Goal: Task Accomplishment & Management: Manage account settings

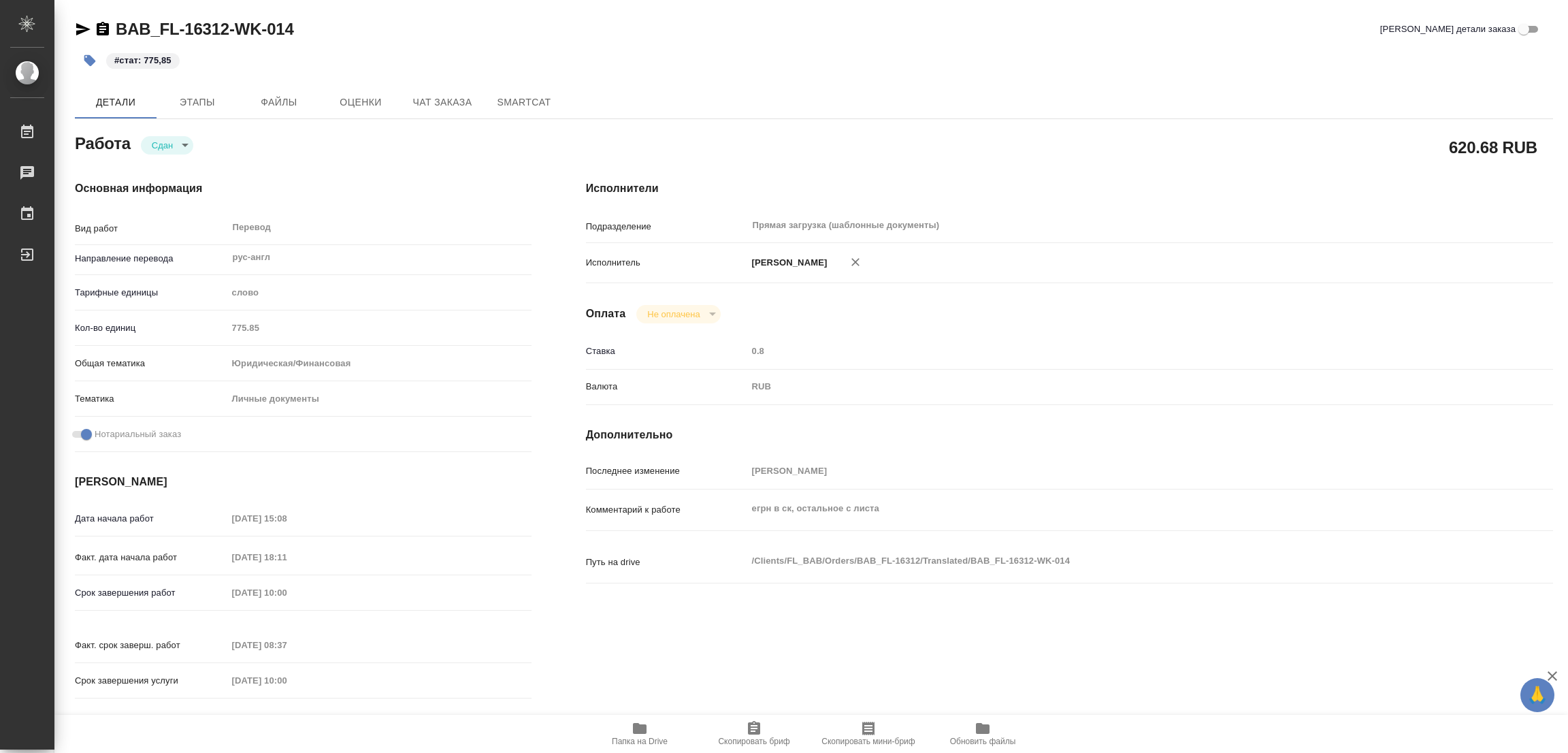
click at [428, 54] on div "#стат: 775,85" at bounding box center [567, 60] width 985 height 30
type textarea "x"
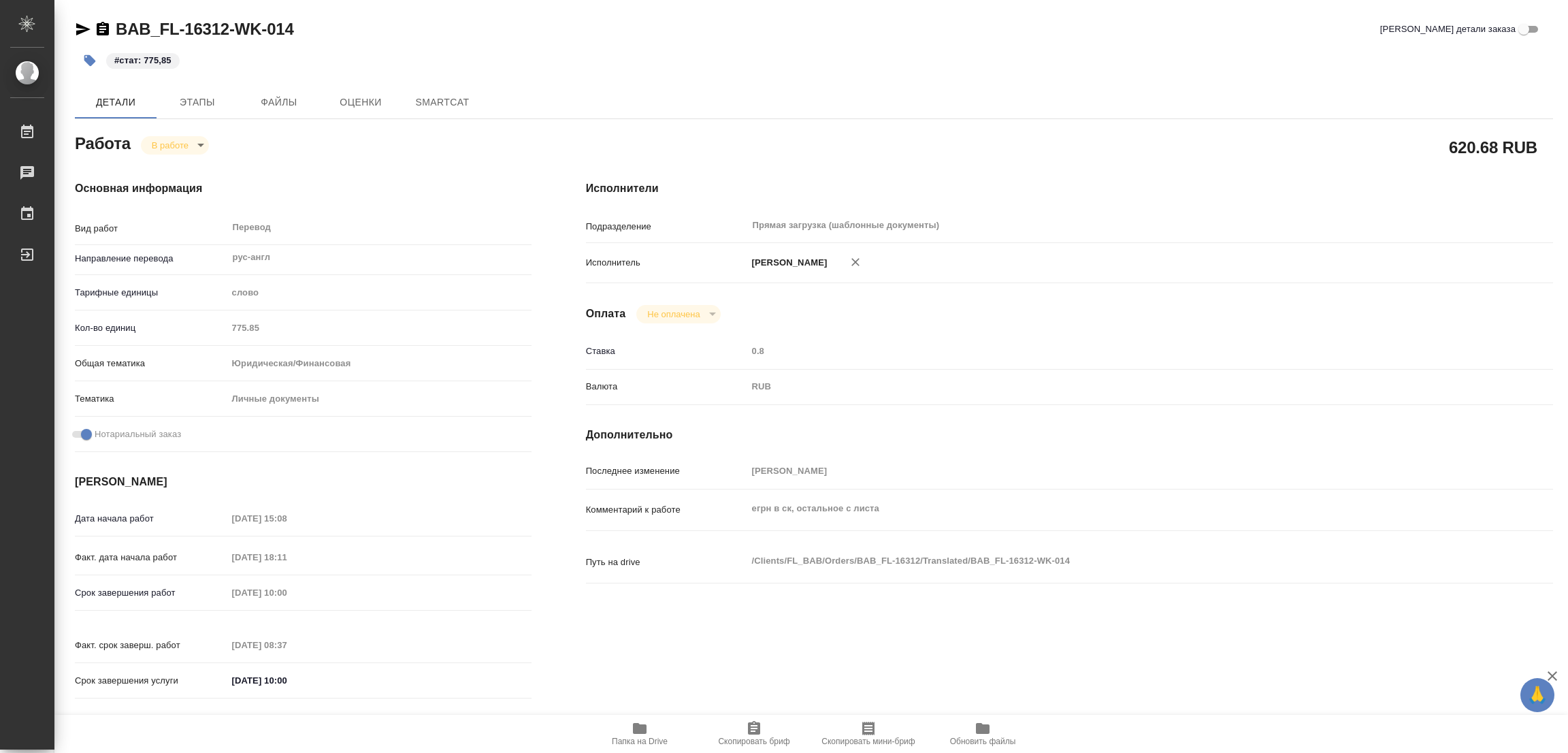
type textarea "x"
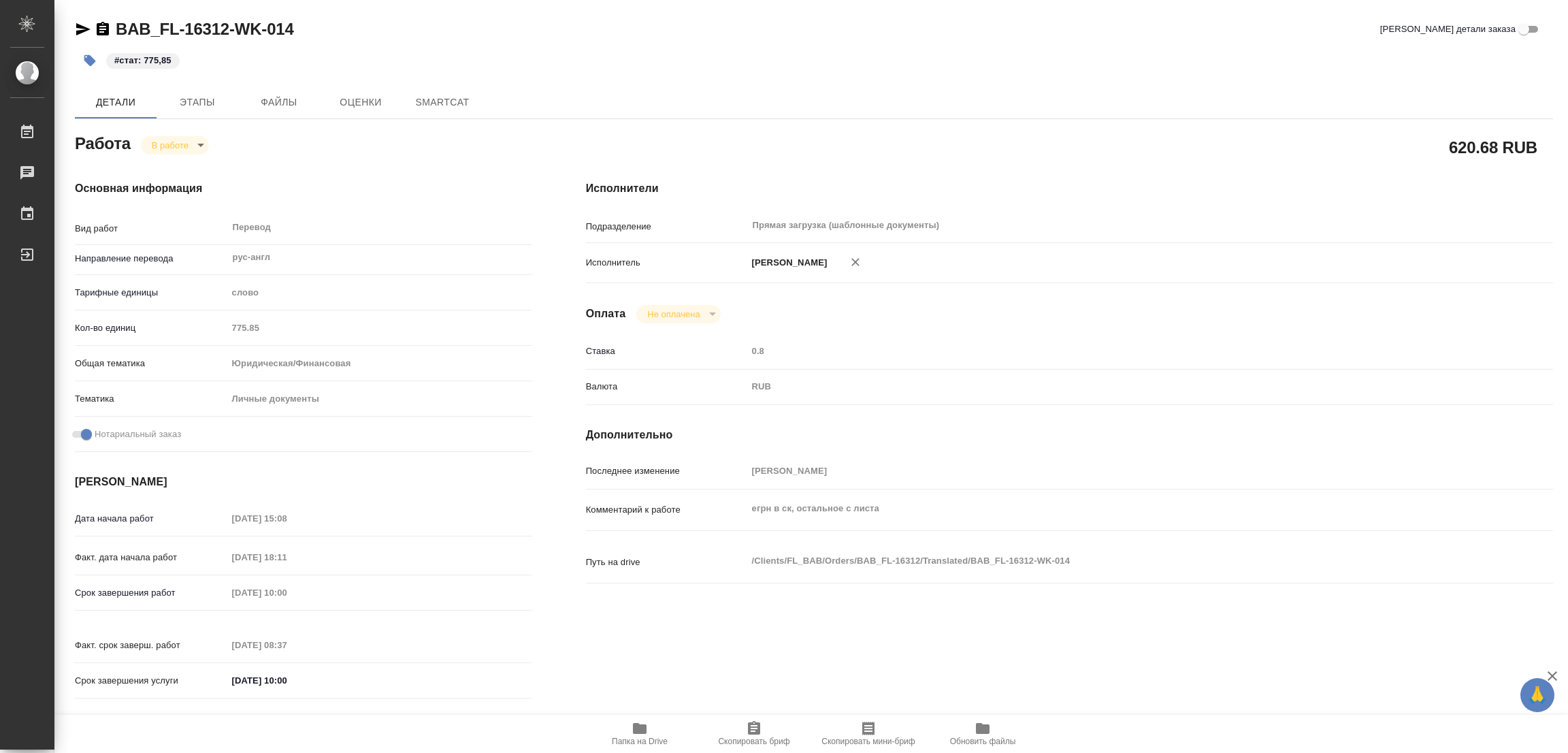
type textarea "x"
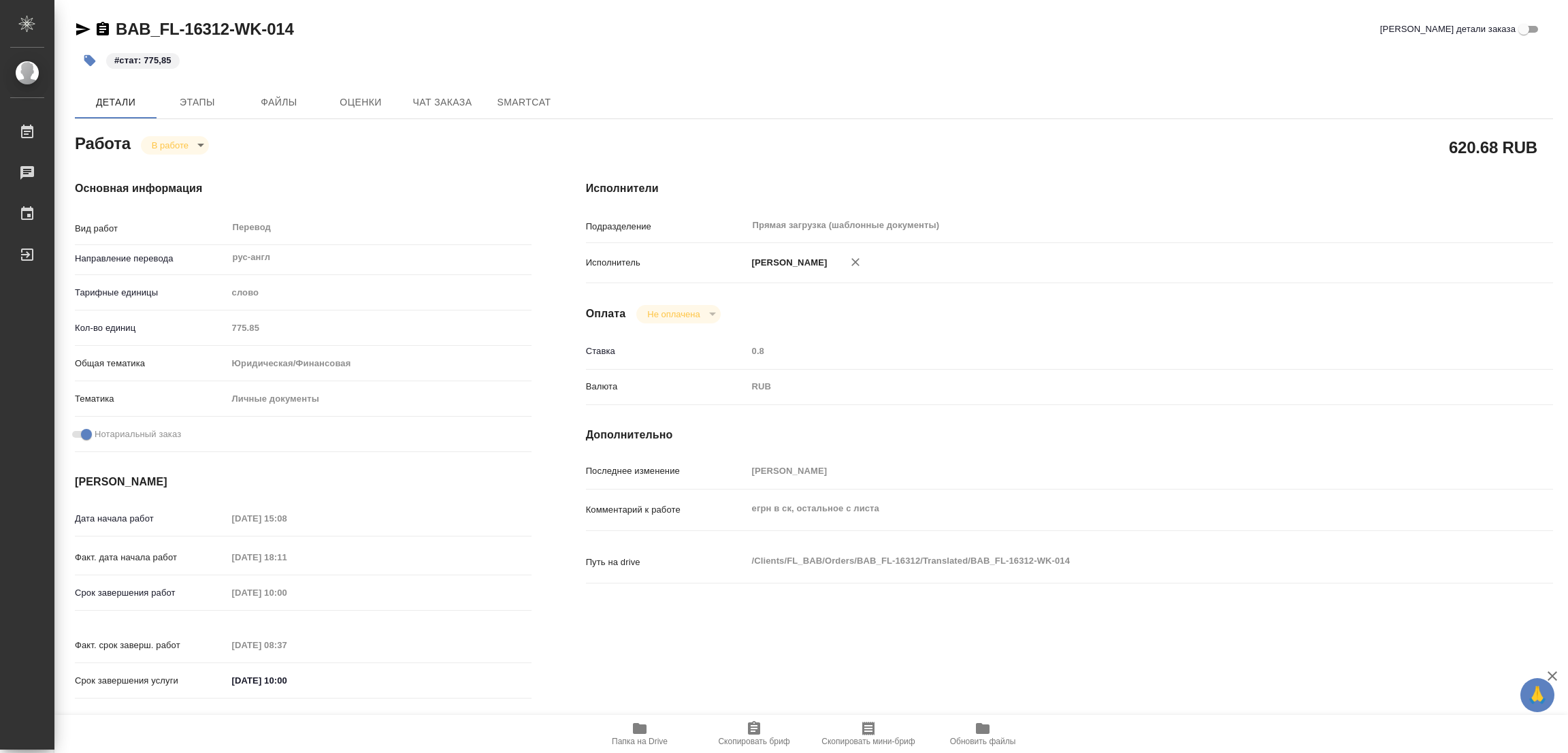
type textarea "x"
click at [564, 34] on div "BAB_FL-16312-WK-014 Кратко детали заказа" at bounding box center [814, 30] width 1478 height 22
type textarea "x"
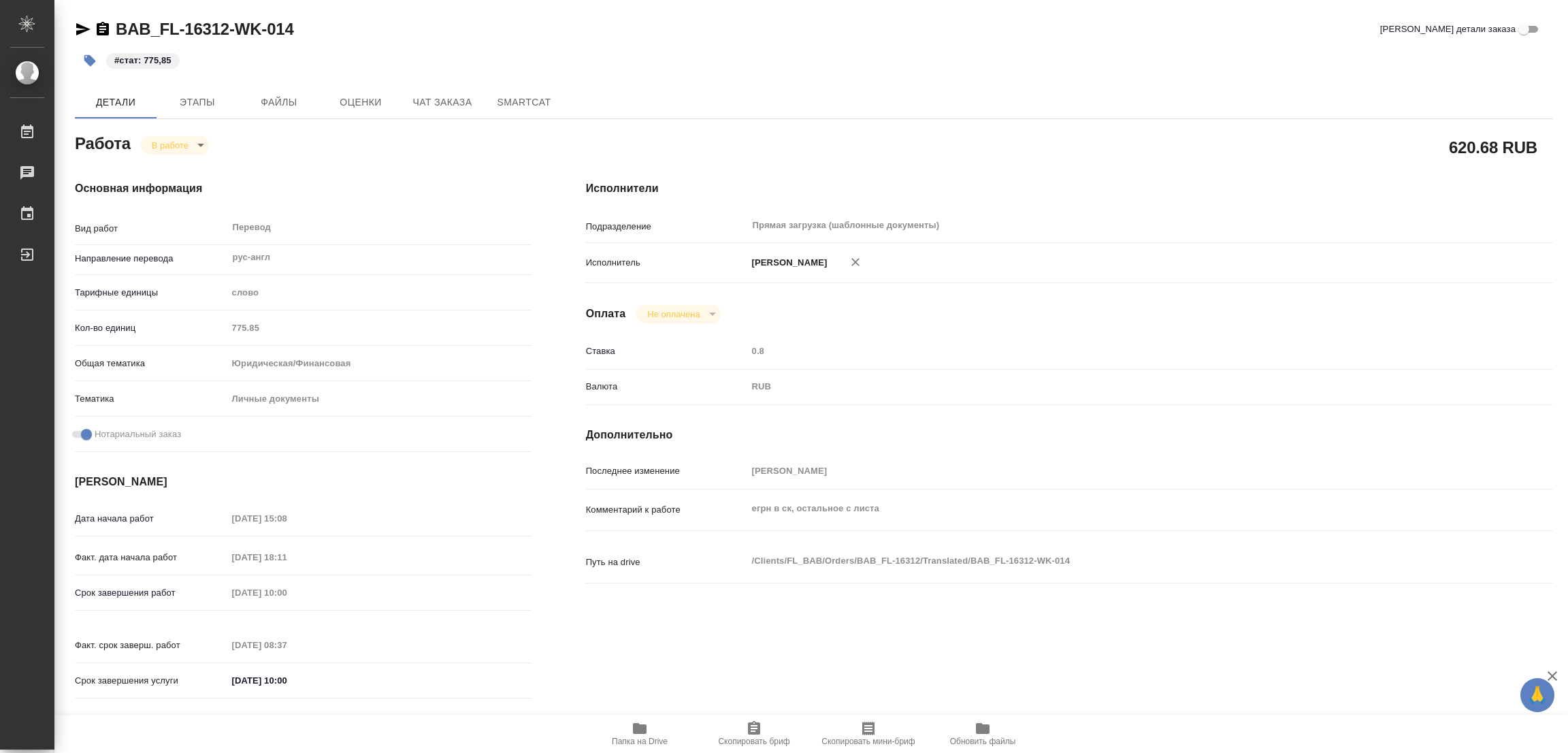
type textarea "x"
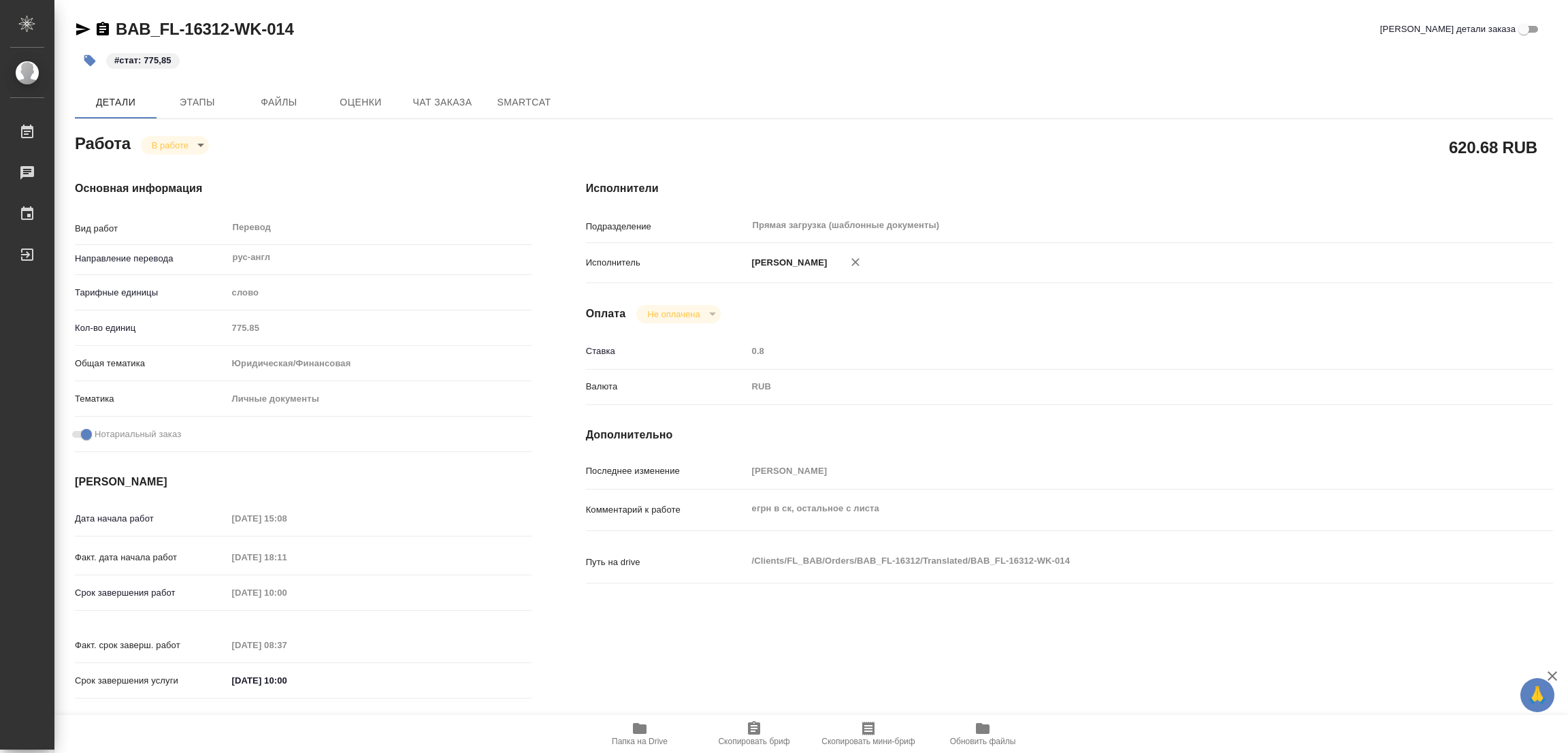
type textarea "x"
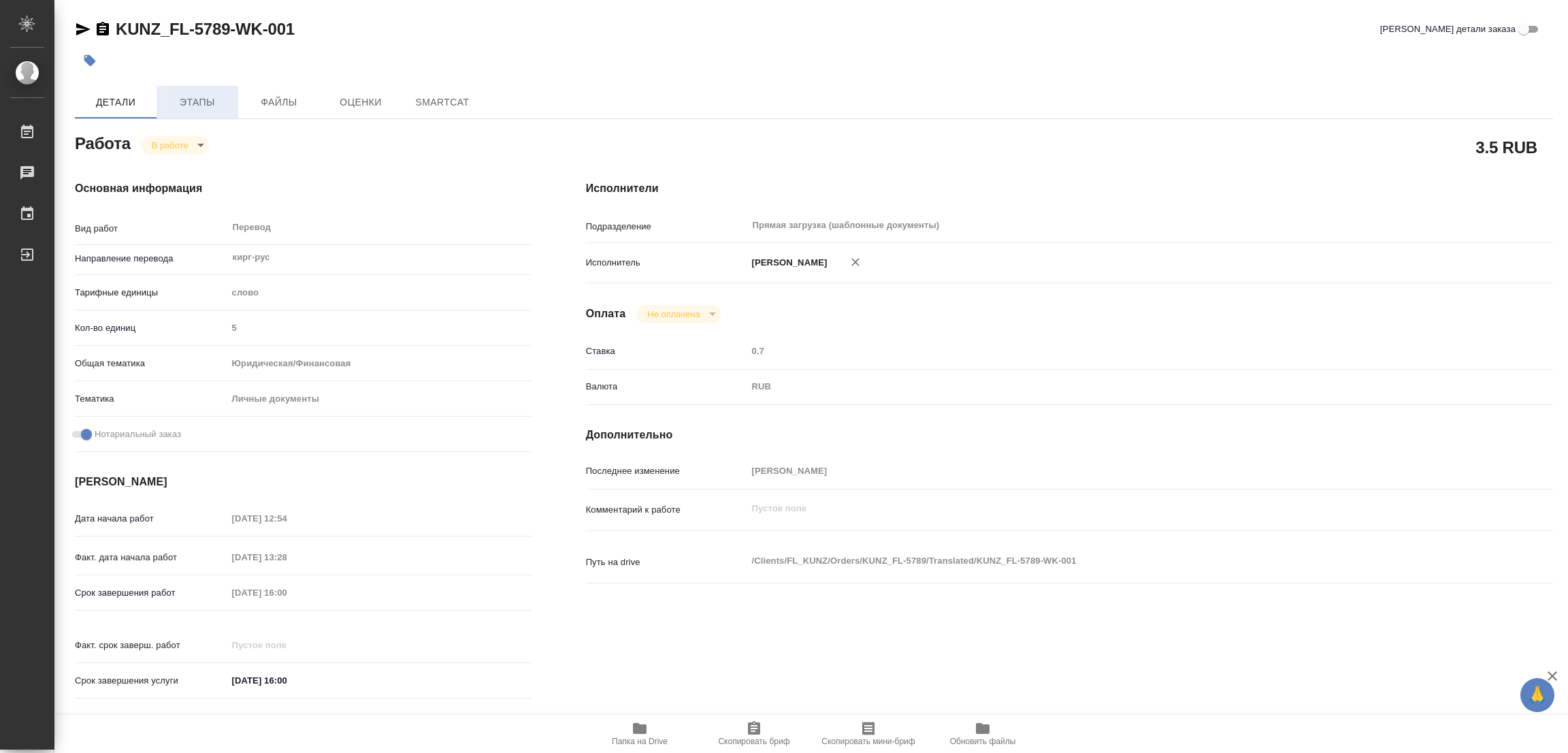
type textarea "x"
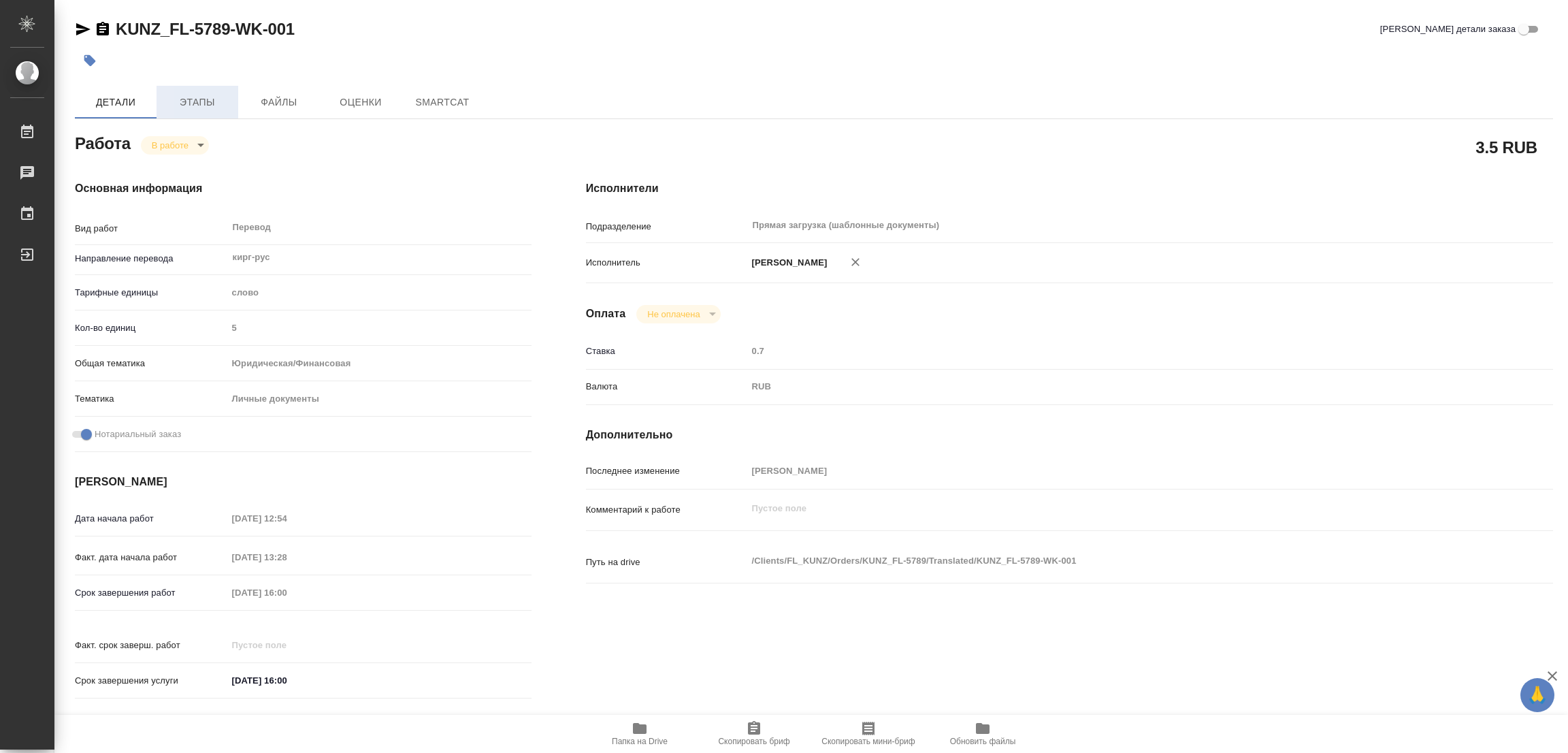
type textarea "x"
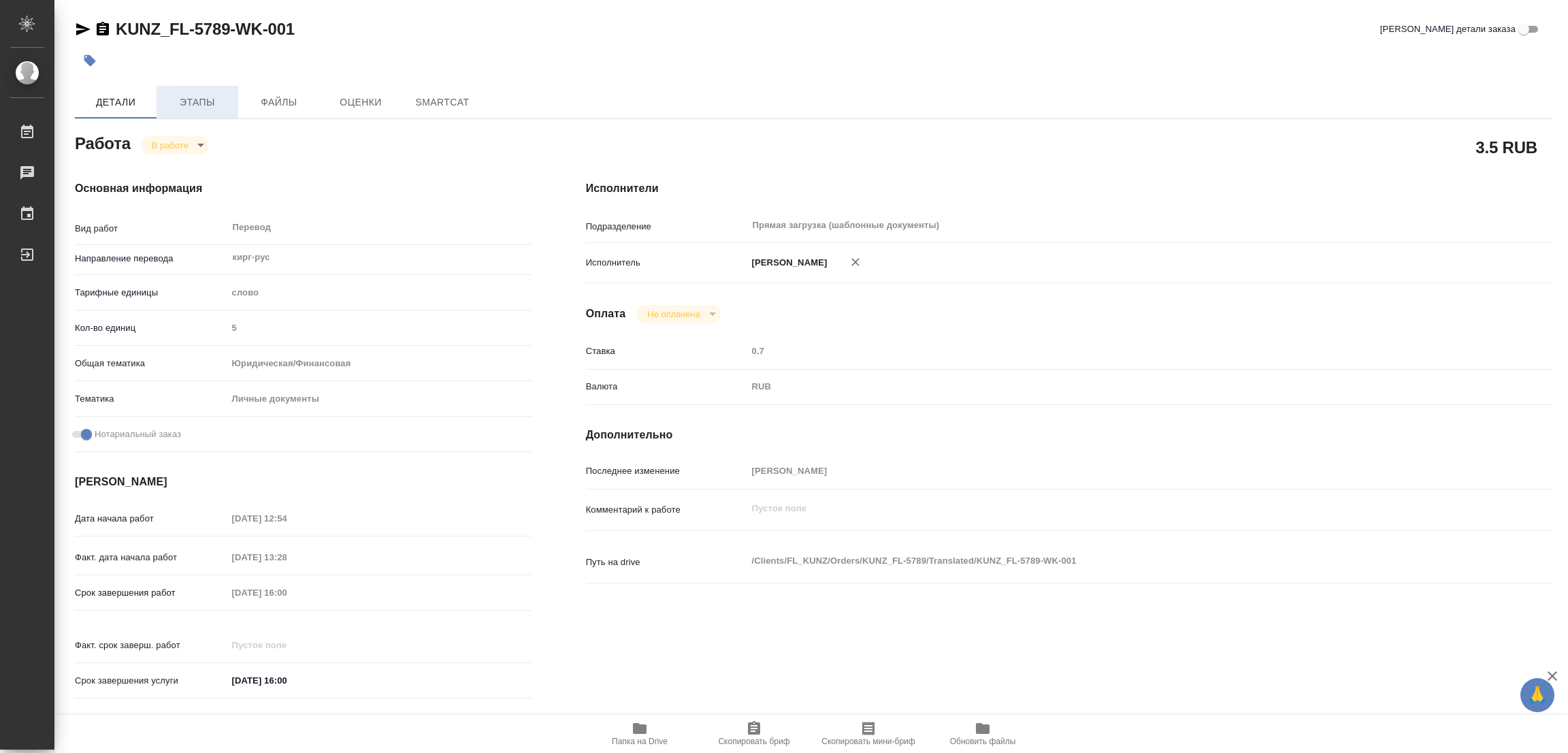
type textarea "x"
click at [197, 102] on span "Этапы" at bounding box center [197, 101] width 65 height 17
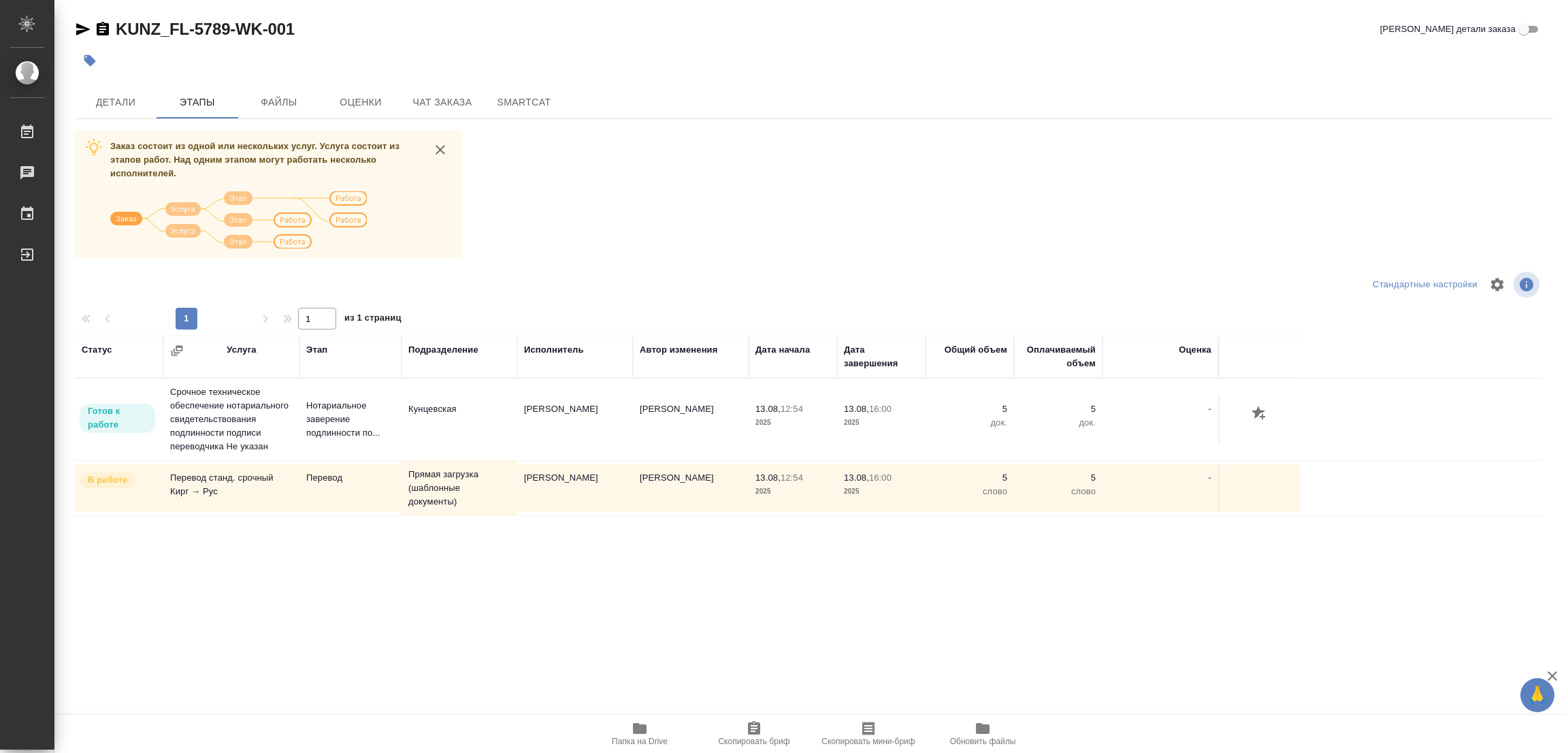
click at [155, 279] on div at bounding box center [321, 283] width 493 height 32
click at [105, 107] on span "Детали" at bounding box center [115, 101] width 65 height 17
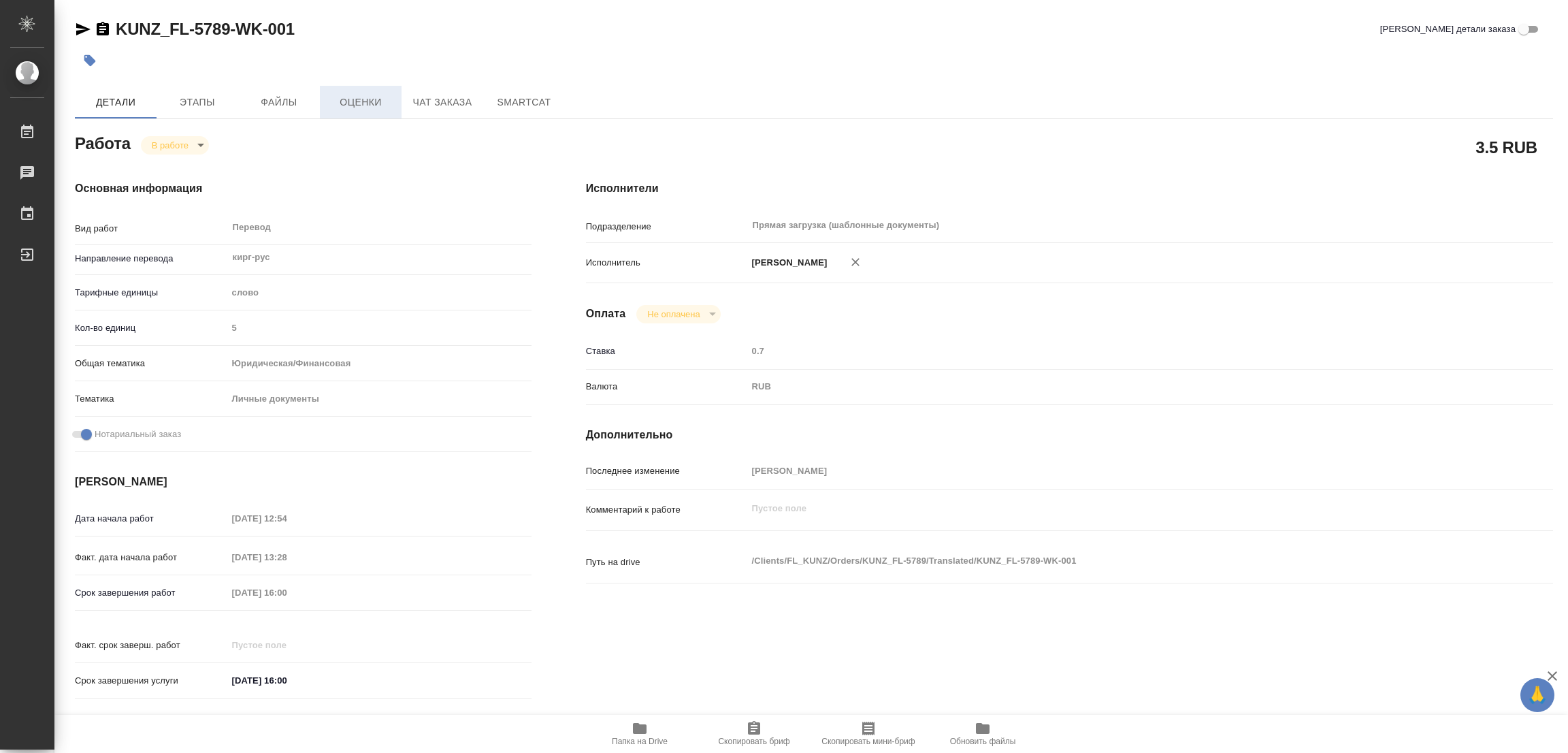
type textarea "x"
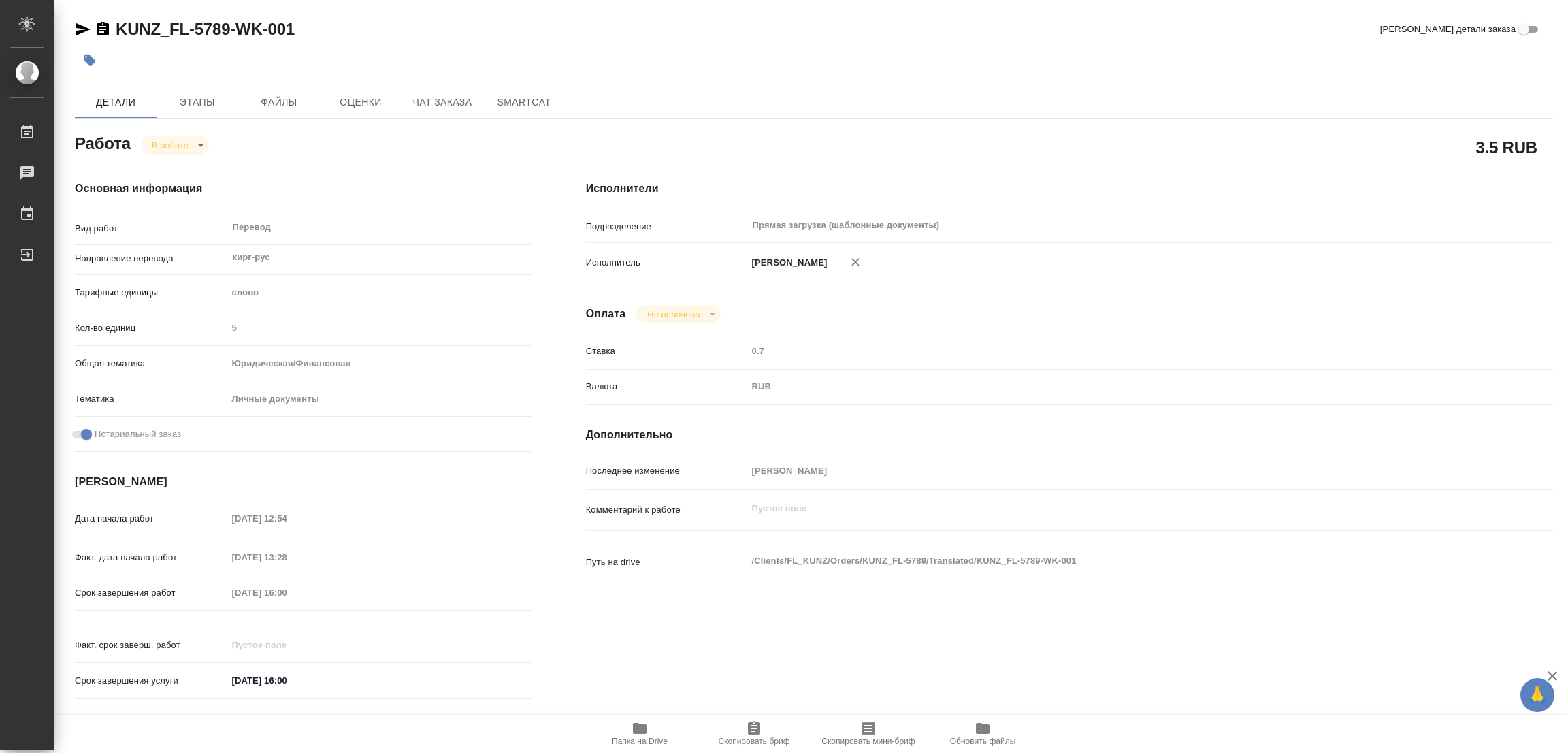
type textarea "x"
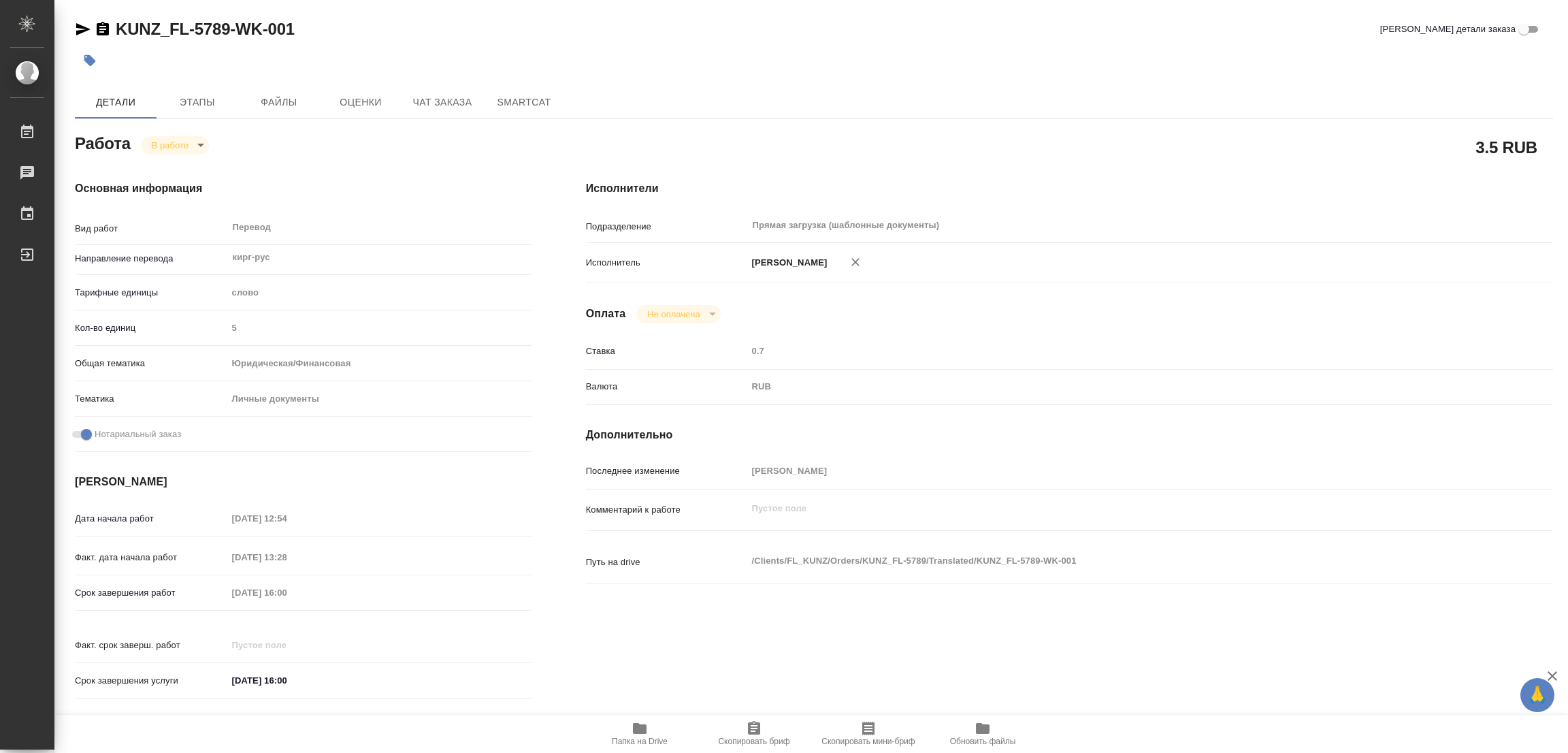
type textarea "x"
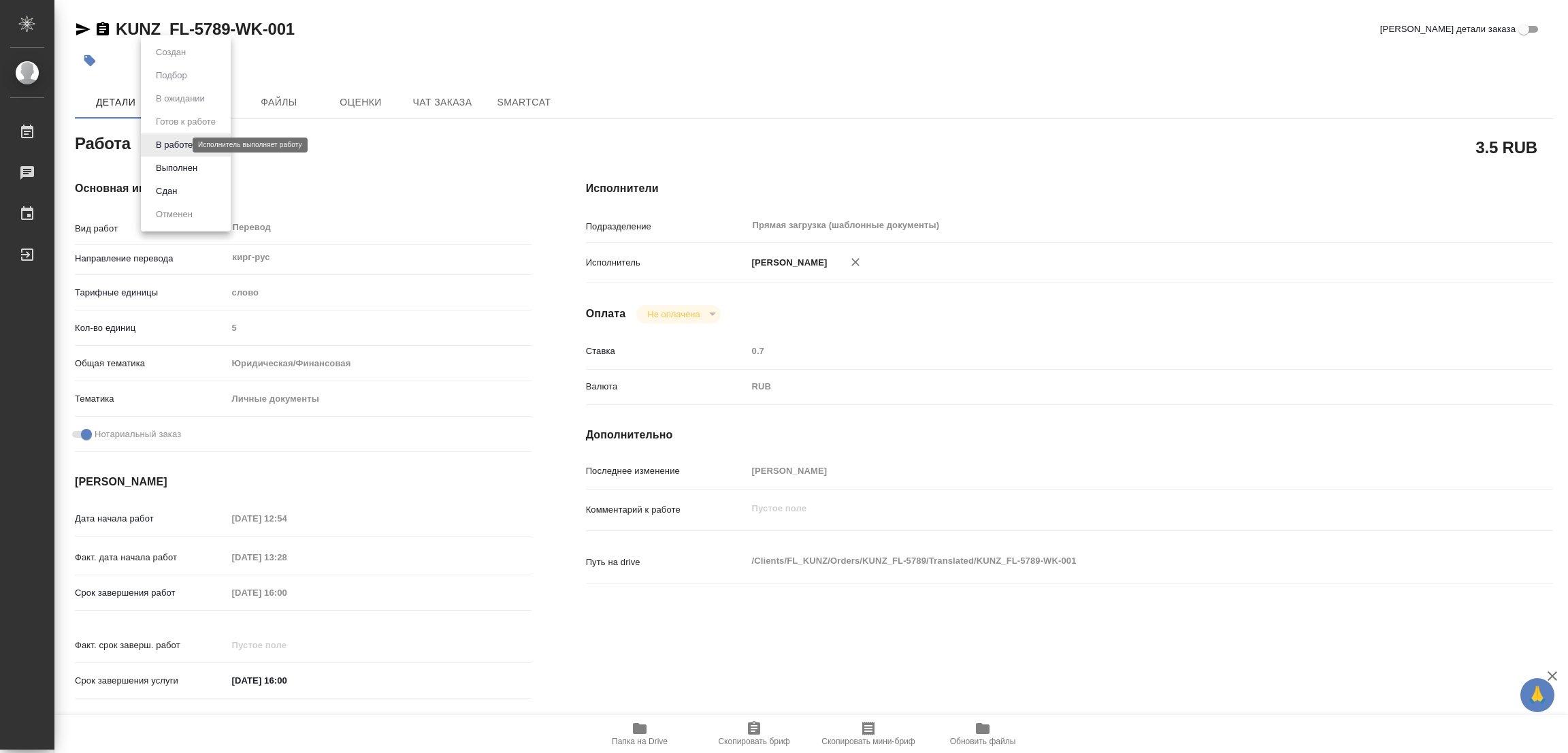
click at [156, 144] on body "🙏 .cls-1 fill:#fff; AWATERA Popova Galina Работы 0 Чаты График Выйти KUNZ_FL-57…" at bounding box center [784, 376] width 1568 height 753
click at [157, 165] on button "Выполнен" at bounding box center [176, 167] width 49 height 15
type textarea "x"
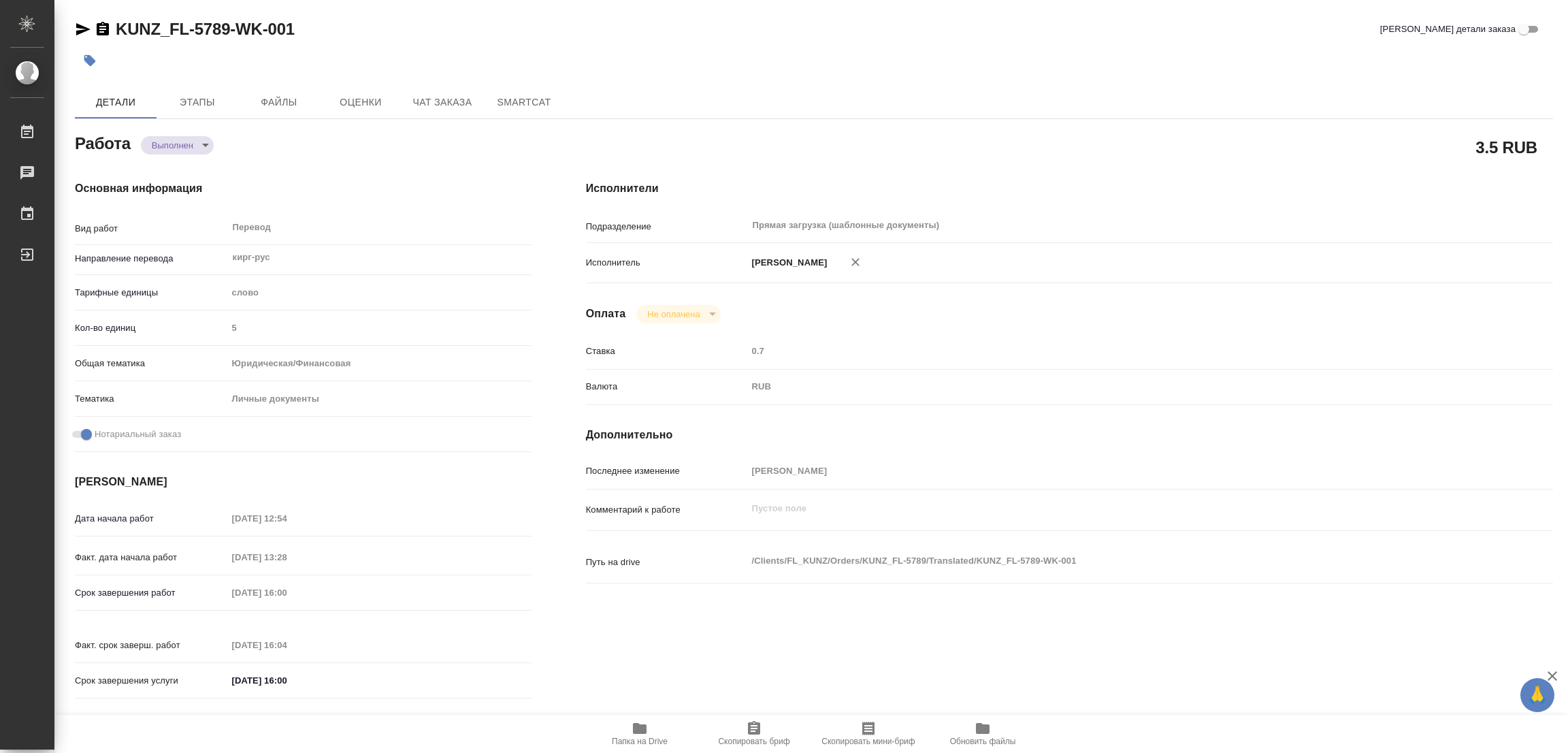
type textarea "x"
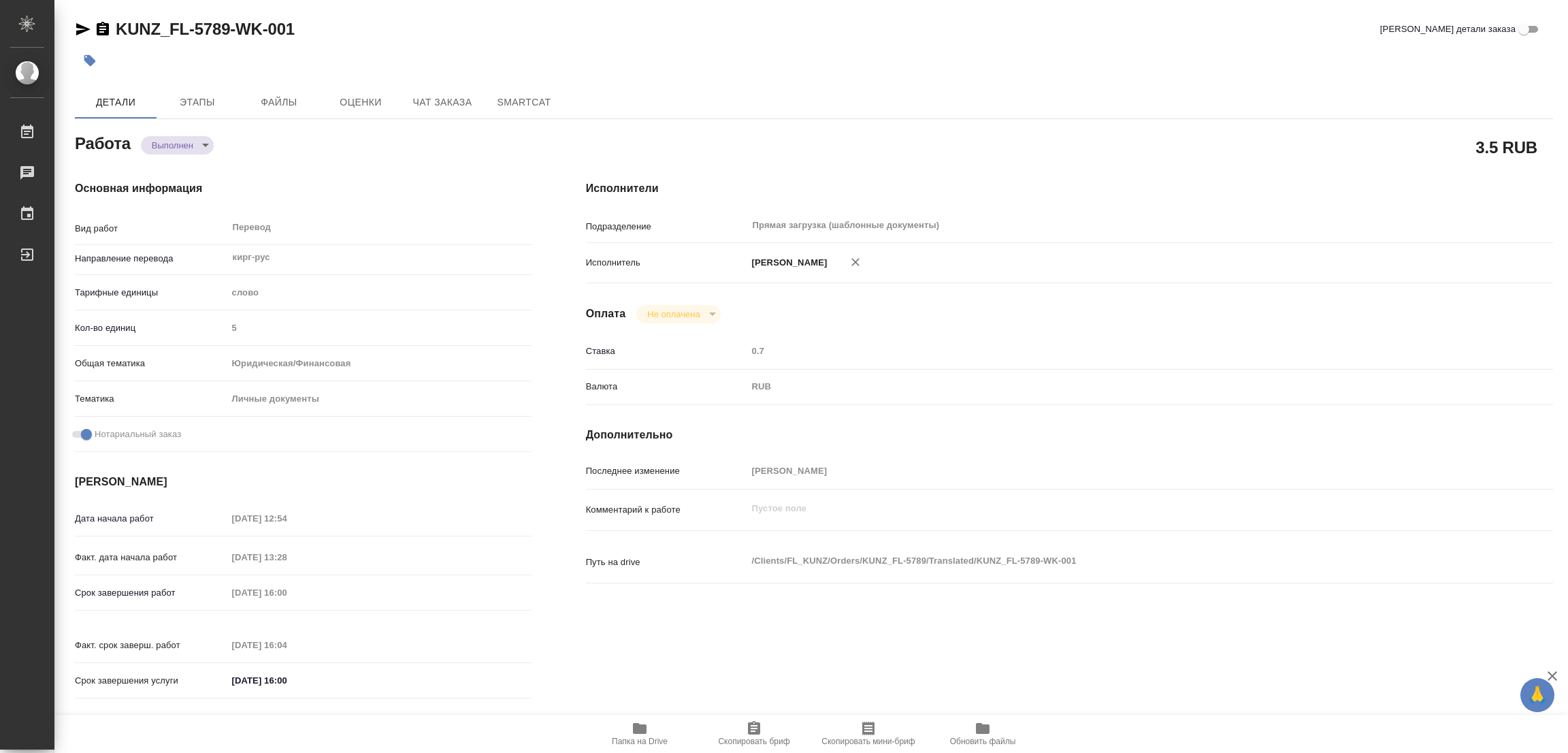
type textarea "x"
click at [87, 61] on icon "button" at bounding box center [91, 61] width 12 height 12
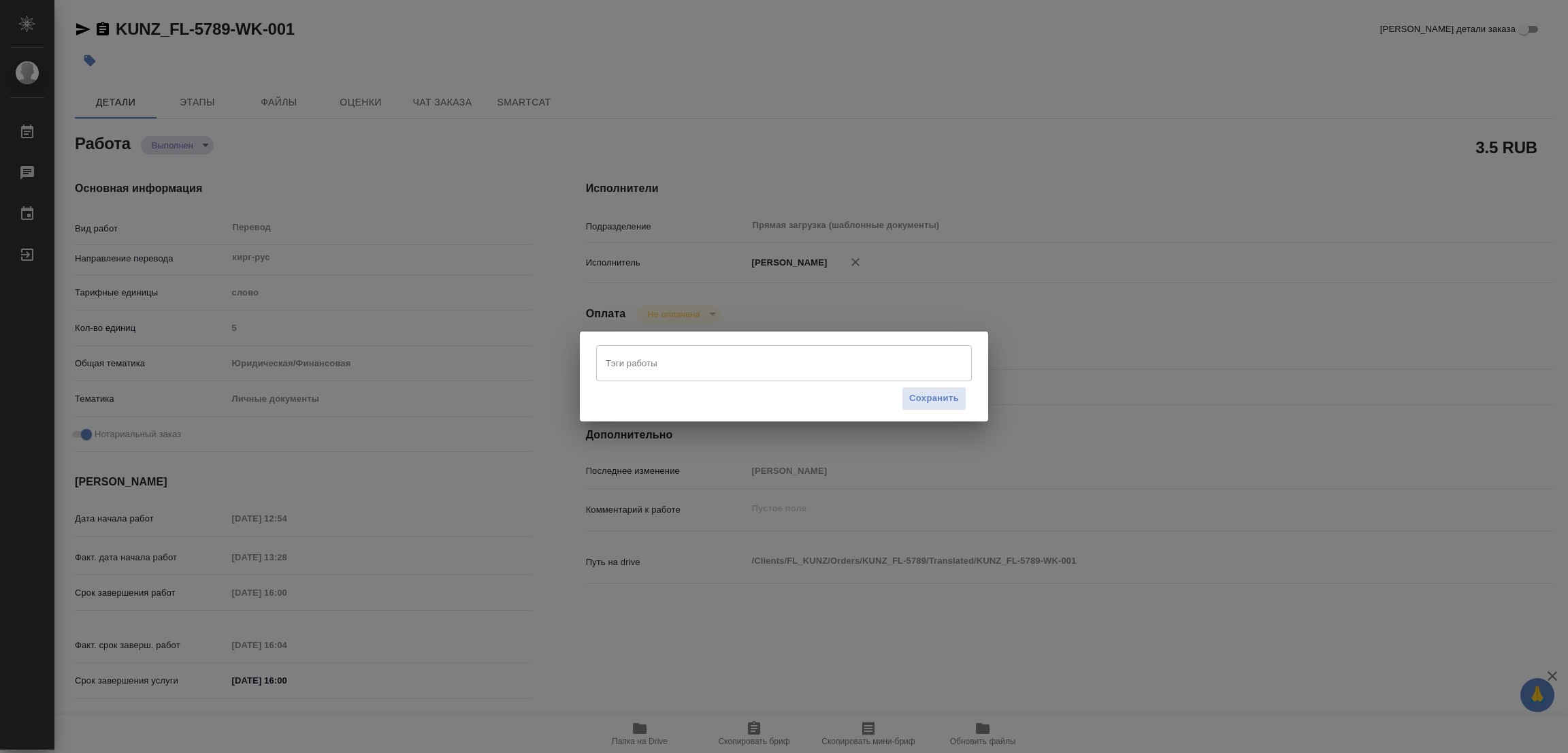
type textarea "x"
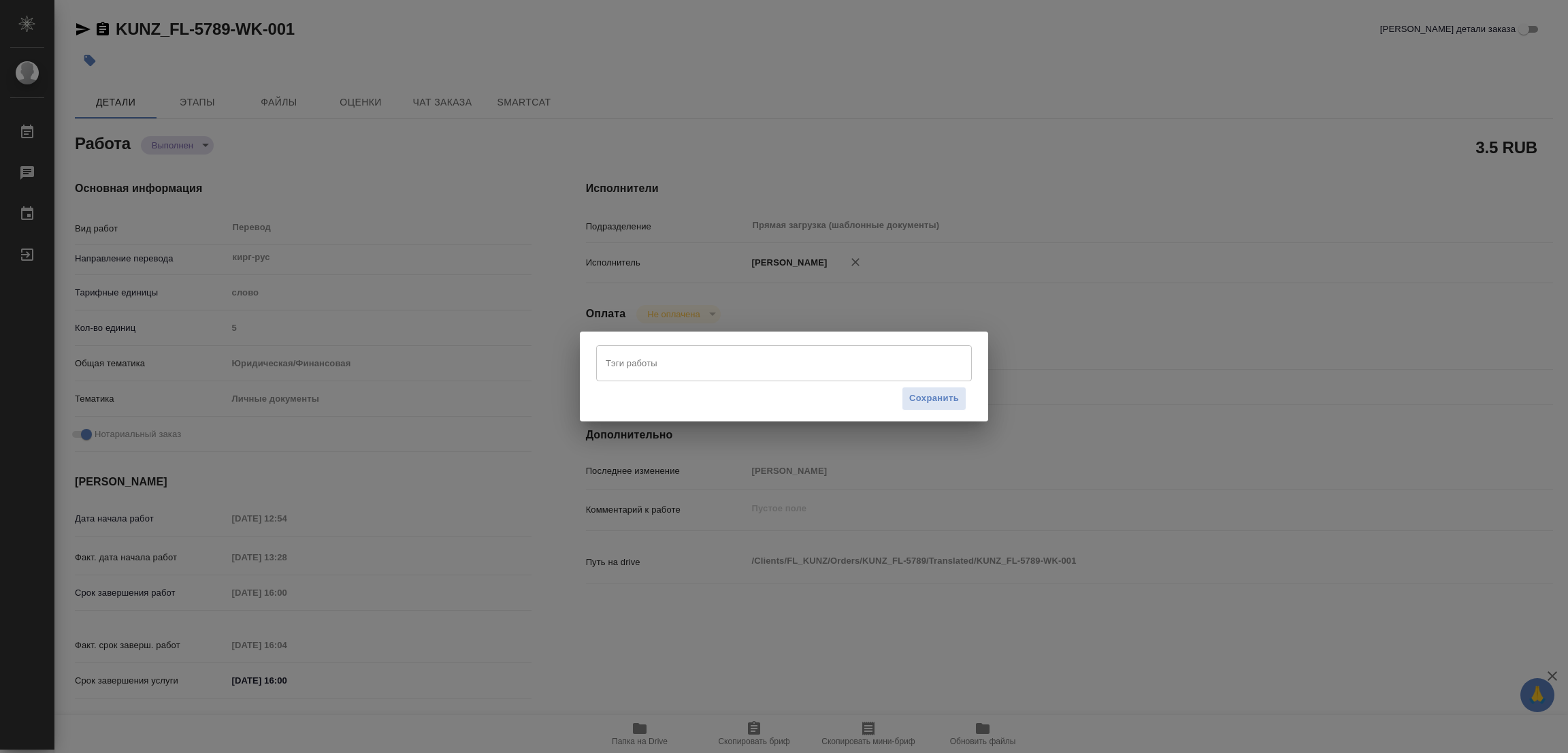
click at [626, 360] on input "Тэги работы" at bounding box center [771, 363] width 338 height 24
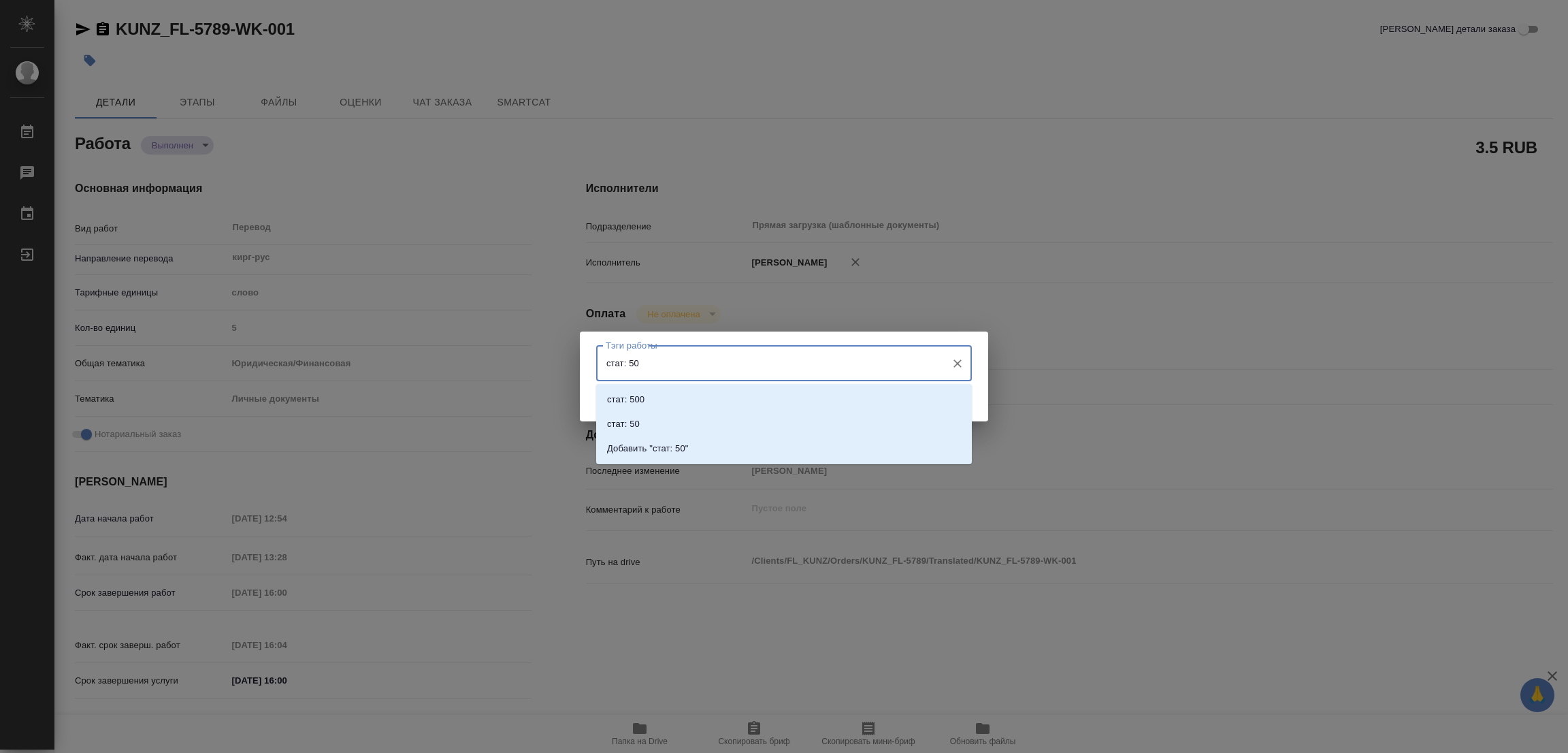
type input "стат: 500"
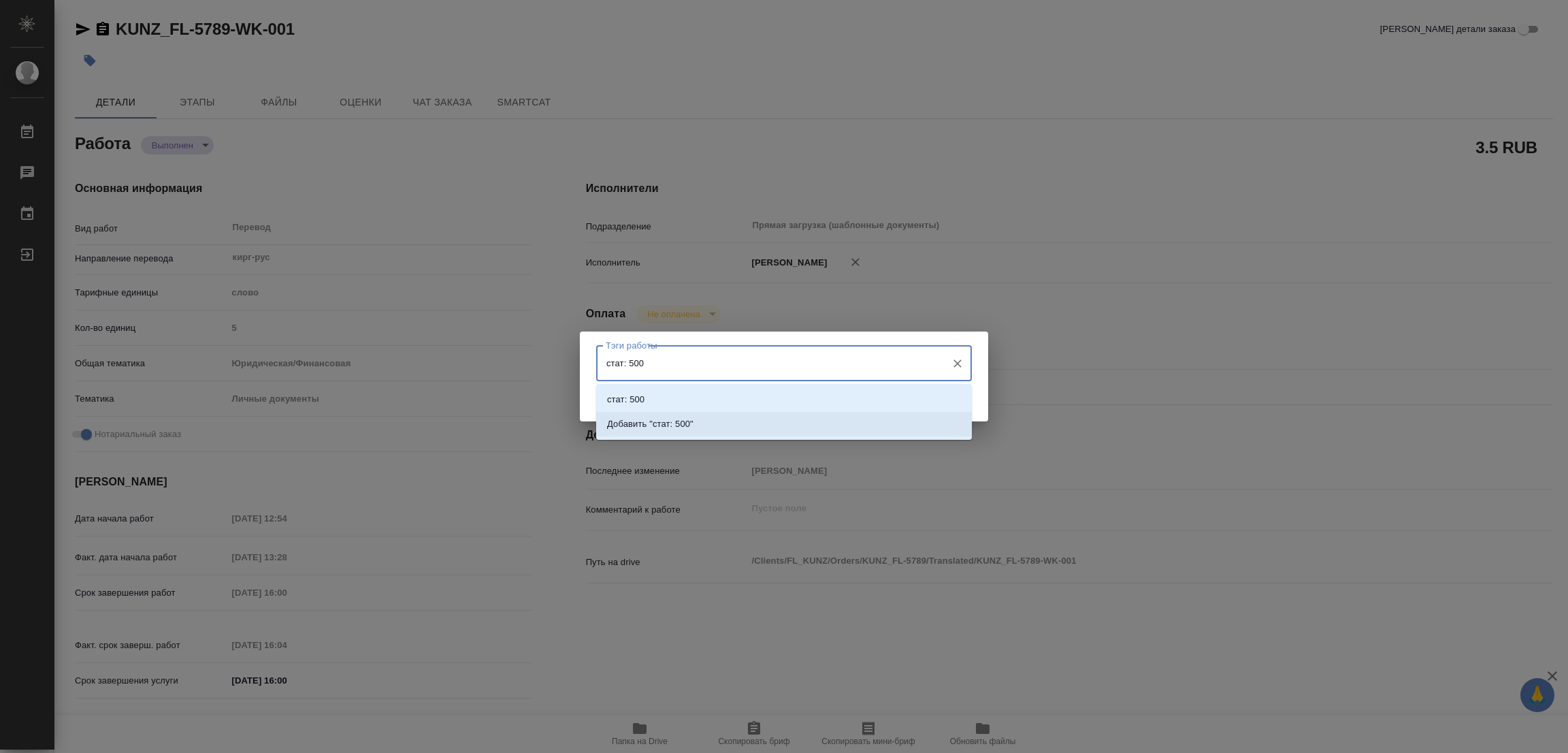
click at [674, 422] on p "Добавить "стат: 500"" at bounding box center [651, 424] width 87 height 14
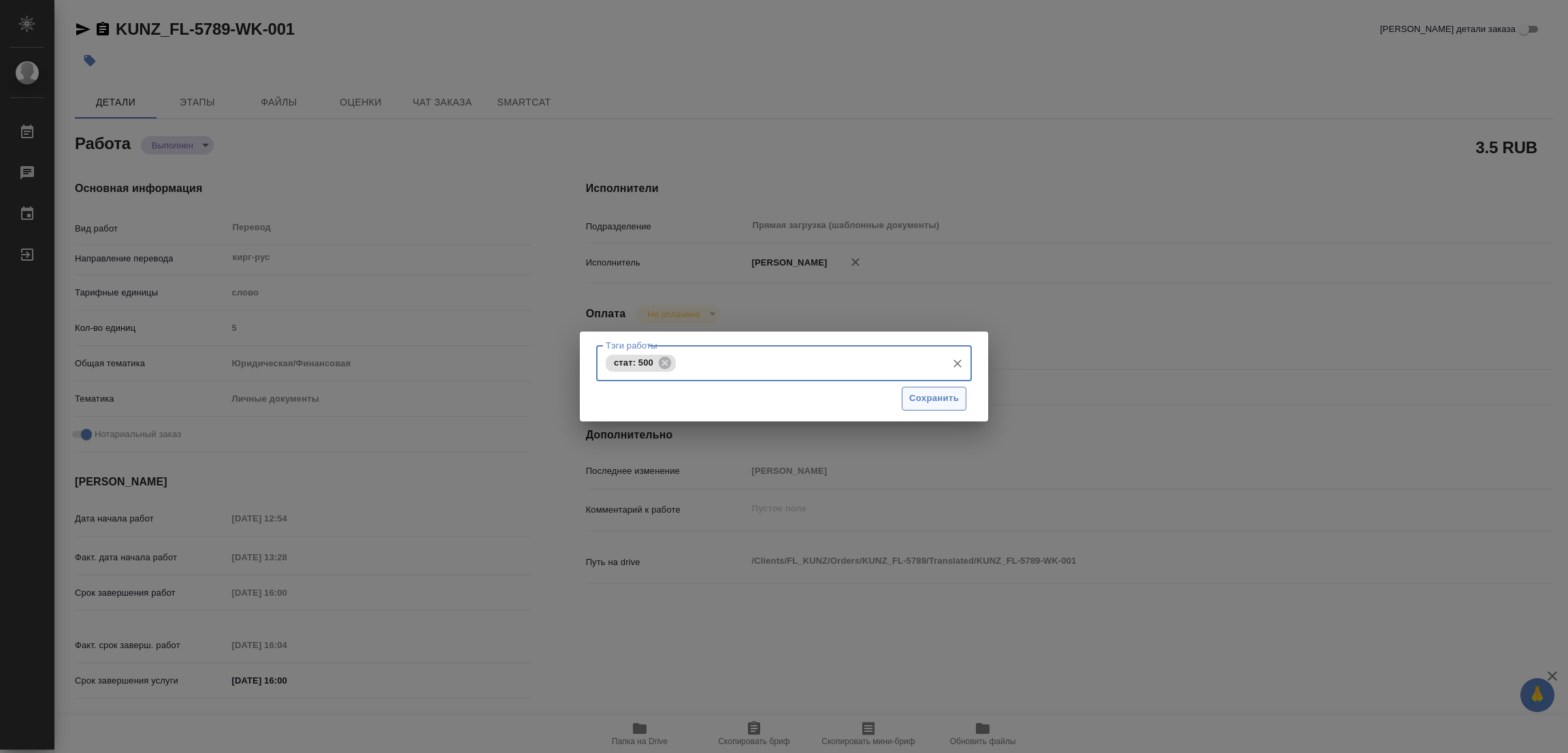
click at [924, 396] on span "Сохранить" at bounding box center [934, 399] width 49 height 16
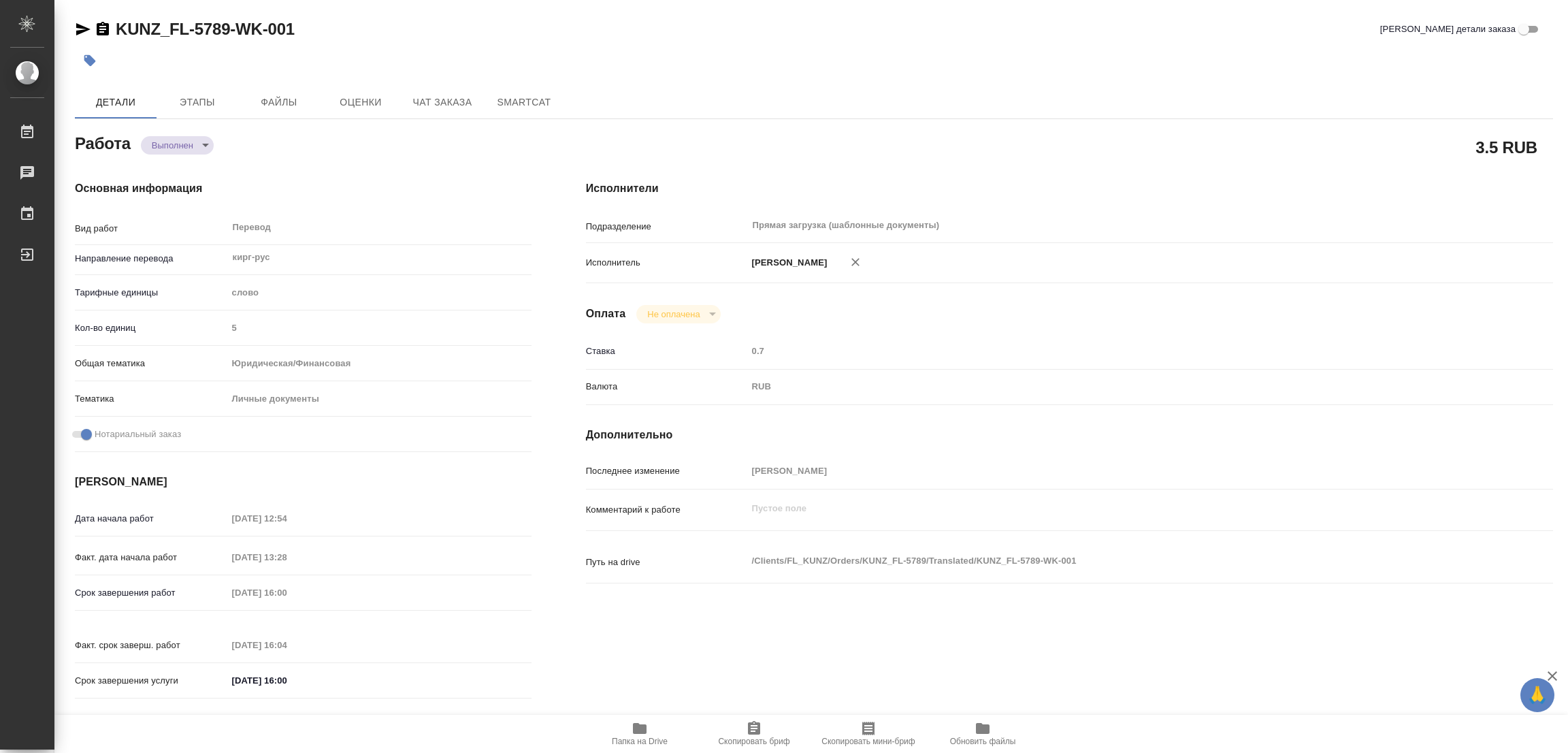
type input "completed"
type textarea "Перевод"
type textarea "x"
type input "кирг-рус"
type input "5a8b1489cc6b4906c91bfd90"
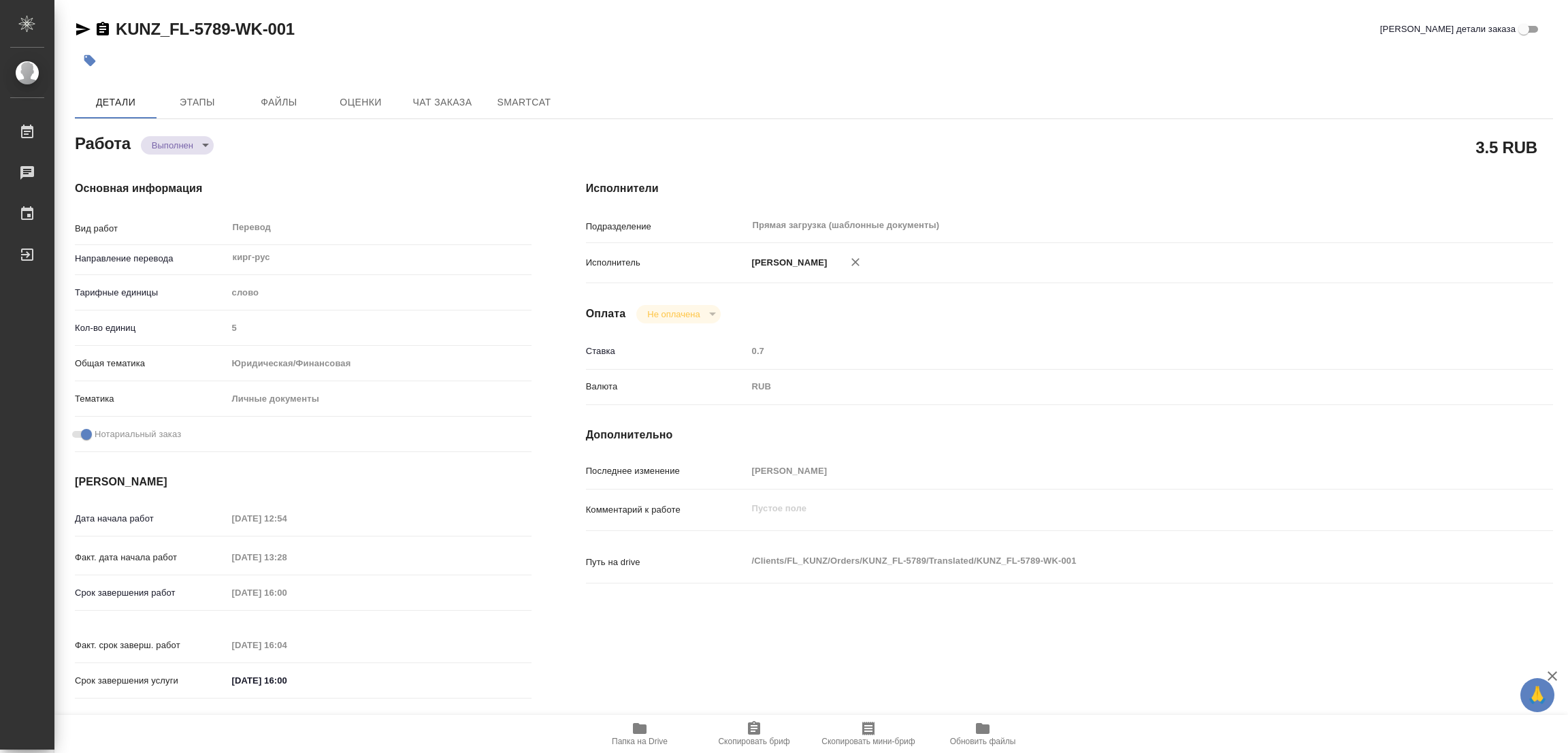
type input "5"
type input "yr-fn"
type input "5a8b8b956a9677013d343cfe"
checkbox input "true"
type input "13.08.2025 12:54"
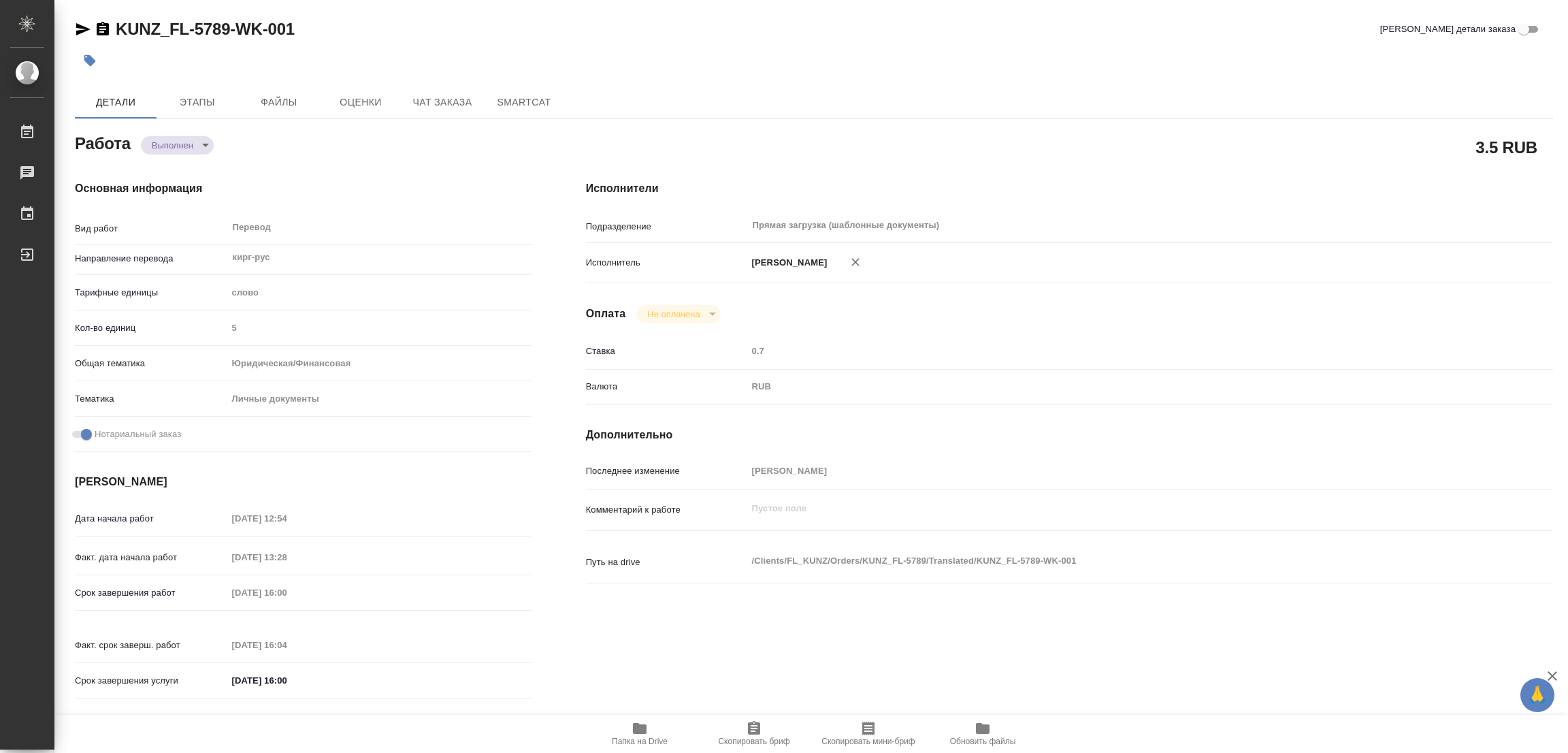
type input "13.08.2025 13:28"
type input "13.08.2025 16:00"
type input "13.08.2025 16:04"
type input "13.08.2025 16:00"
type input "Прямая загрузка (шаблонные документы)"
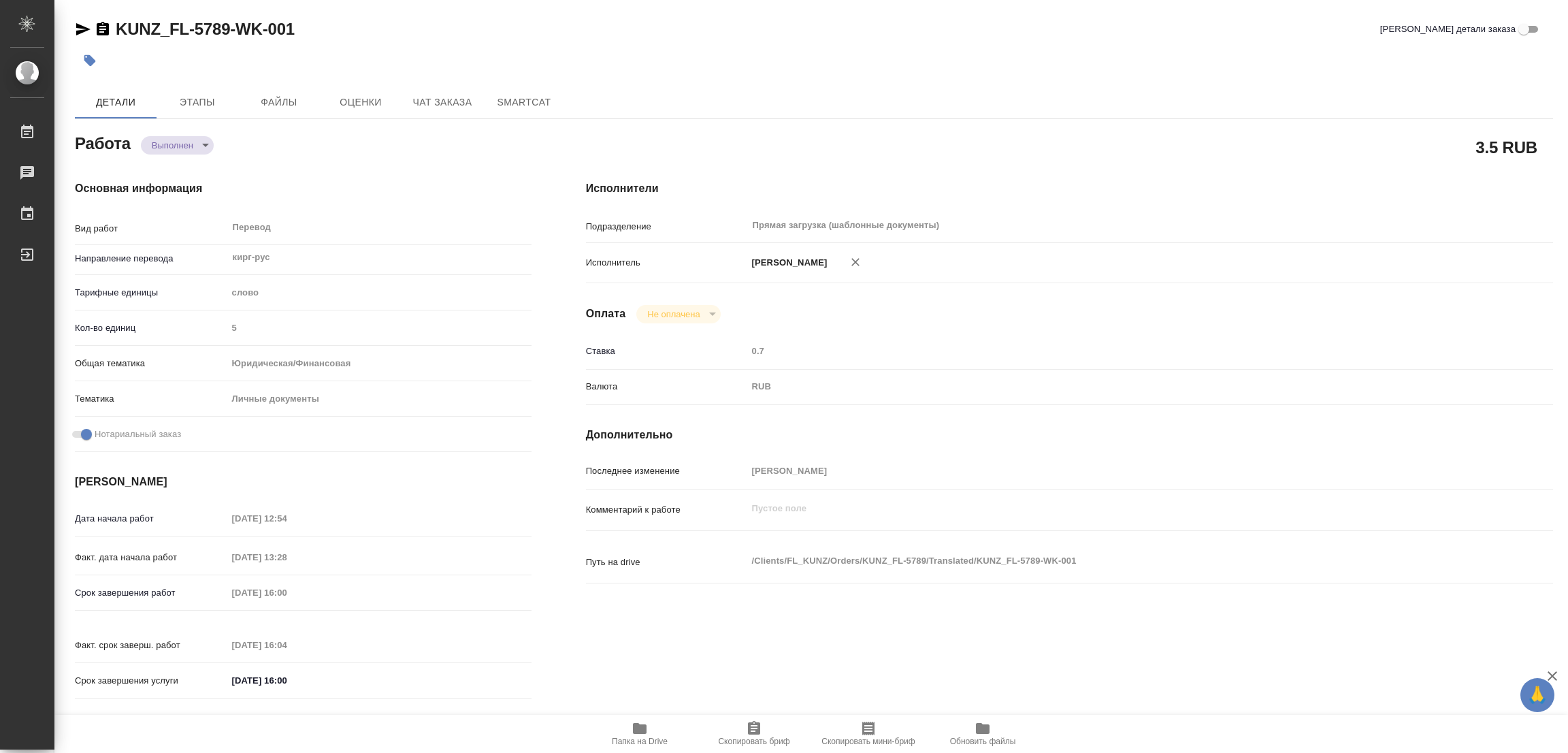
type input "notPayed"
type input "0.7"
type input "RUB"
type input "Попова Галина"
type textarea "x"
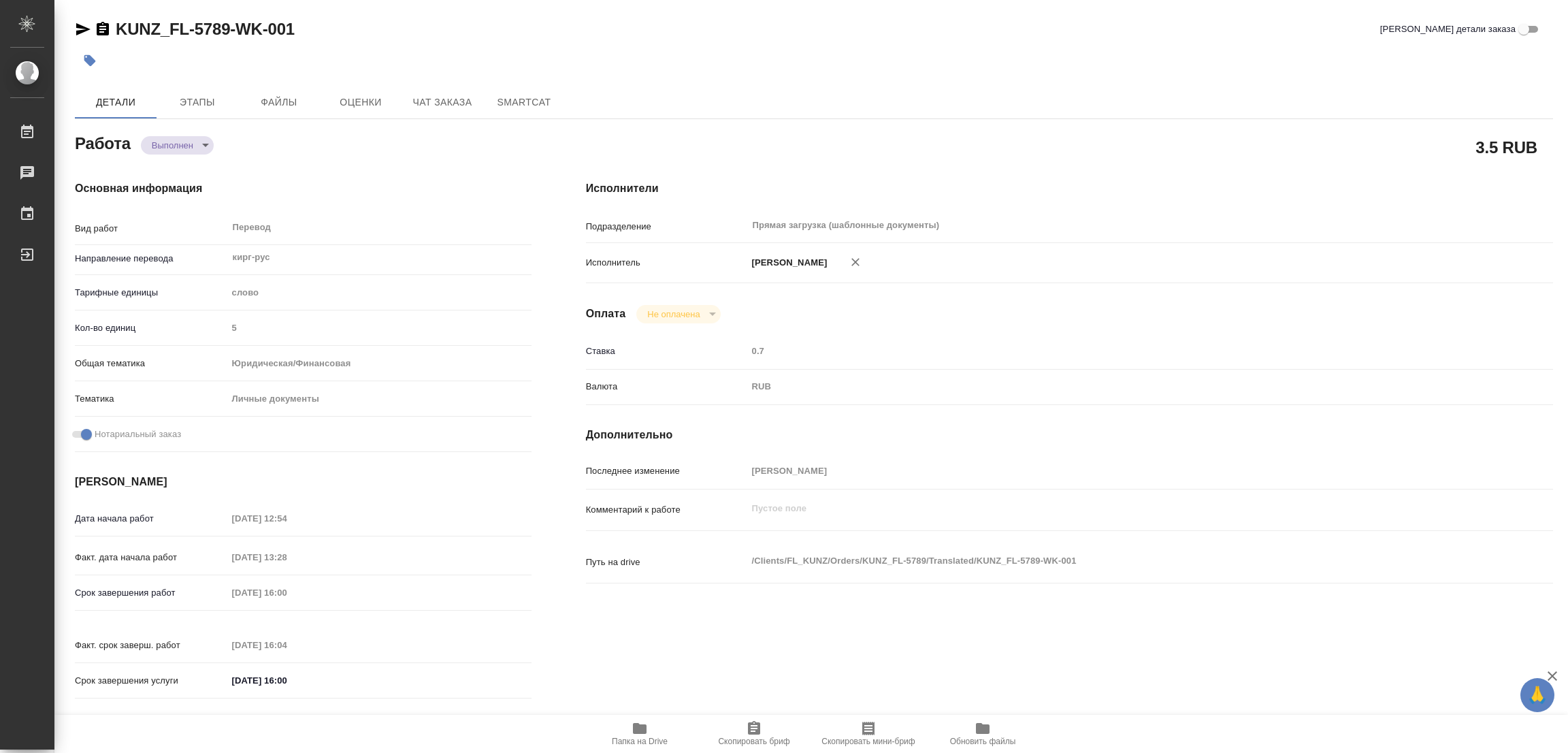
type textarea "/Clients/FL_KUNZ/Orders/KUNZ_FL-5789/Translated/KUNZ_FL-5789-WK-001"
type textarea "x"
type input "KUNZ_FL-5789"
type input "Перевод станд. срочный"
type input "Корректура, Перевод, Редактура, Приёмка по качеству, Постредактура машинного пе…"
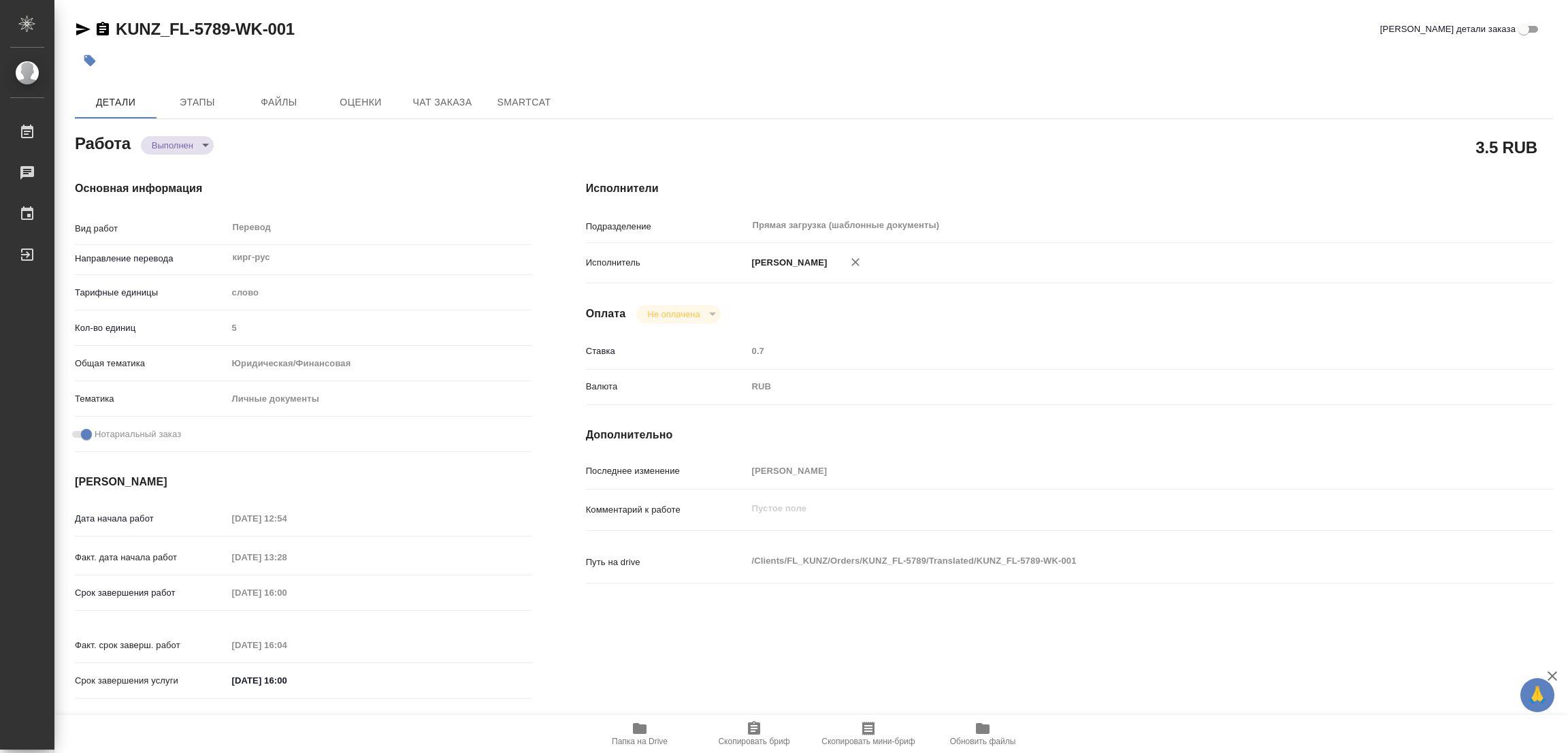
type input "Веселова Юлия"
type input "/Clients/FL_KUNZ/Orders/KUNZ_FL-5789"
type textarea "x"
type textarea "3 пасп., 2 СОР , кирг-рус, под нот, для сахар. через Ы СОР - полный перенабор"
type textarea "x"
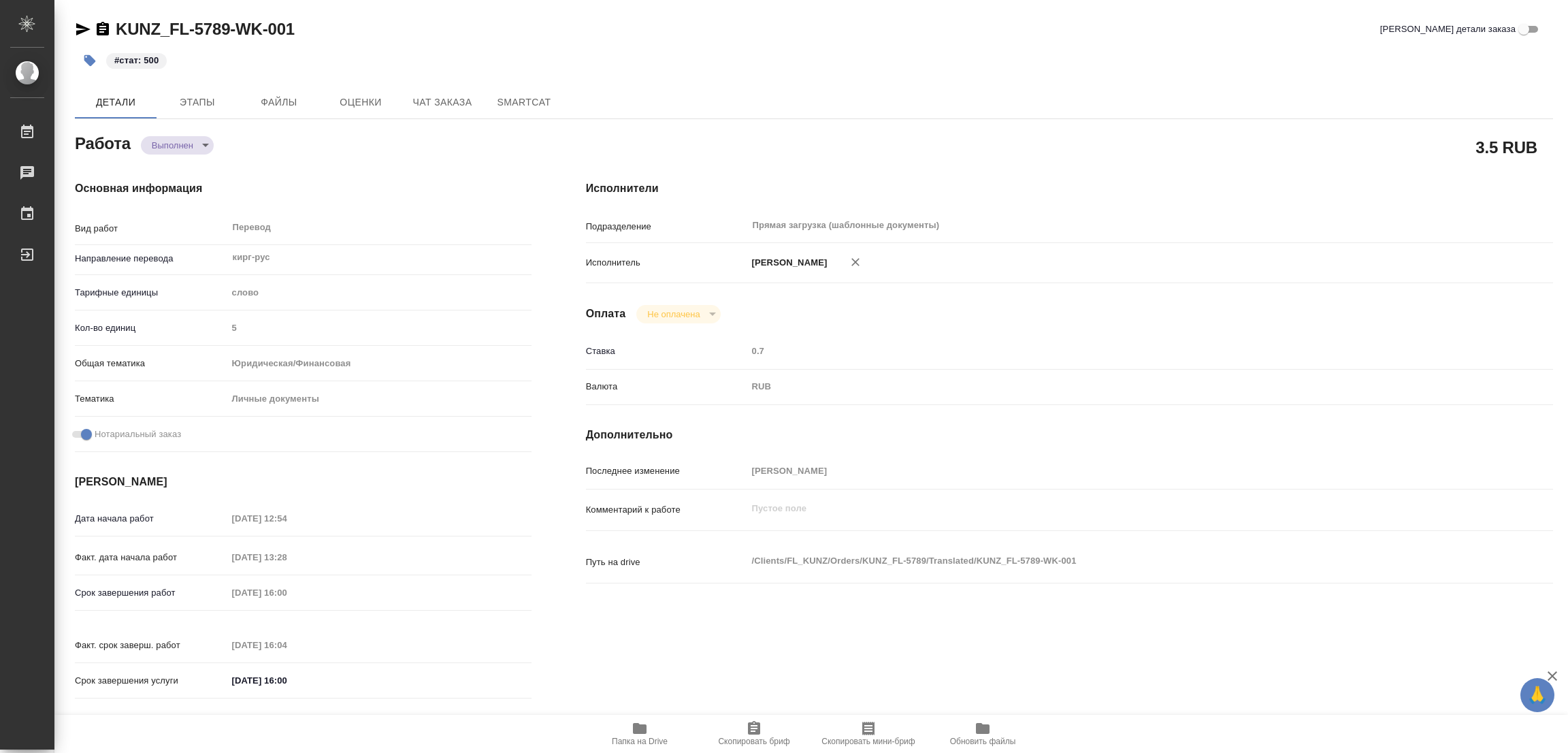
type textarea "x"
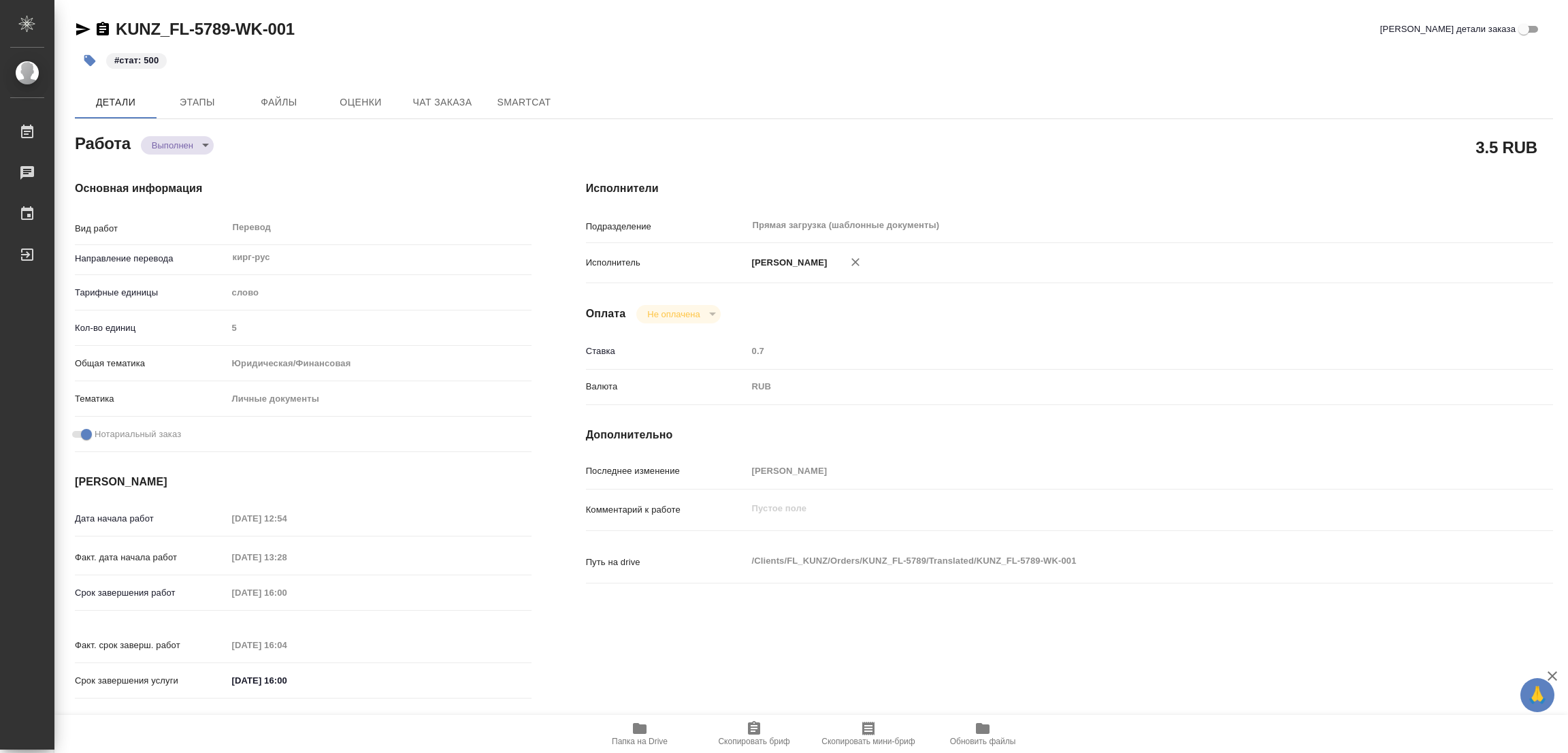
type textarea "x"
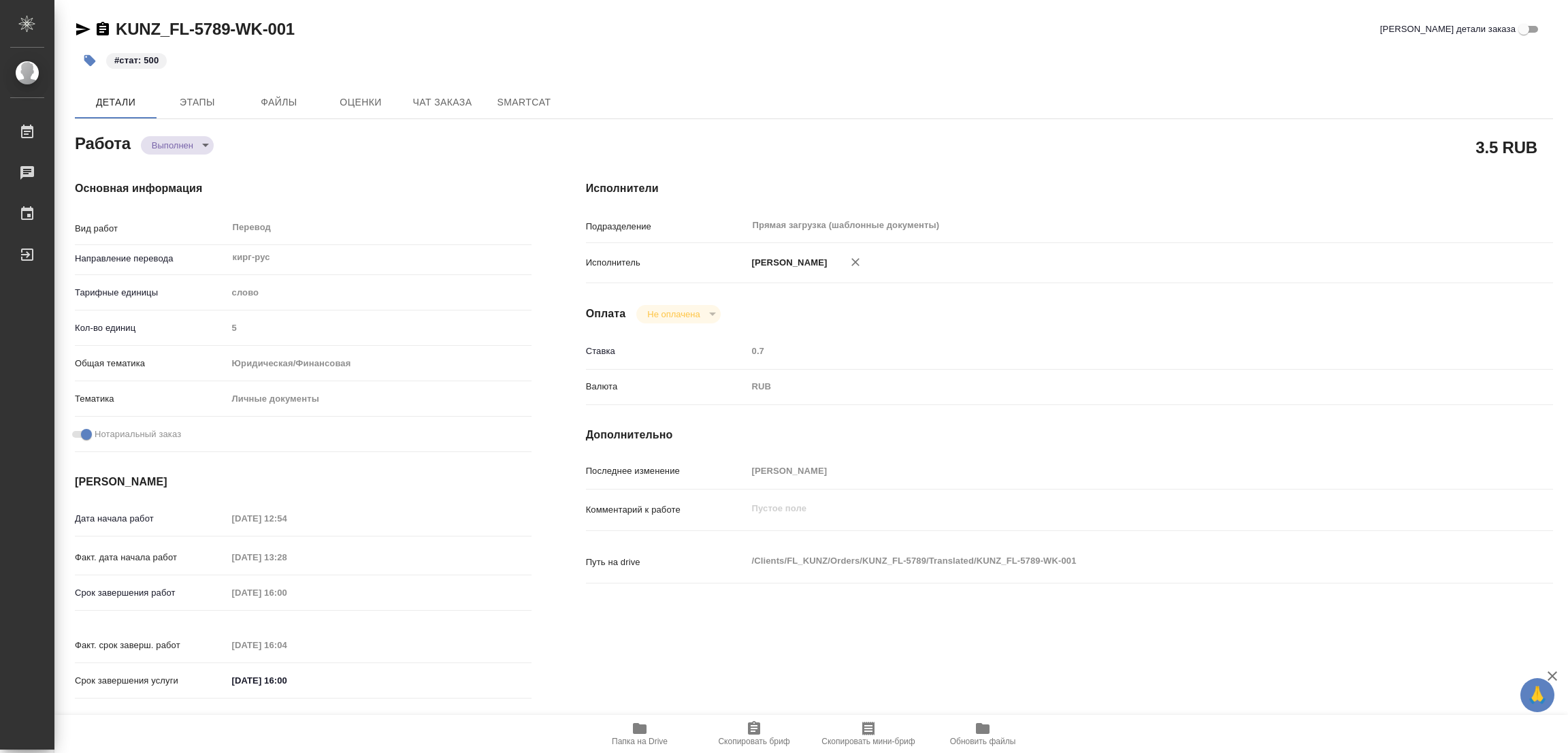
type textarea "x"
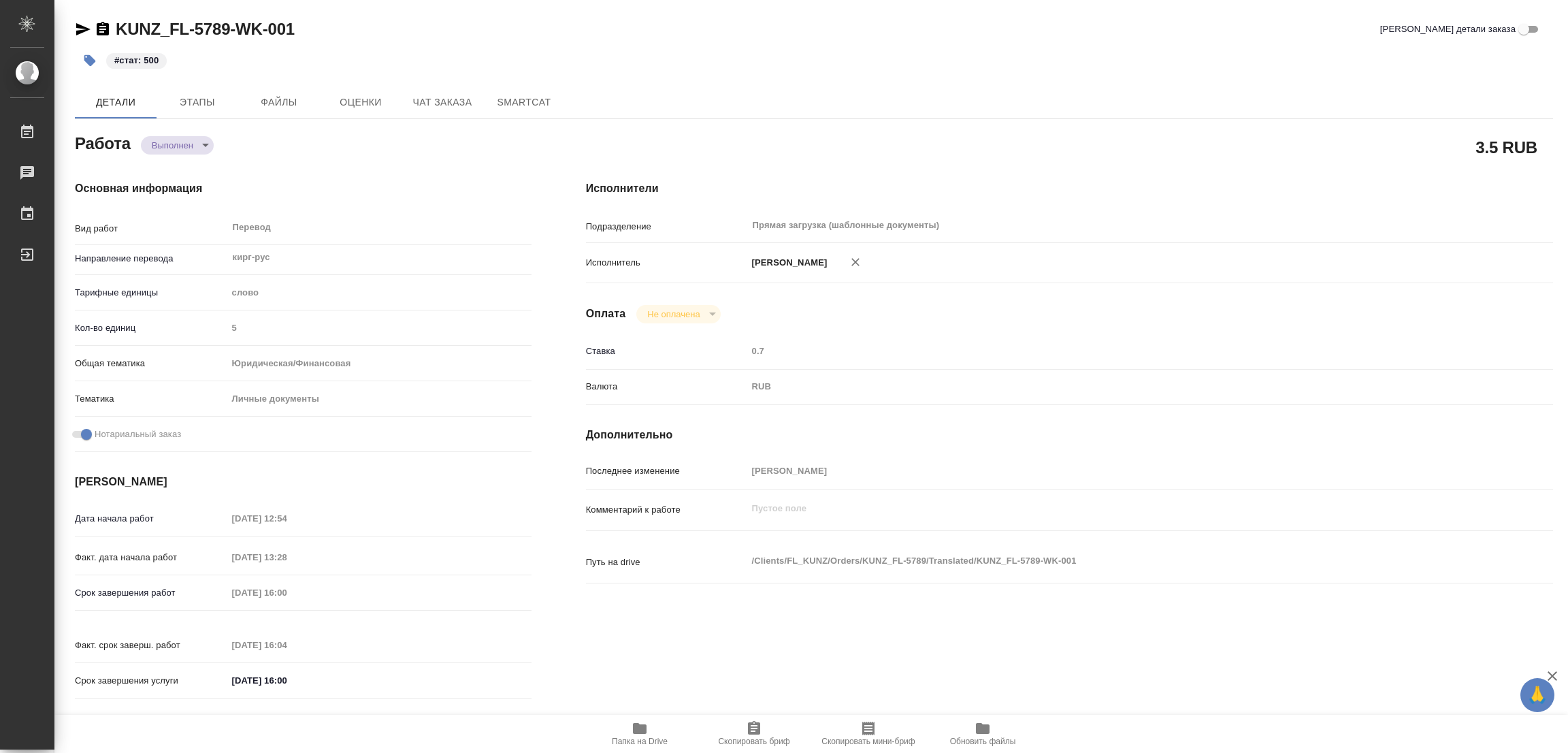
click at [905, 100] on div "Детали Этапы Файлы Оценки Чат заказа SmartCat" at bounding box center [814, 101] width 1478 height 32
click at [358, 38] on div "KUNZ_FL-5789-WK-001 Кратко детали заказа" at bounding box center [814, 30] width 1478 height 22
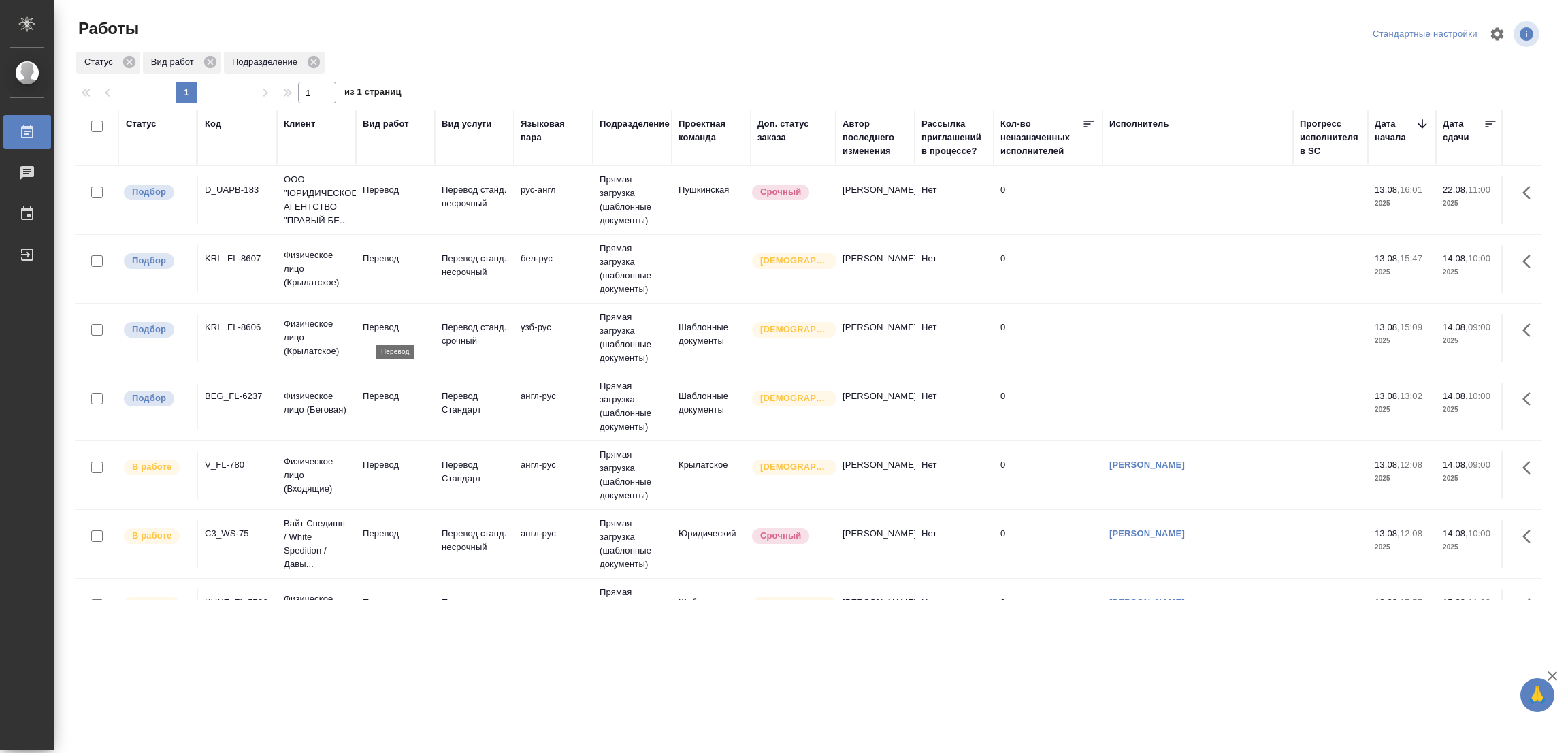
click at [381, 328] on p "Перевод" at bounding box center [395, 328] width 65 height 14
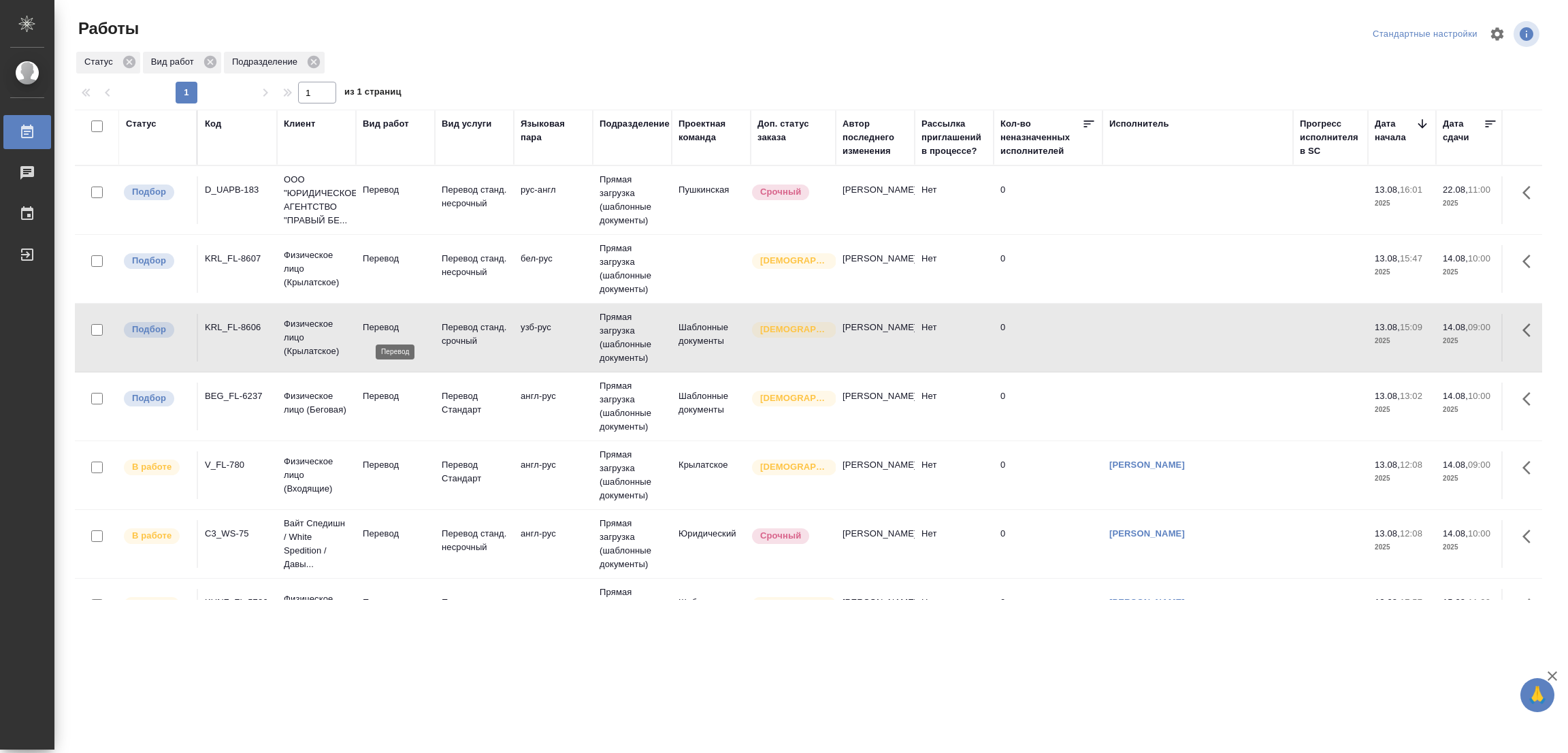
click at [366, 328] on p "Перевод" at bounding box center [395, 328] width 65 height 14
click at [383, 257] on p "Перевод" at bounding box center [395, 259] width 65 height 14
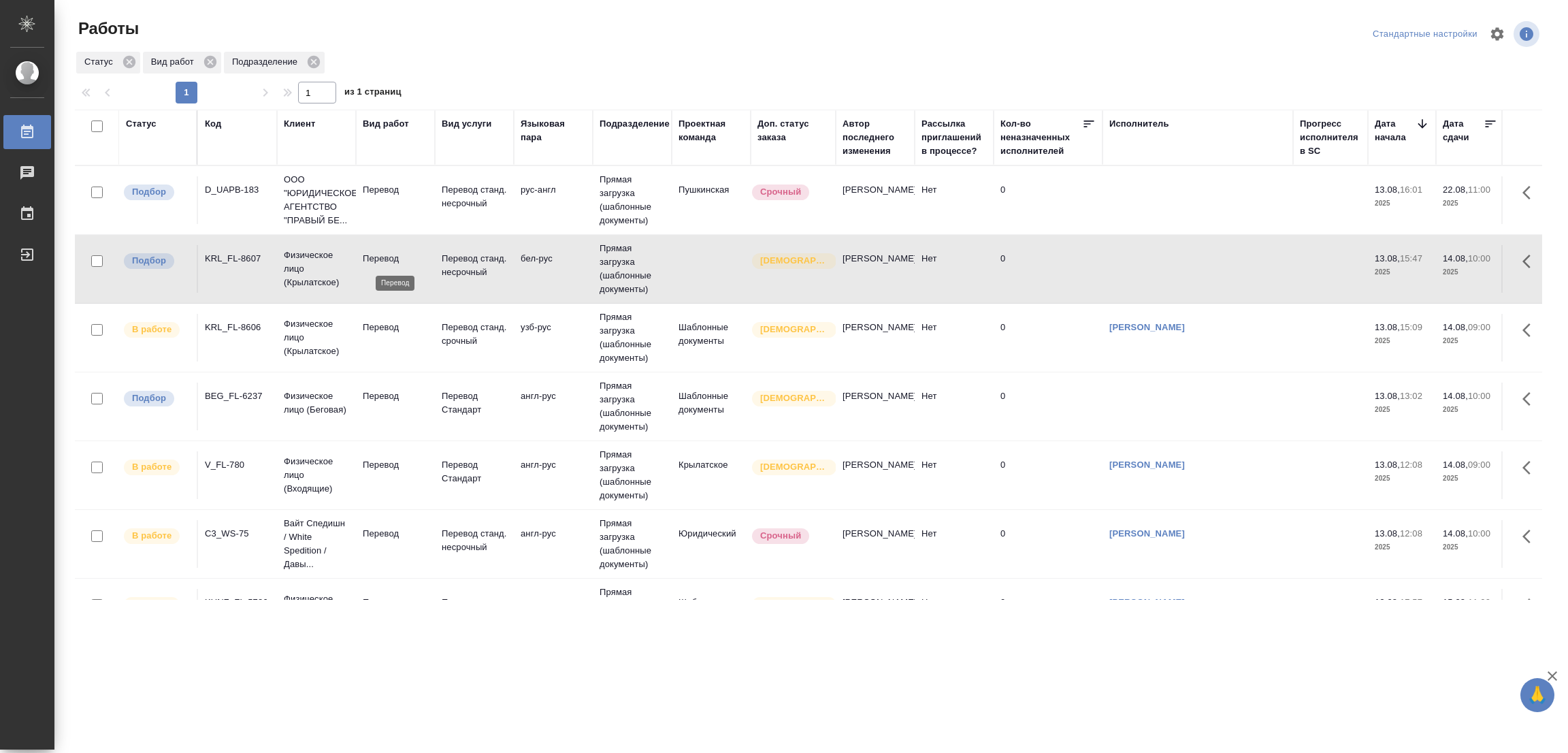
click at [369, 265] on p "Перевод" at bounding box center [395, 259] width 65 height 14
click at [377, 191] on p "Перевод" at bounding box center [395, 190] width 65 height 14
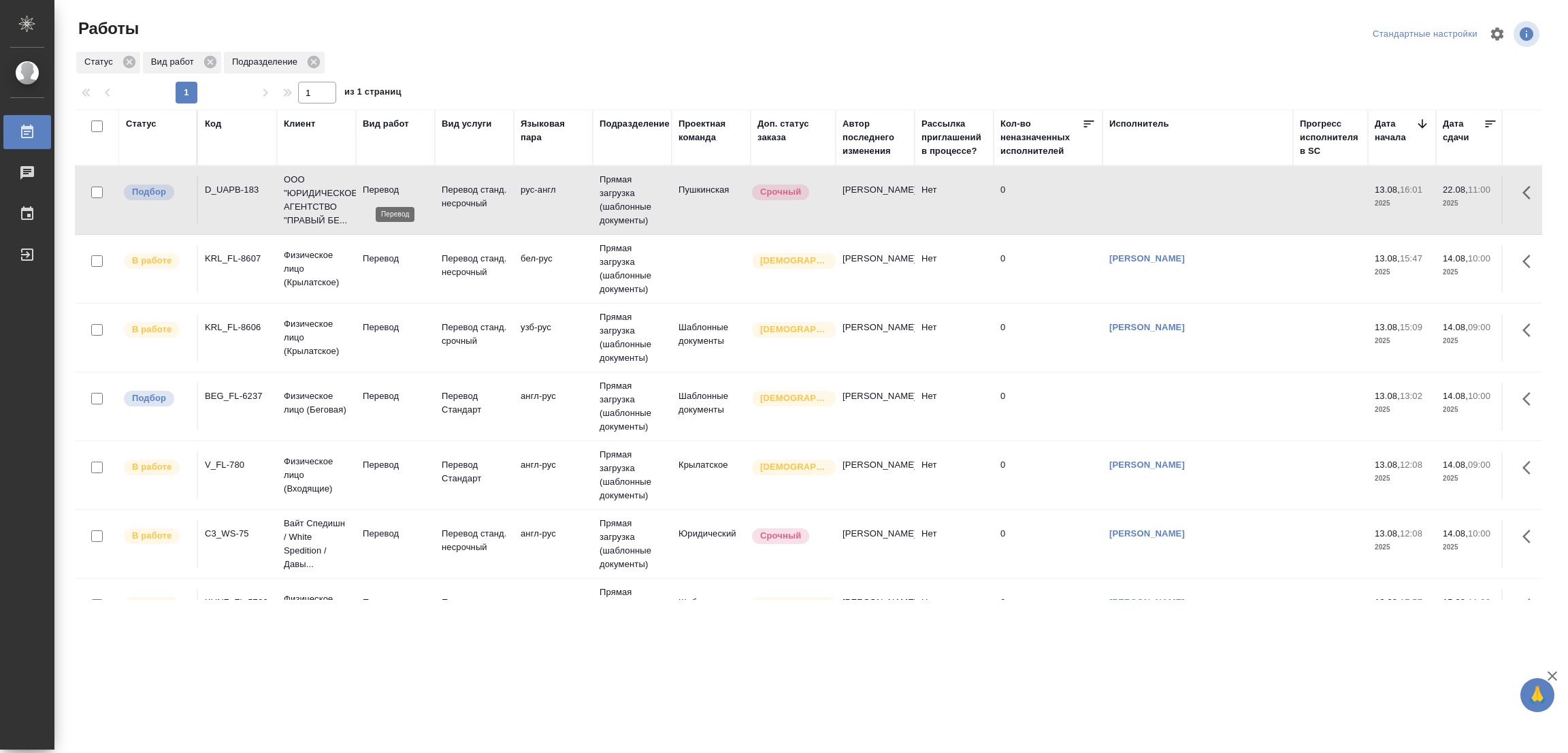
click at [369, 189] on p "Перевод" at bounding box center [395, 190] width 65 height 14
click at [375, 398] on p "Перевод" at bounding box center [395, 396] width 65 height 14
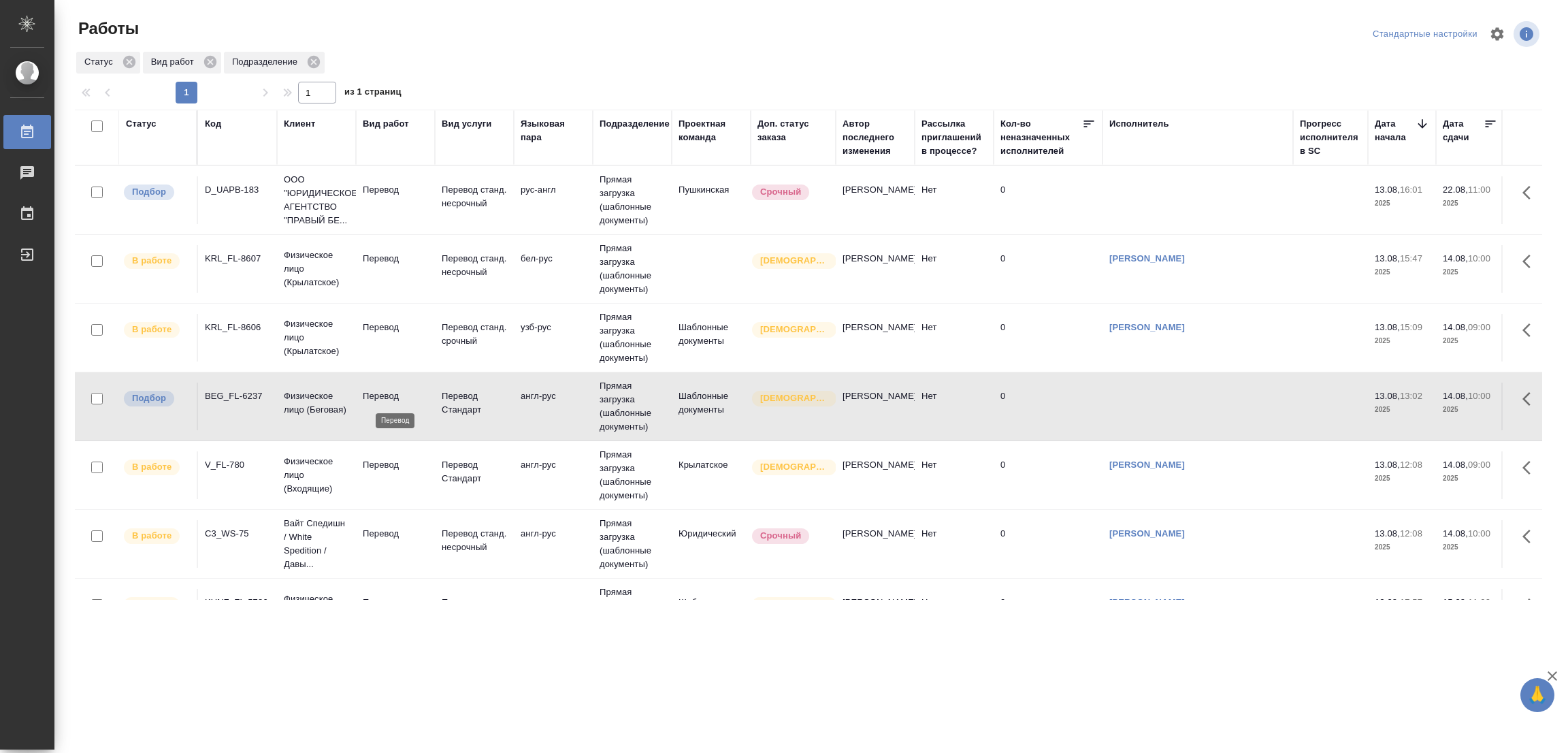
click at [374, 396] on p "Перевод" at bounding box center [395, 396] width 65 height 14
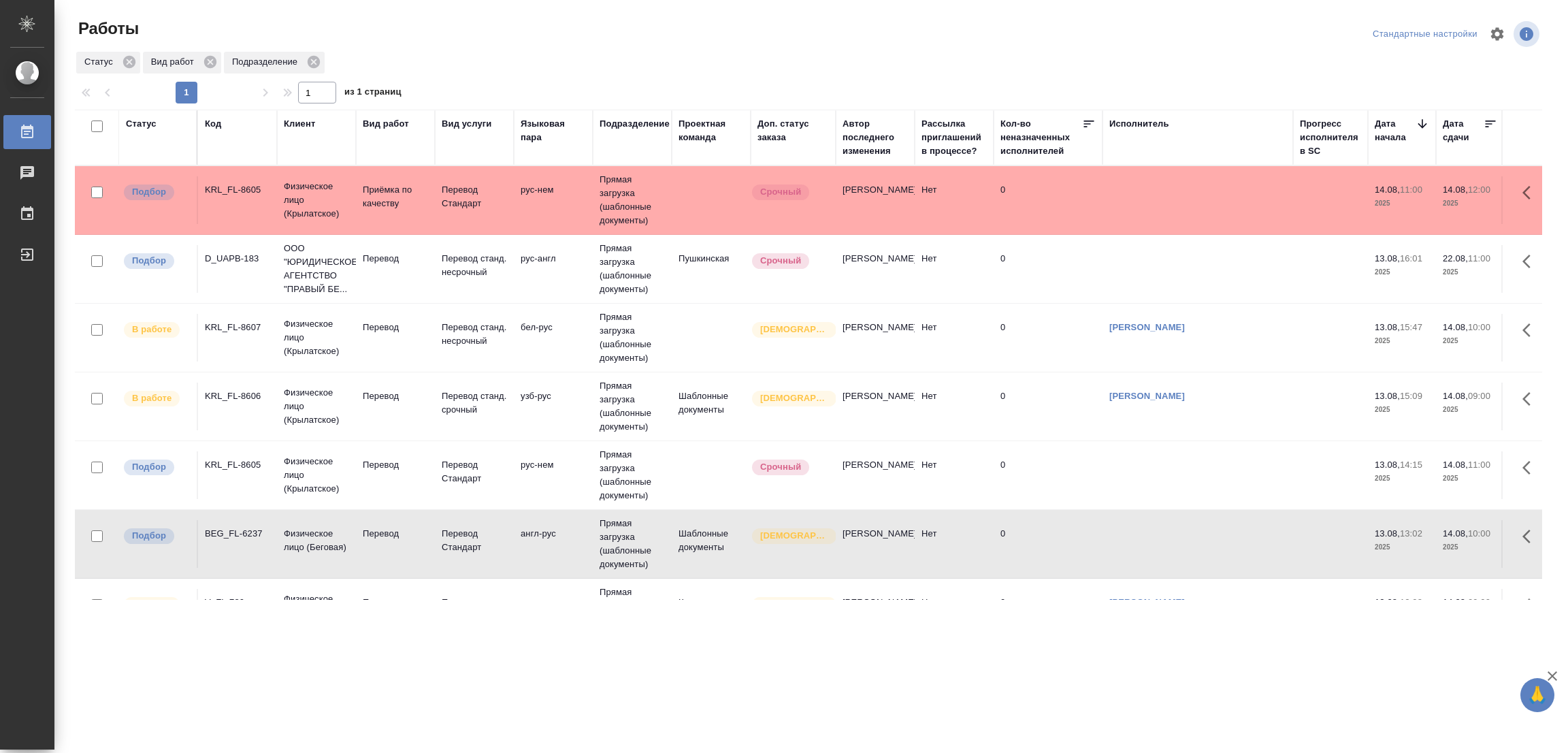
click at [954, 722] on div ".cls-1 fill:#fff; AWATERA Popova Galina Работы 0 Чаты График Выйти Работы Станд…" at bounding box center [784, 376] width 1568 height 753
drag, startPoint x: 387, startPoint y: 316, endPoint x: 900, endPoint y: 232, distance: 519.8
click at [387, 223] on td "Перевод" at bounding box center [396, 200] width 79 height 47
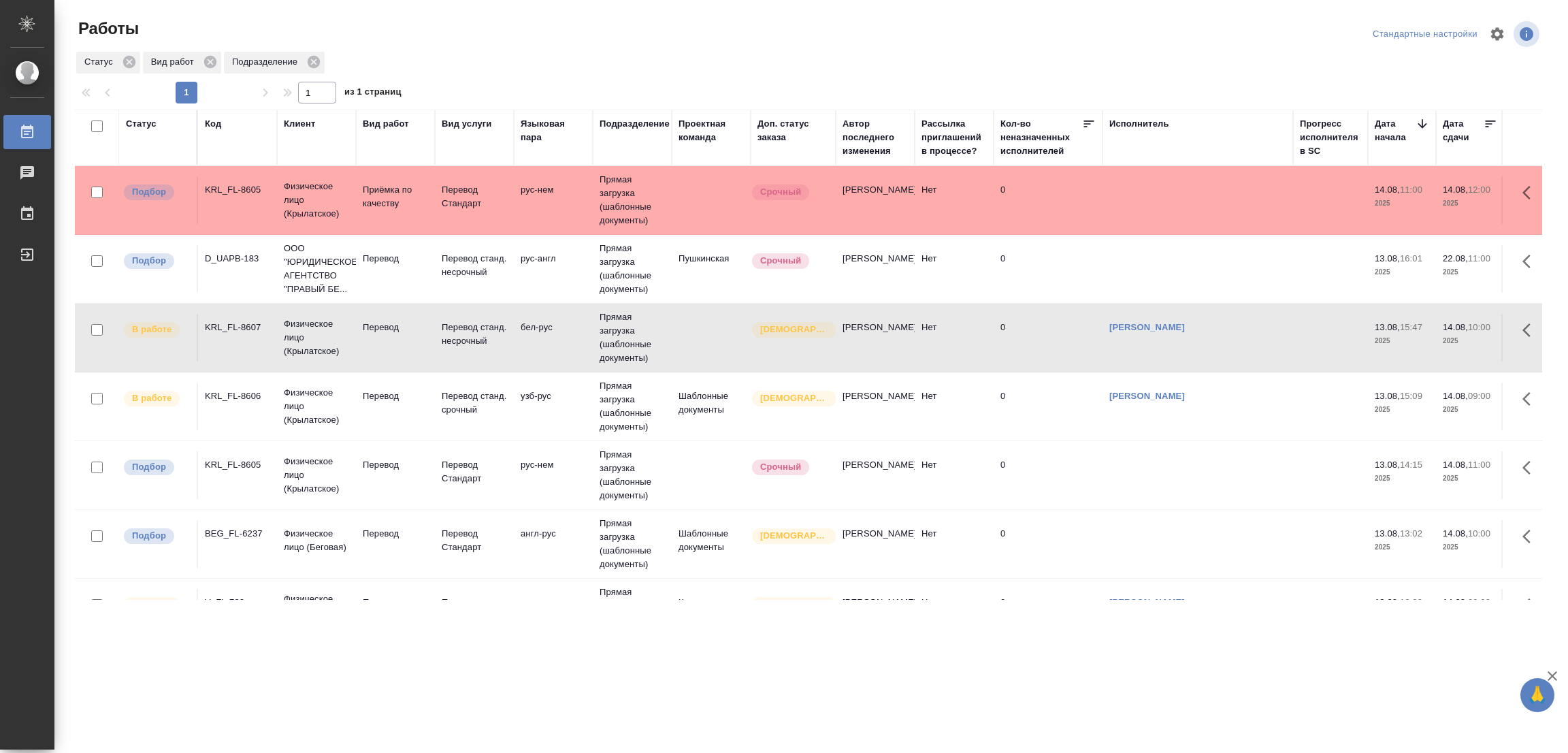
click at [848, 744] on div ".cls-1 fill:#fff; AWATERA Popova Galina Работы 0 Чаты График Выйти Работы Станд…" at bounding box center [784, 376] width 1568 height 753
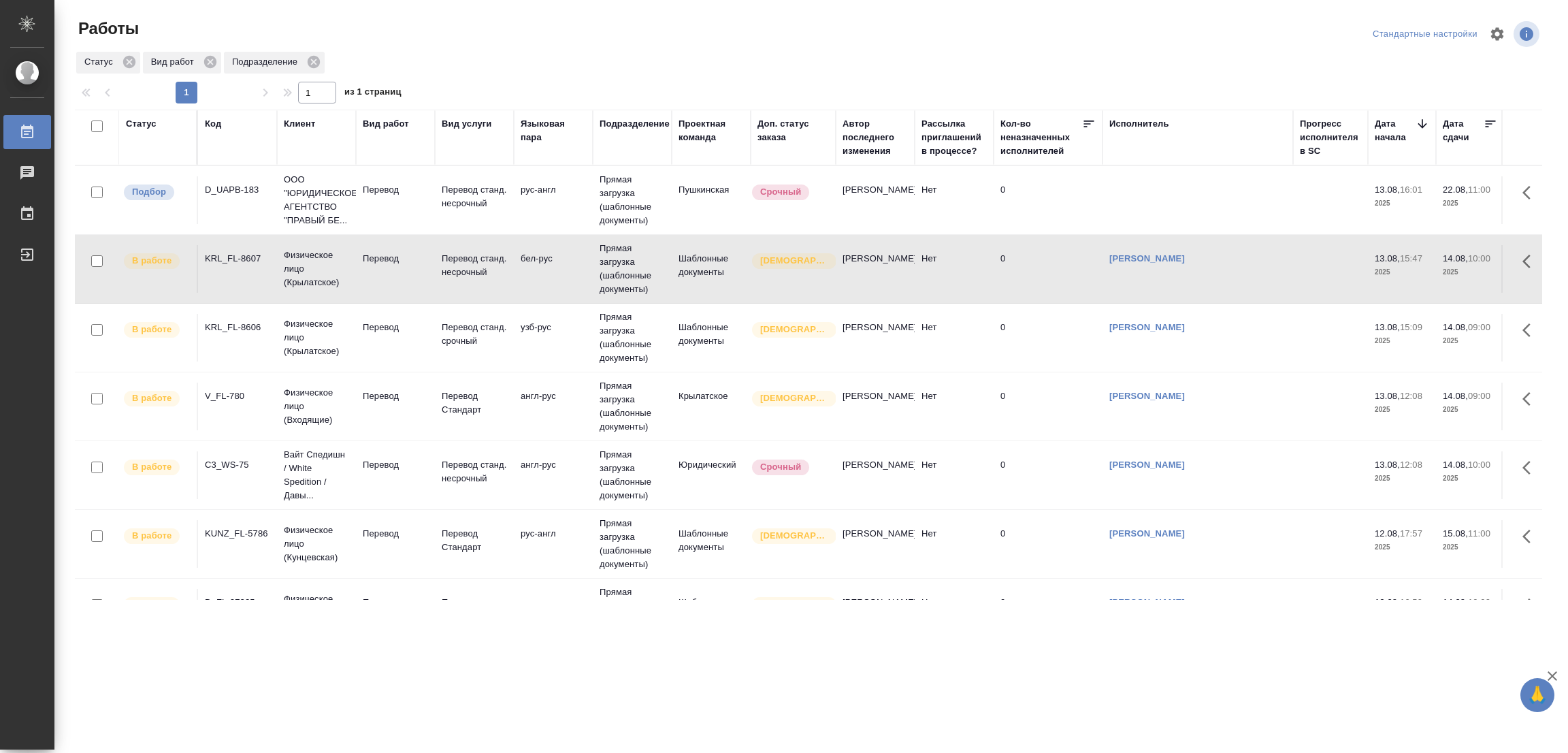
click at [570, 704] on div ".cls-1 fill:#fff; AWATERA Popova Galina Работы 0 Чаты График Выйти Работы Станд…" at bounding box center [784, 376] width 1568 height 753
click at [435, 693] on div ".cls-1 fill:#fff; AWATERA Popova Galina Работы 0 Чаты График Выйти Работы Станд…" at bounding box center [784, 376] width 1568 height 753
click at [390, 188] on p "Перевод" at bounding box center [395, 190] width 65 height 14
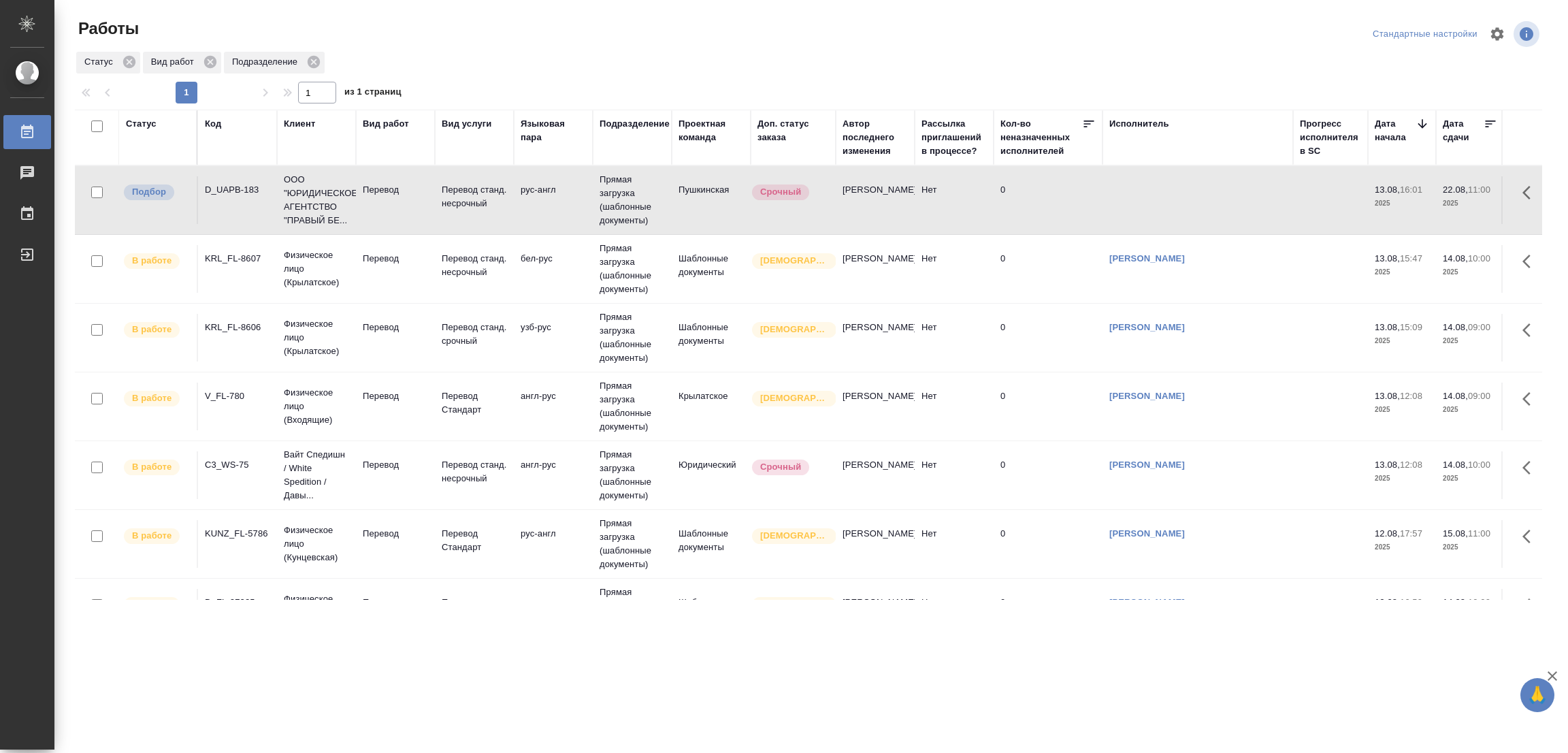
click at [361, 191] on td "Перевод" at bounding box center [396, 200] width 79 height 47
click td "Перевод"
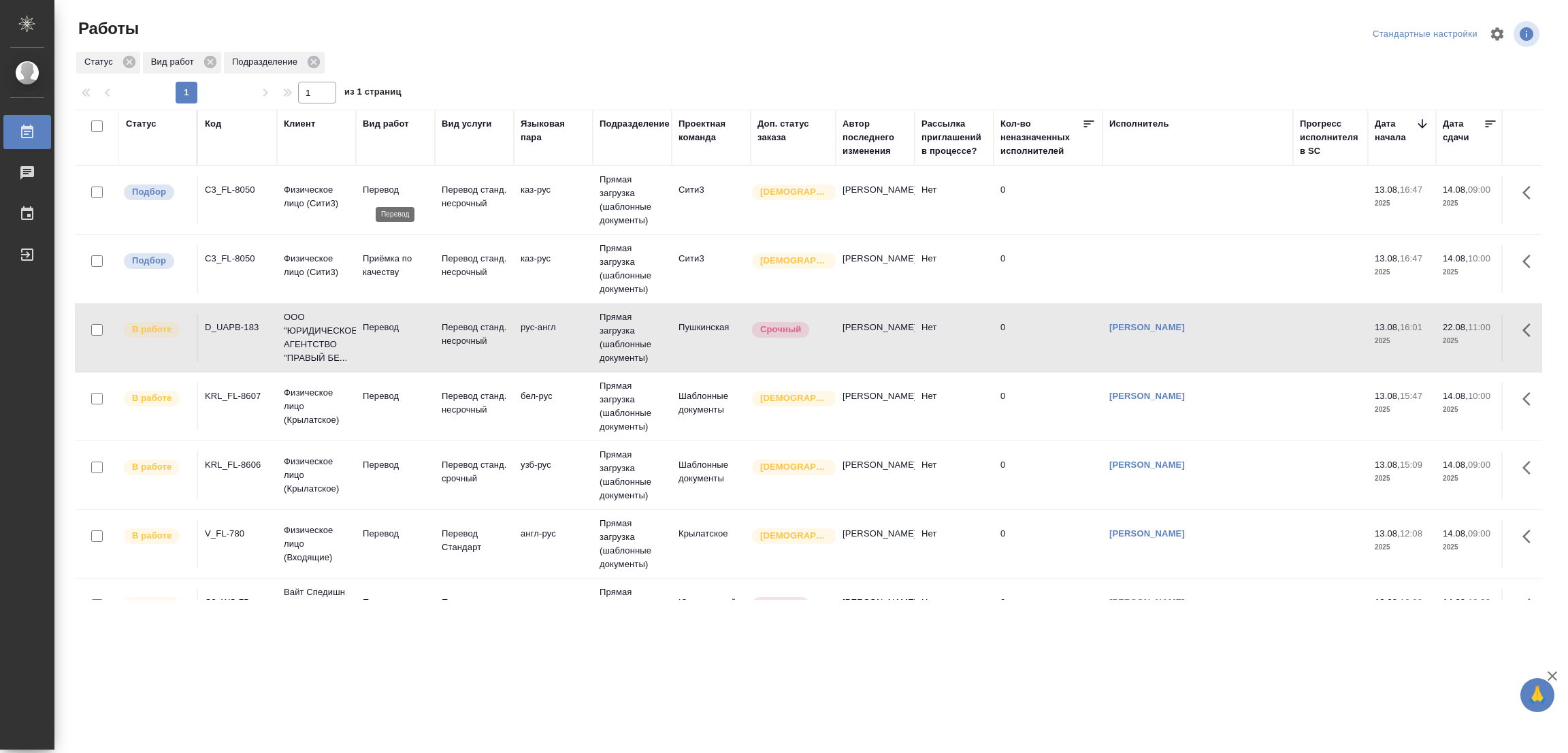
click p "Перевод"
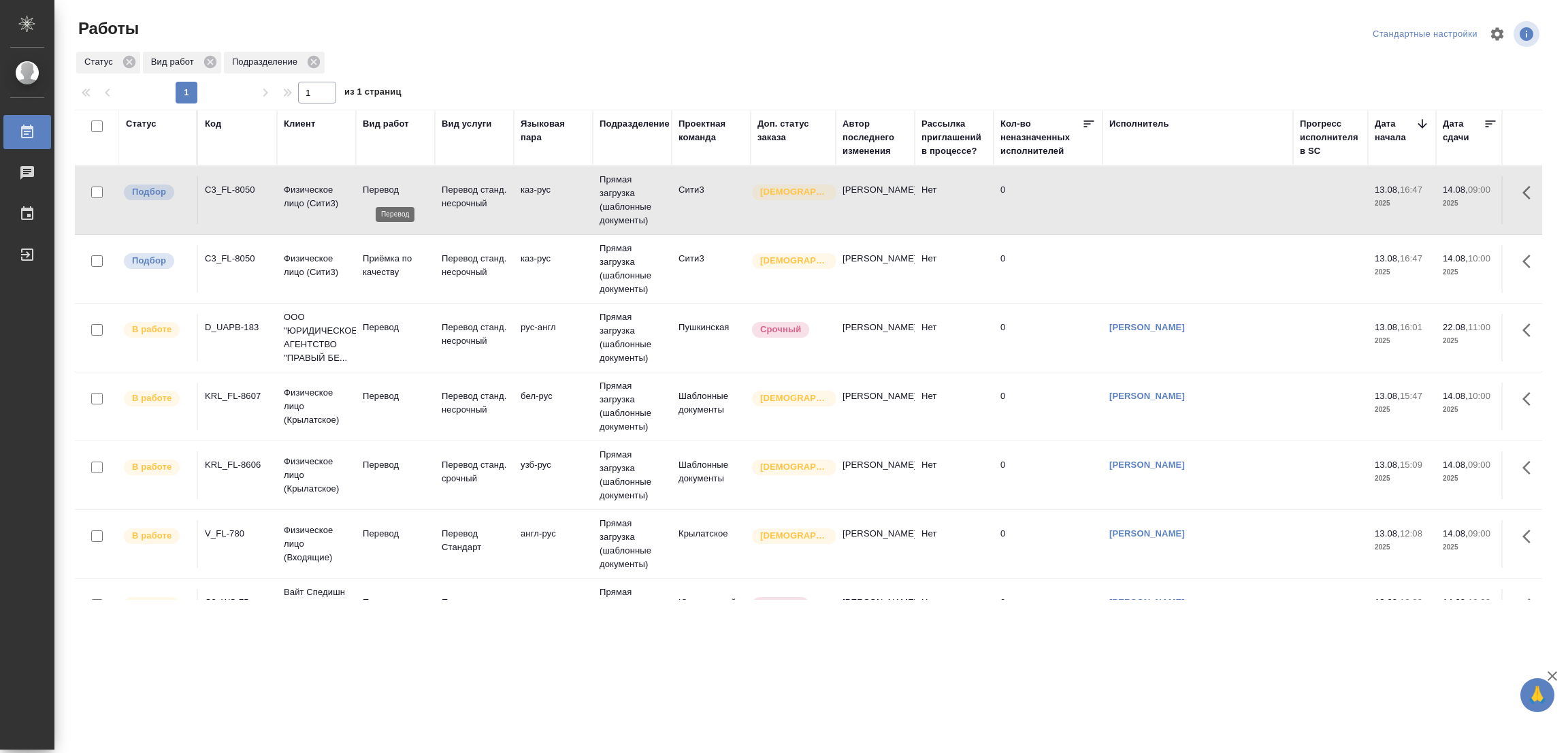
click p "Перевод"
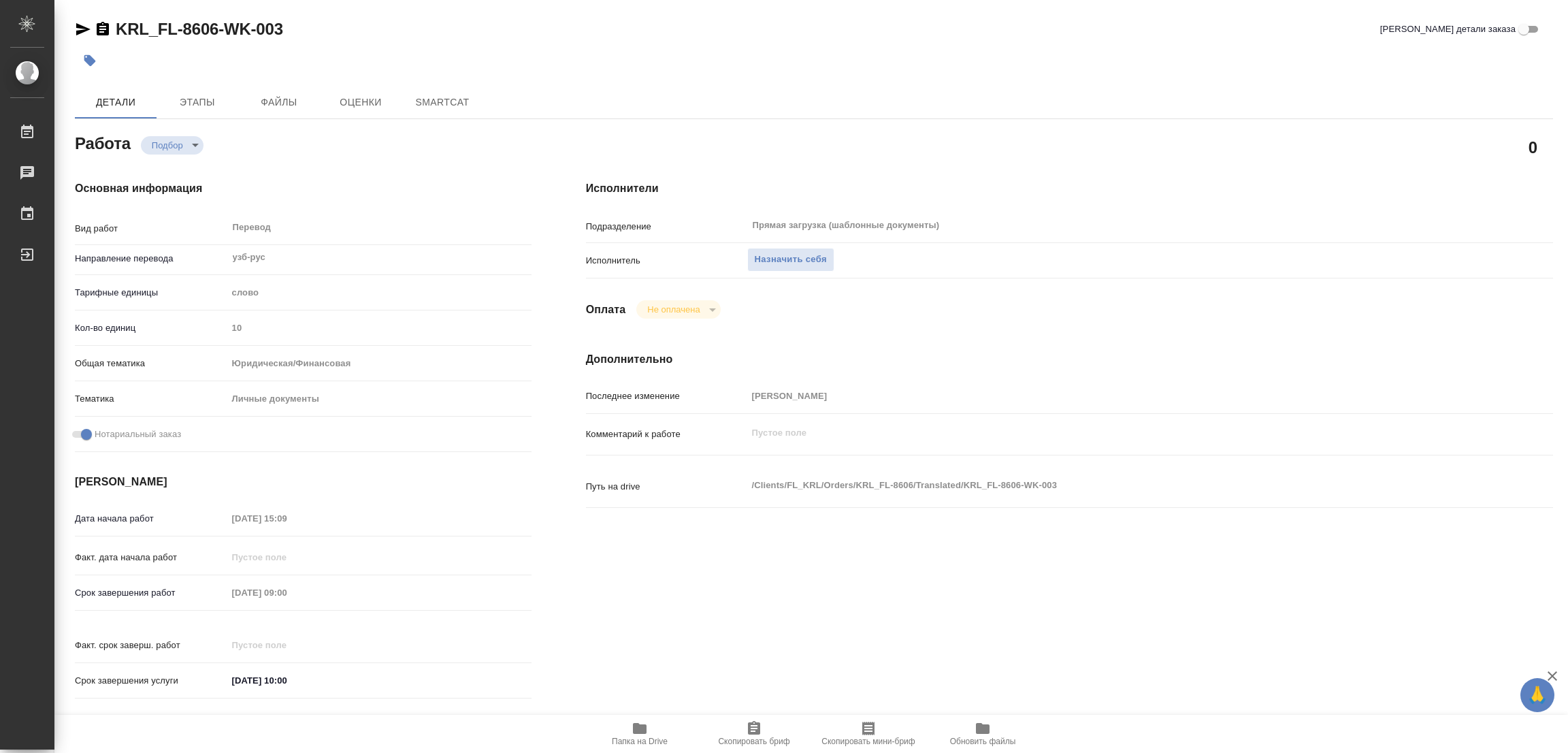
type textarea "x"
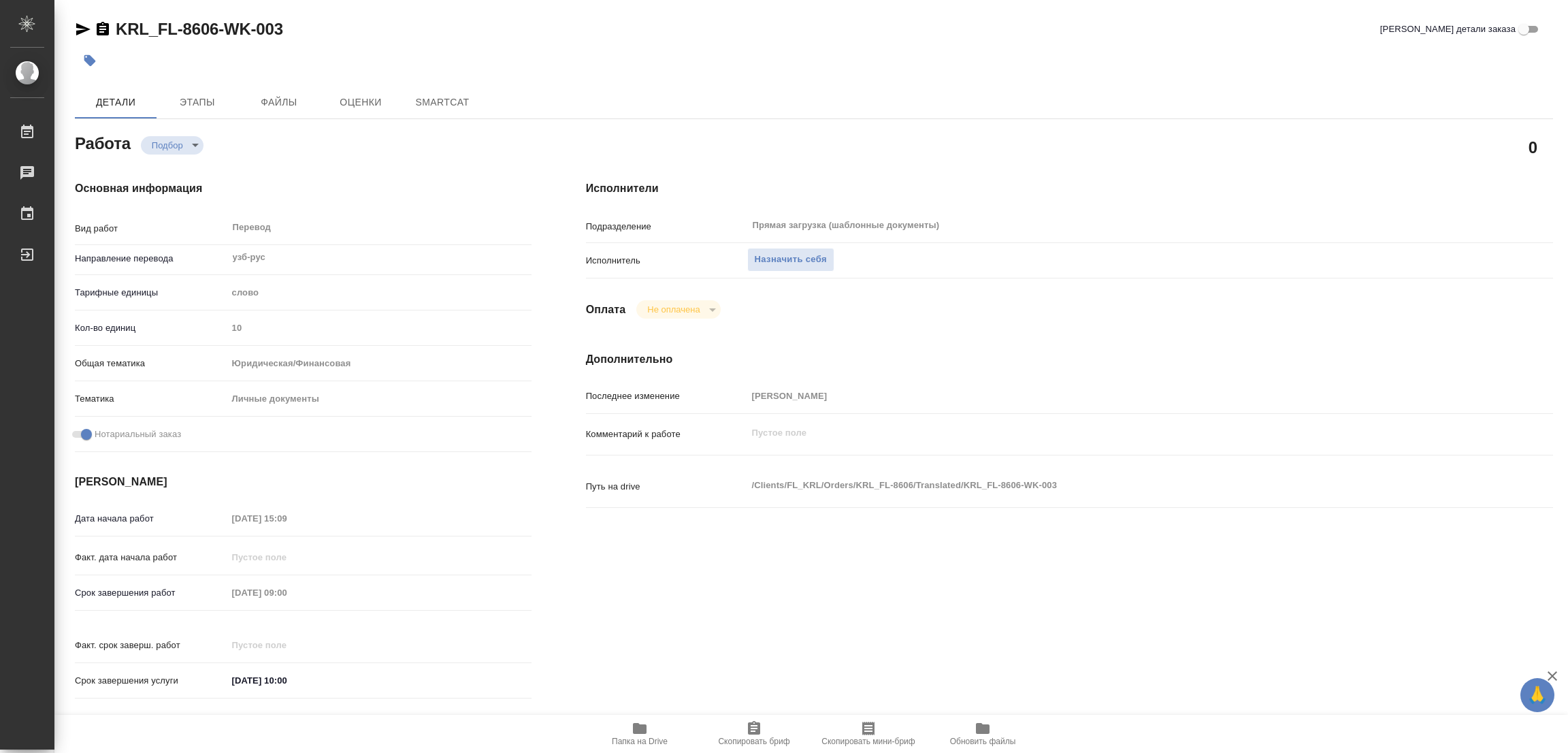
type textarea "x"
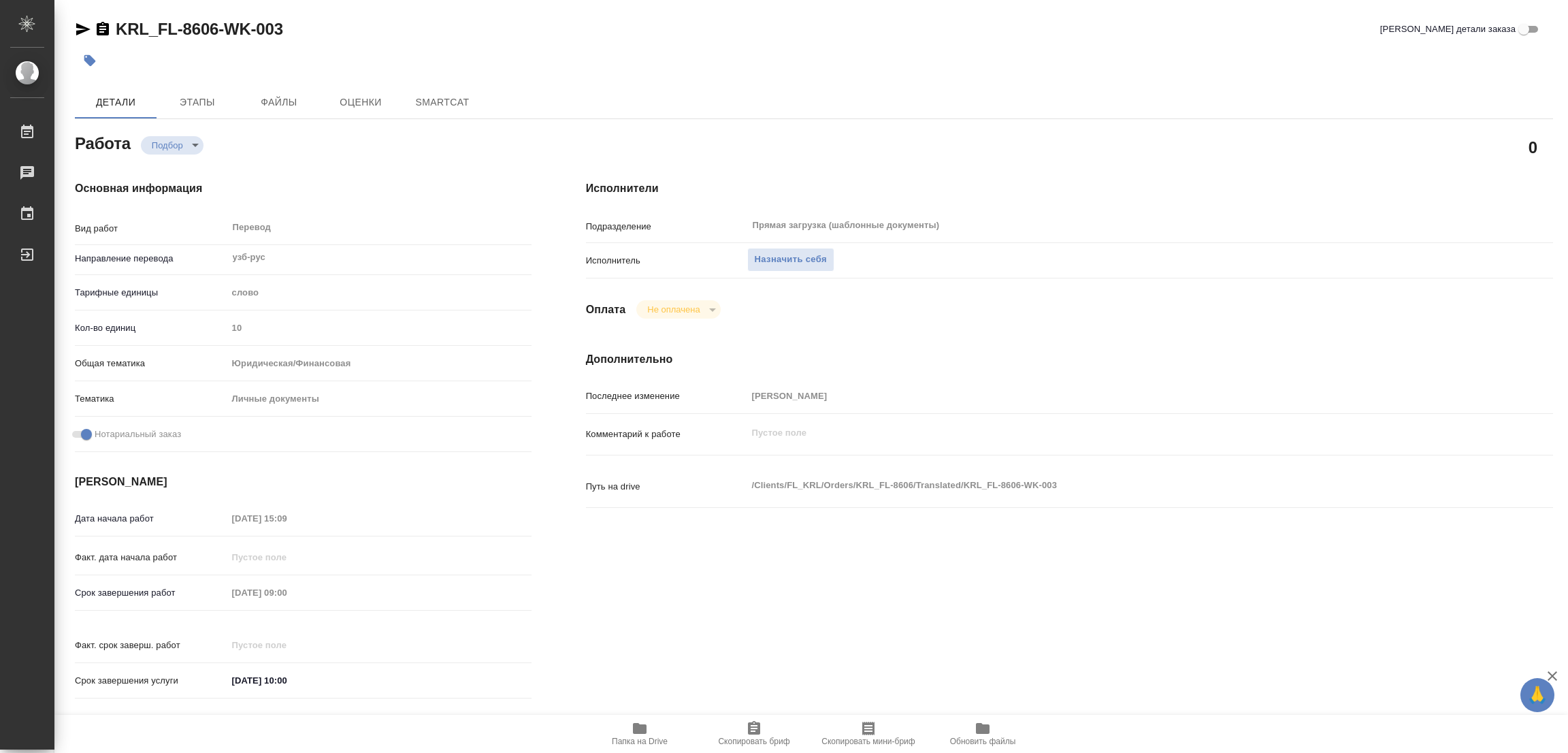
type textarea "x"
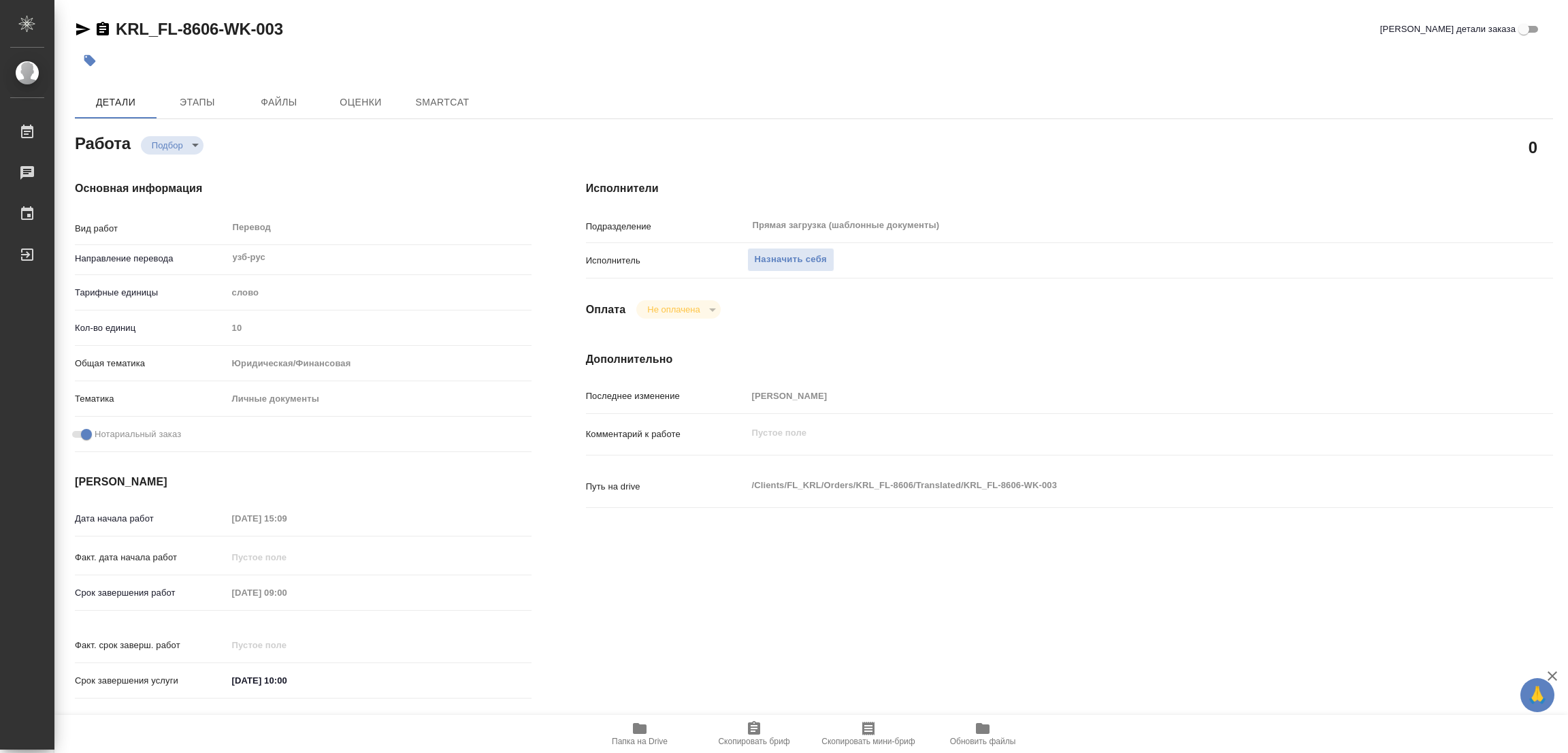
type textarea "x"
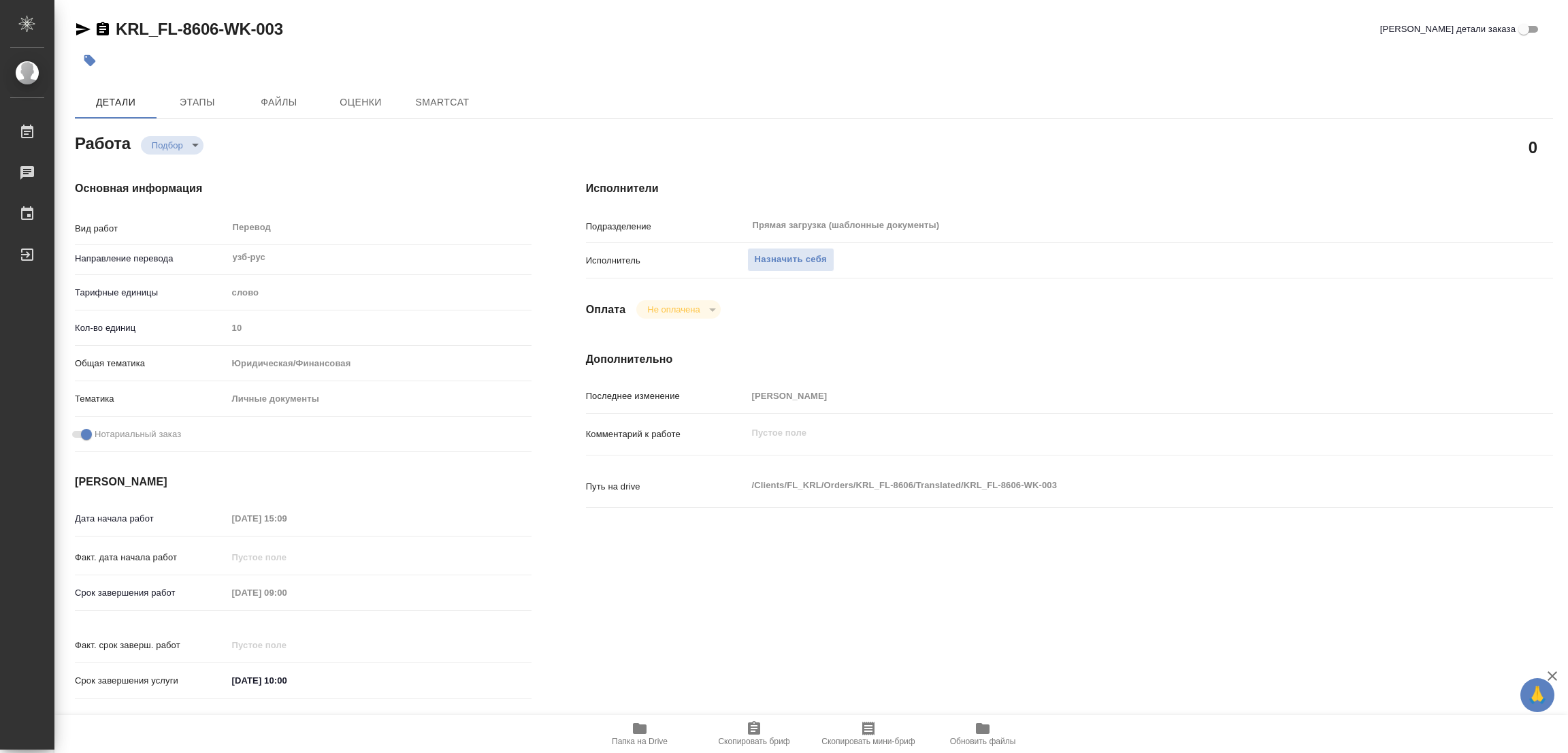
type textarea "x"
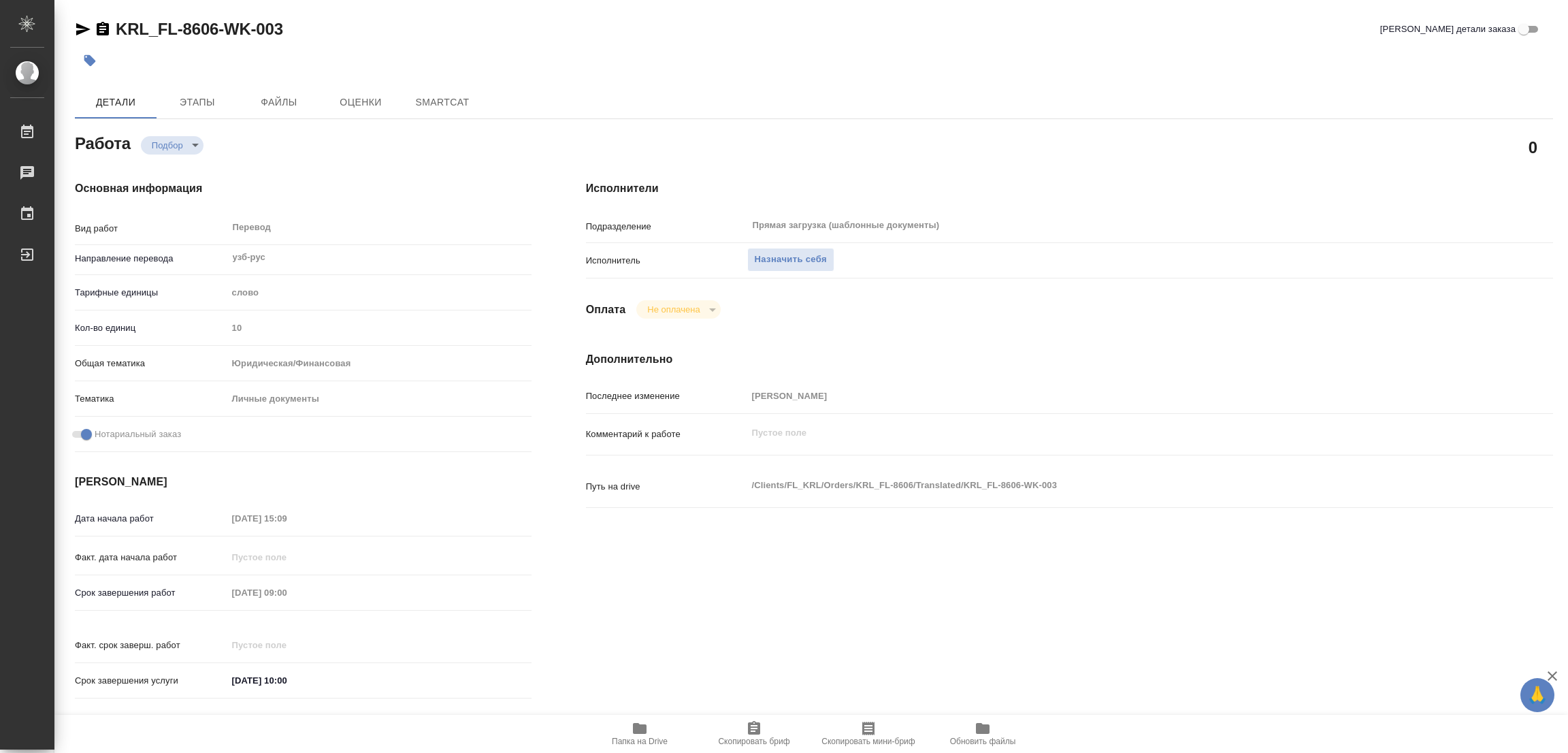
type textarea "x"
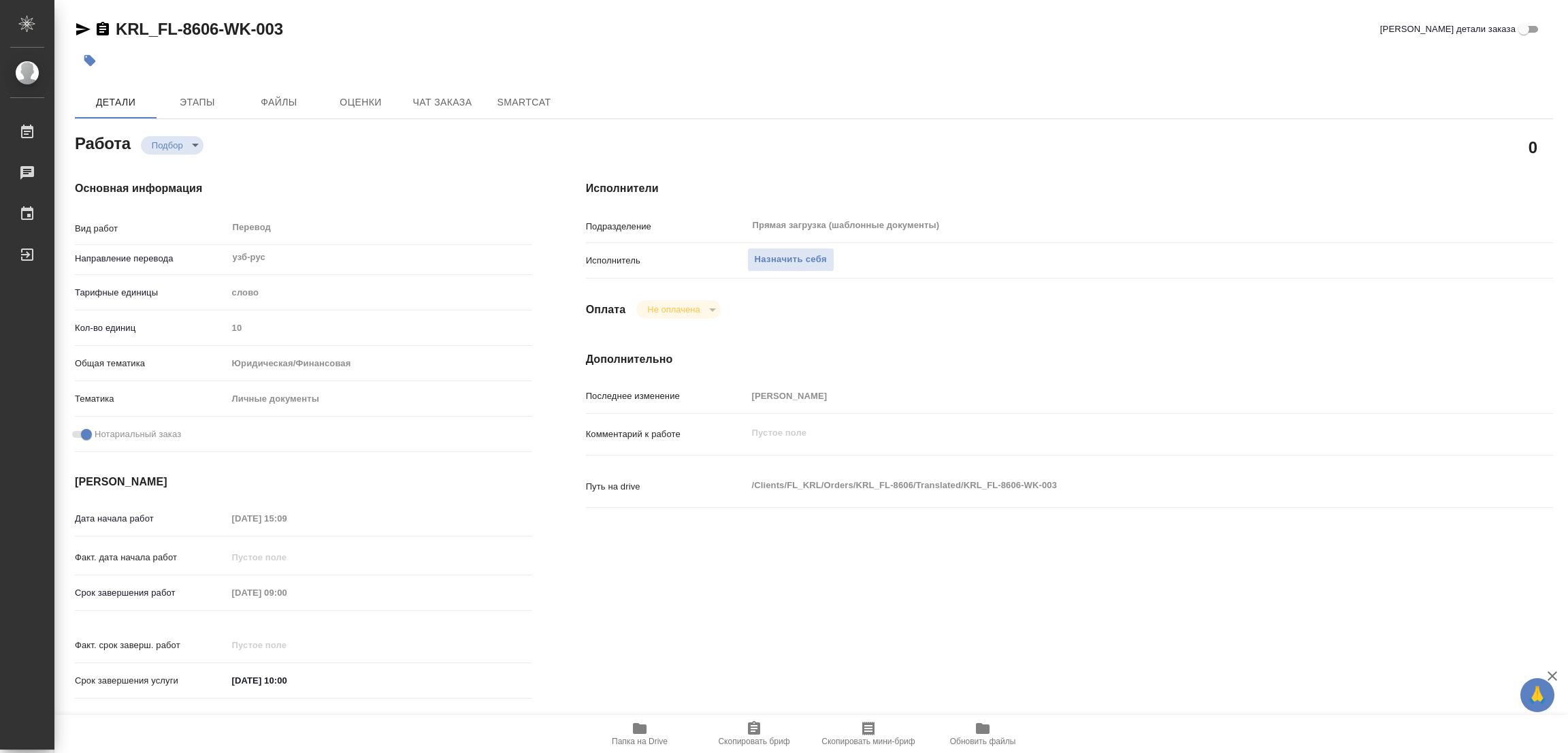
type textarea "x"
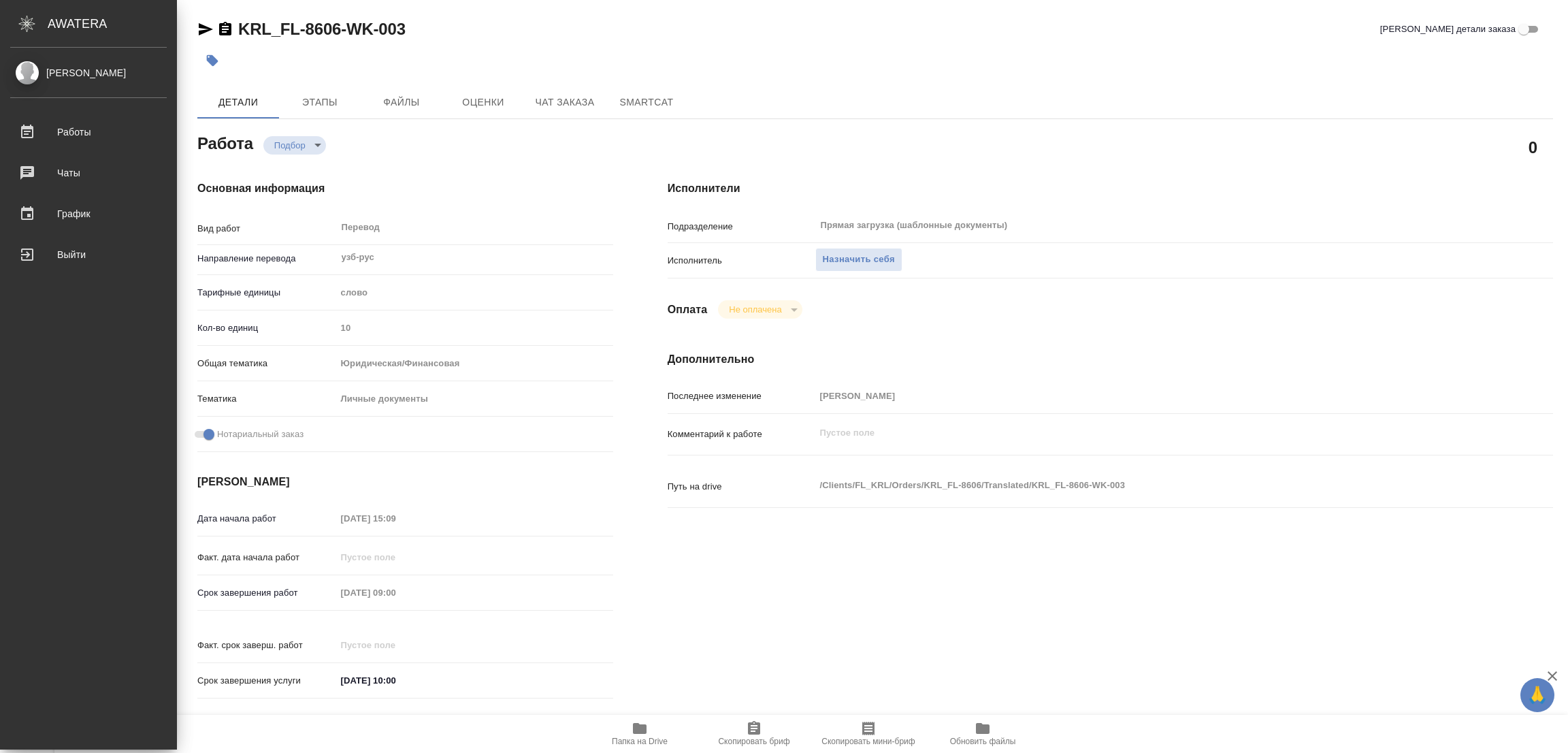
type textarea "x"
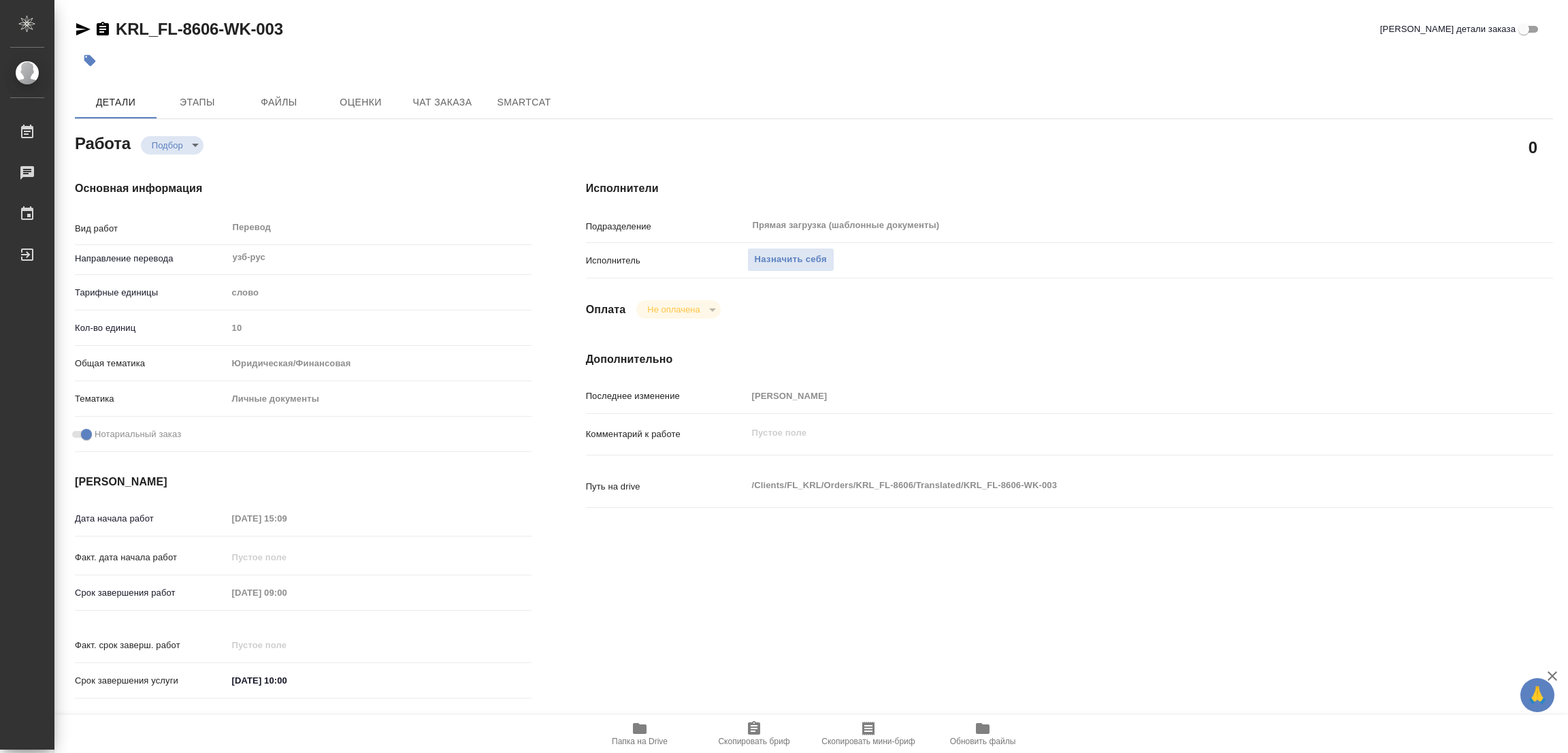
type textarea "x"
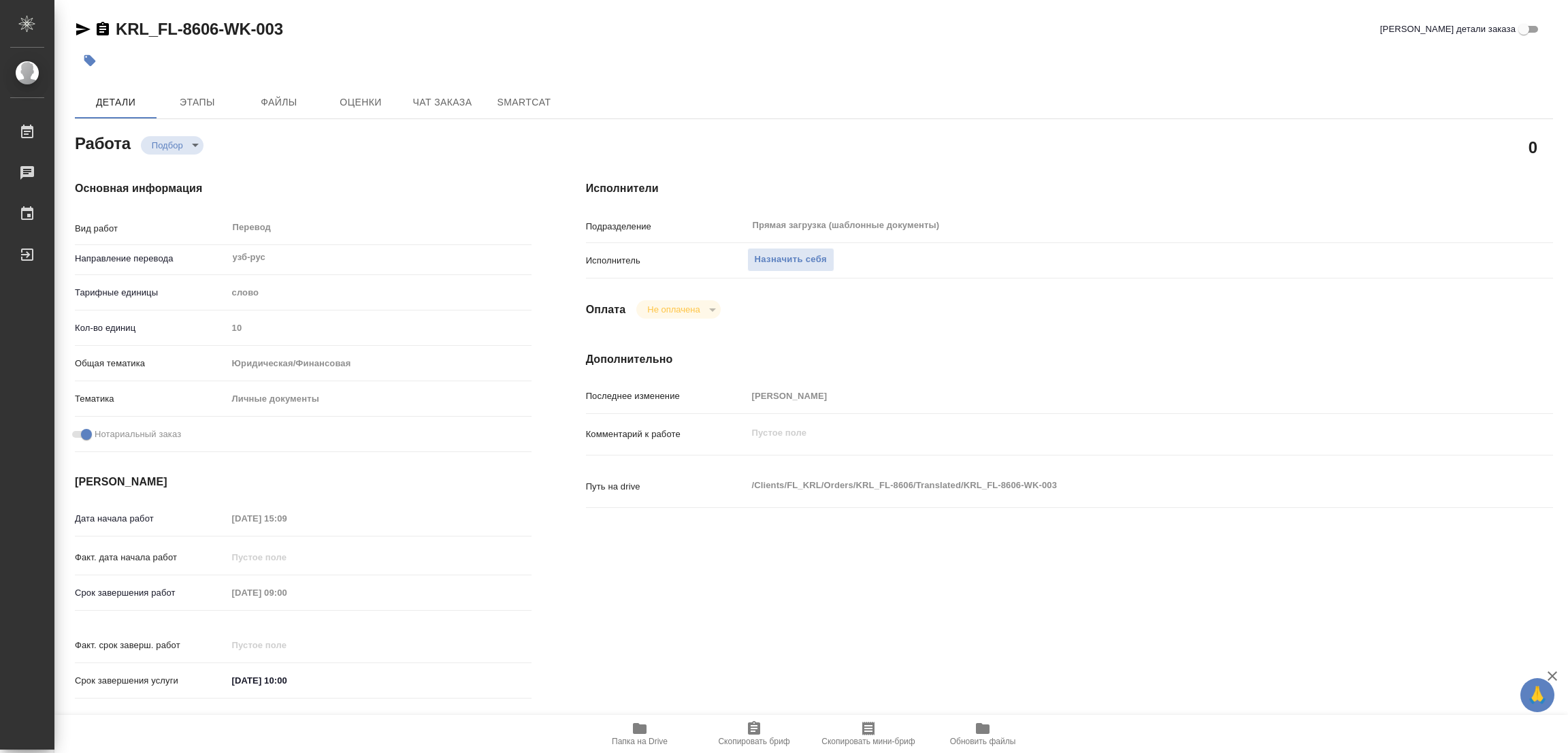
type textarea "x"
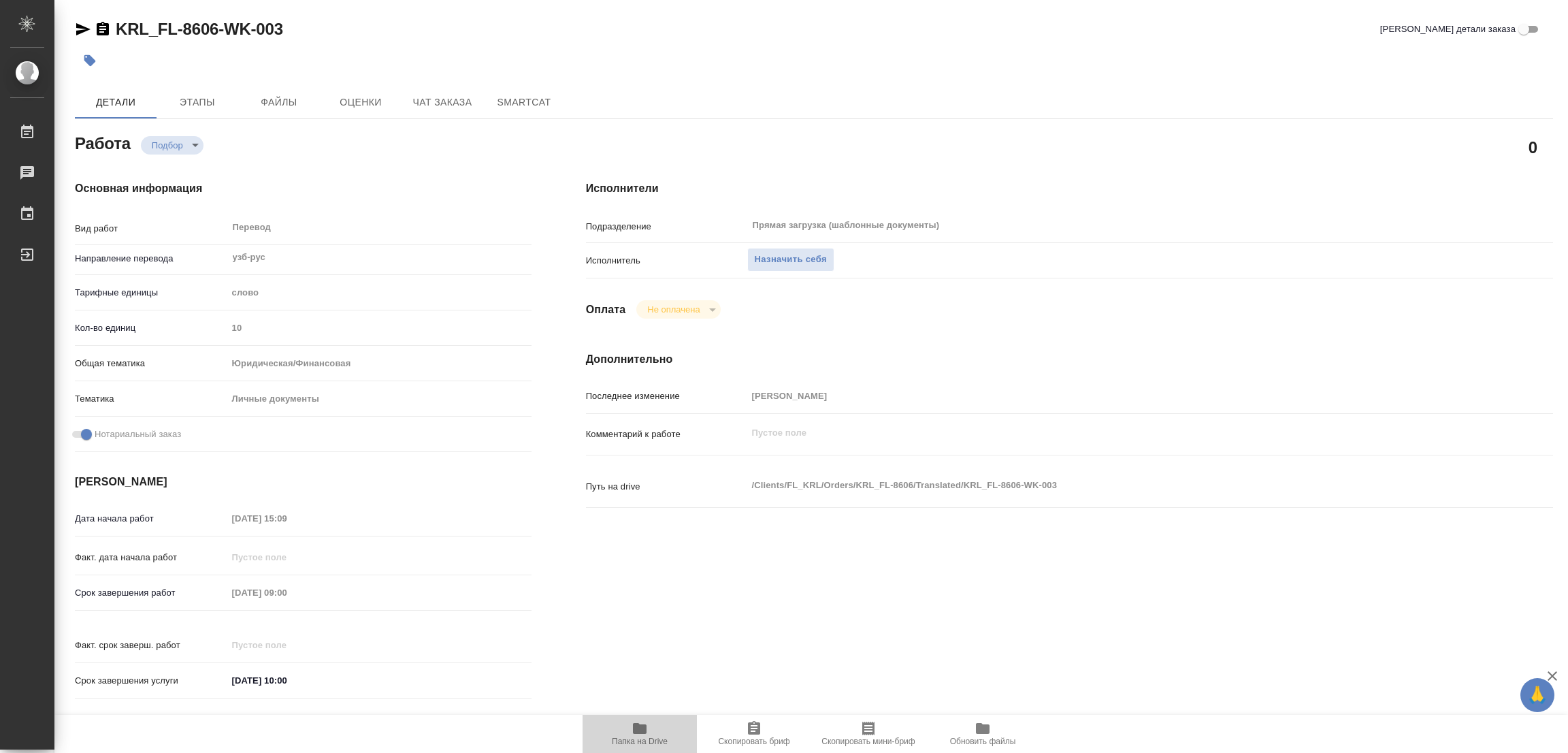
click at [634, 724] on icon "button" at bounding box center [640, 727] width 14 height 11
click at [777, 252] on span "Назначить себя" at bounding box center [790, 260] width 72 height 16
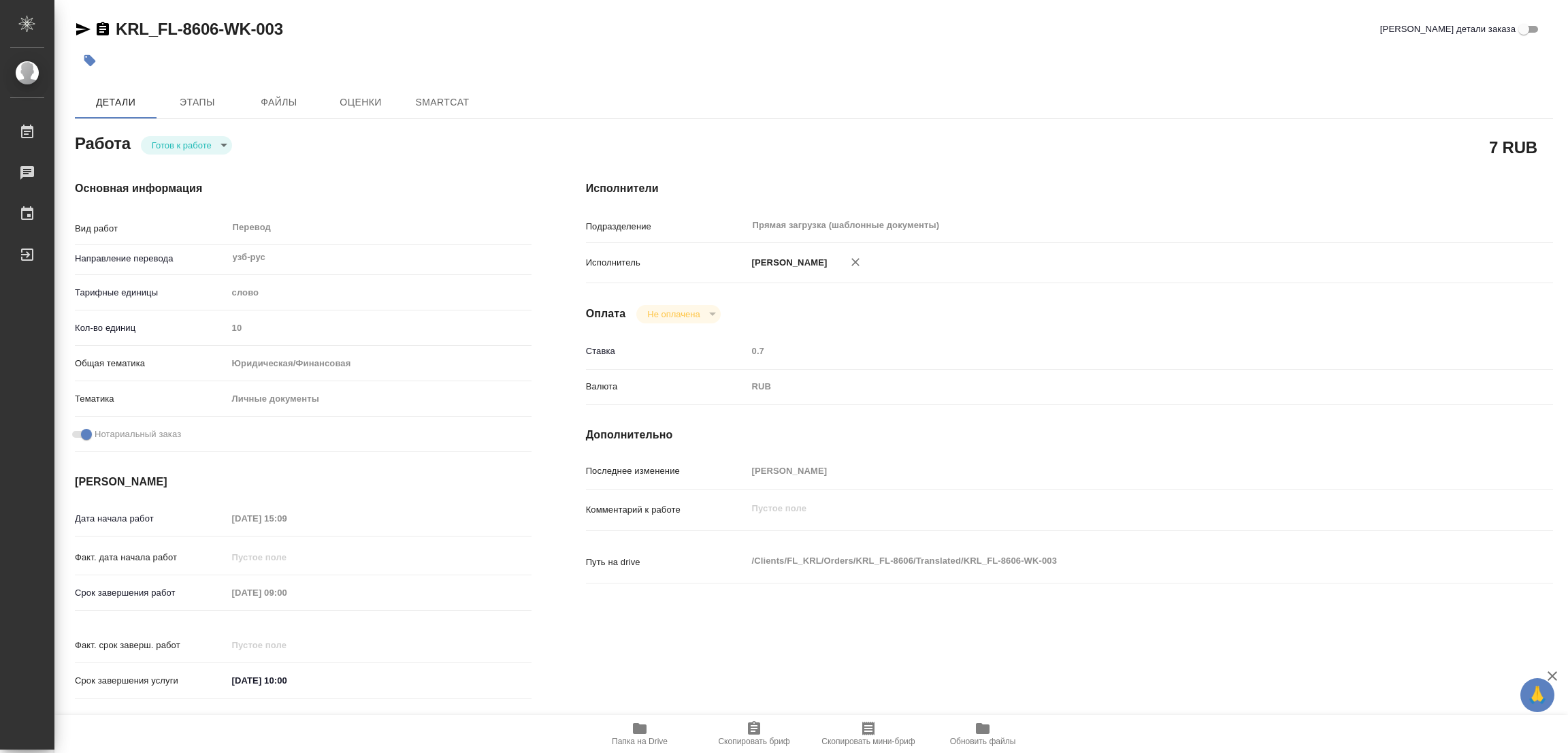
type textarea "x"
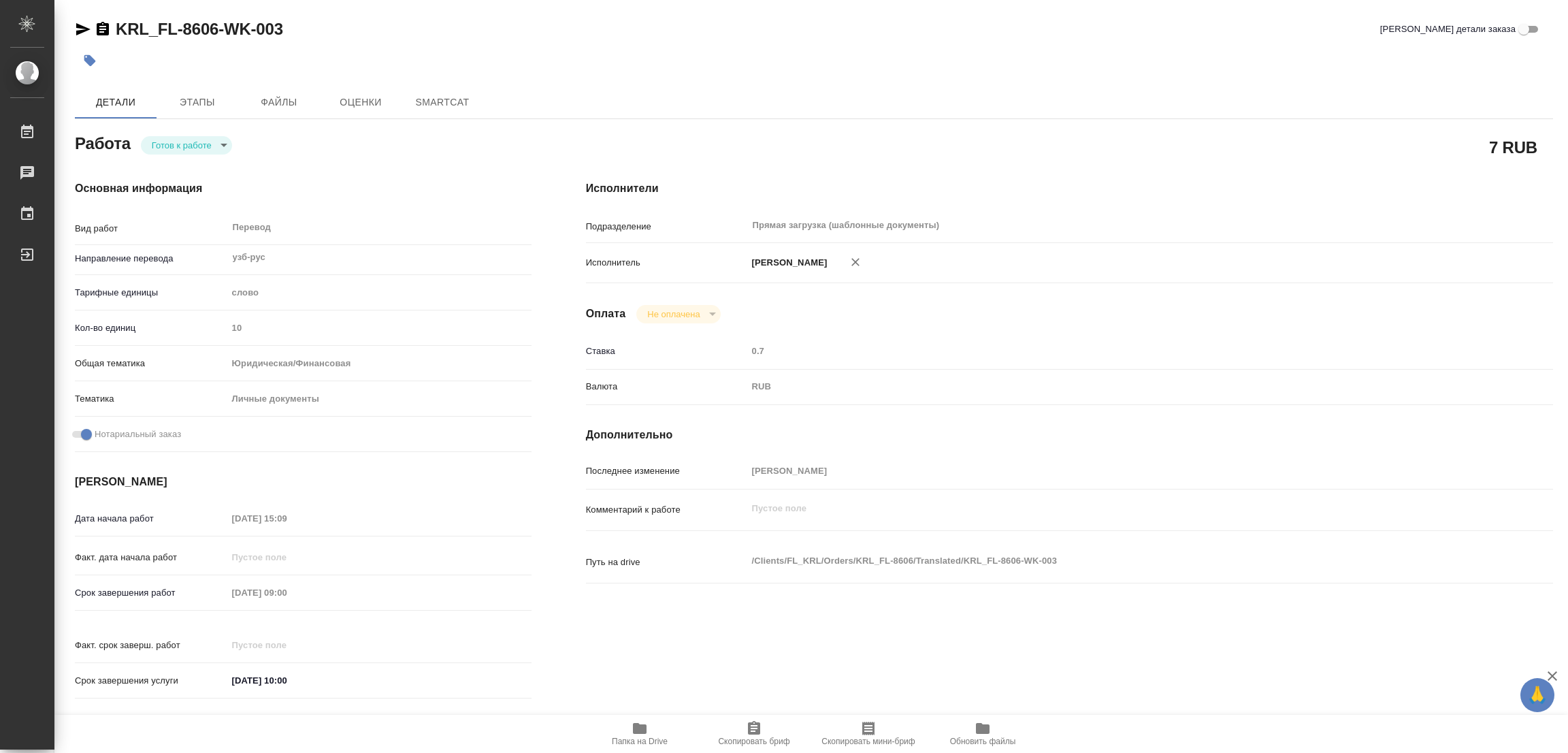
type textarea "x"
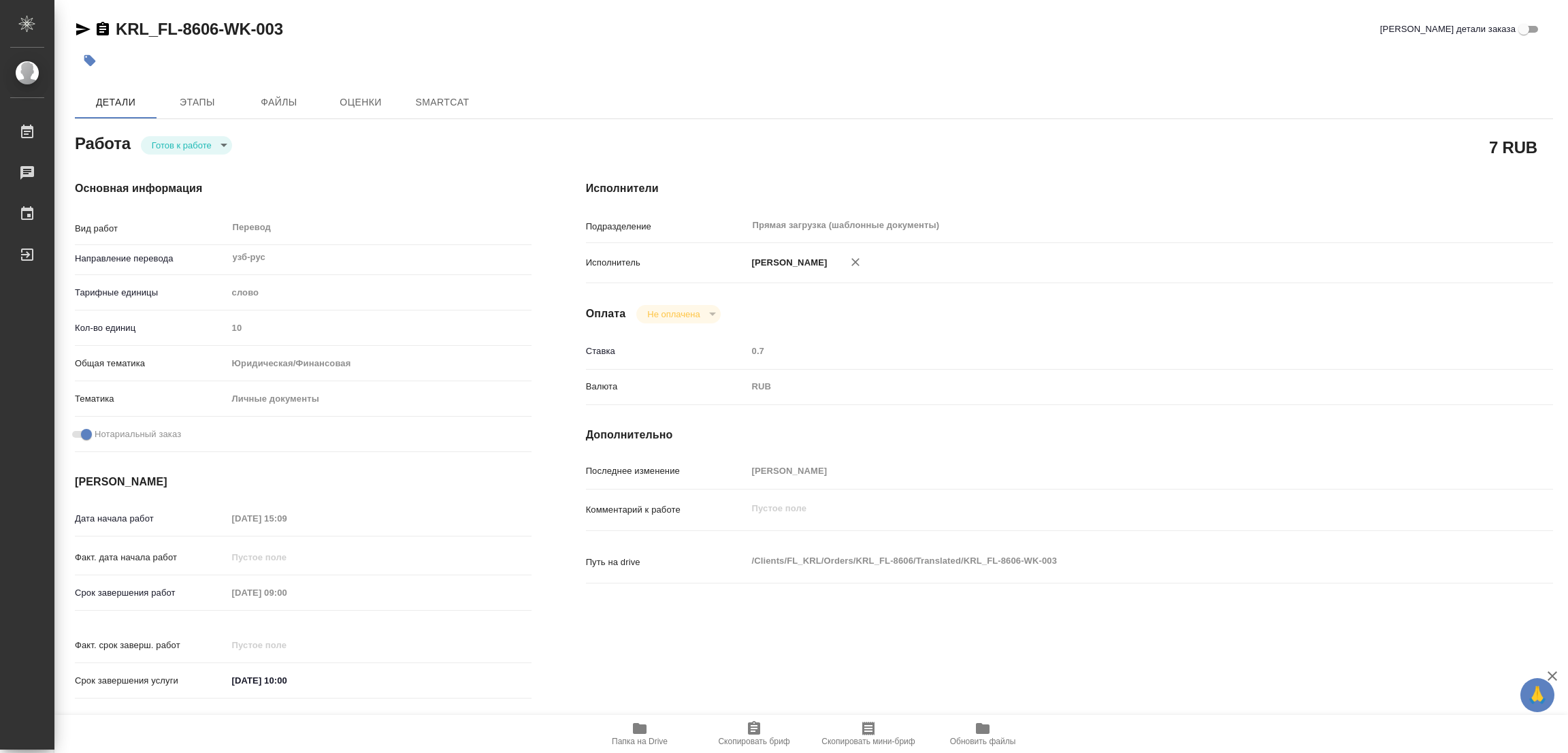
type textarea "x"
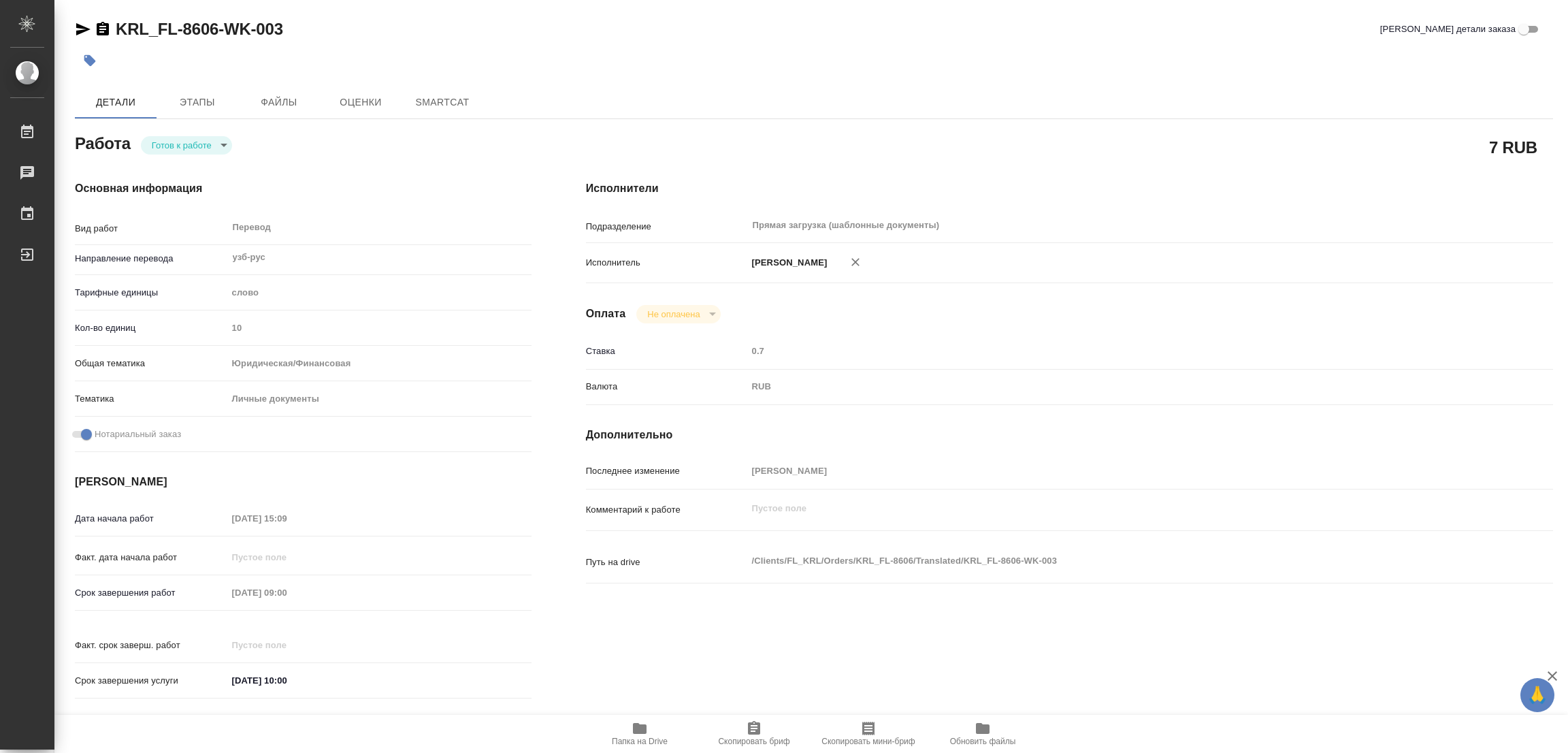
type textarea "x"
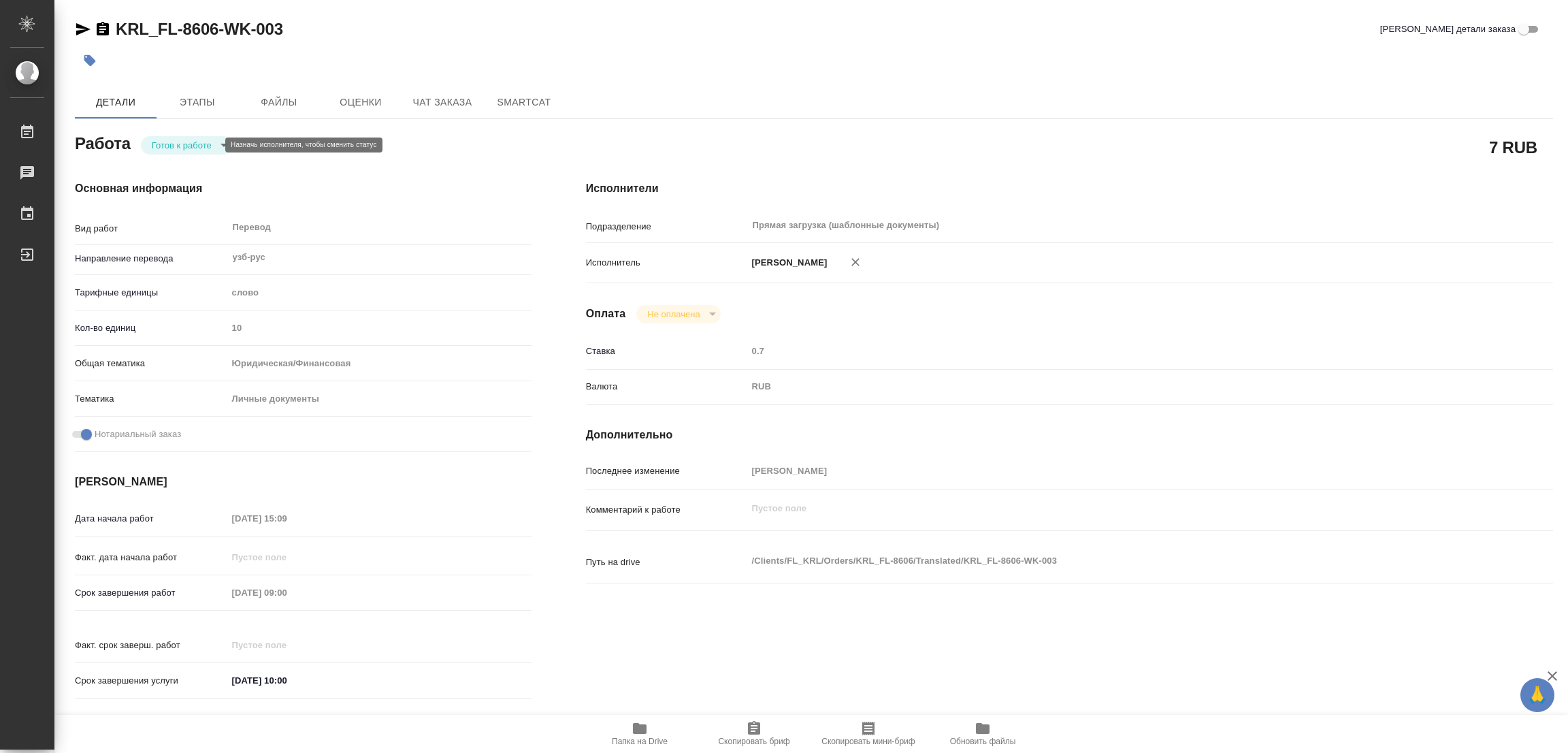
click at [188, 145] on body "🙏 .cls-1 fill:#fff; AWATERA Popova Galina Работы Чаты График Выйти KRL_FL-8606-…" at bounding box center [784, 376] width 1568 height 753
type textarea "x"
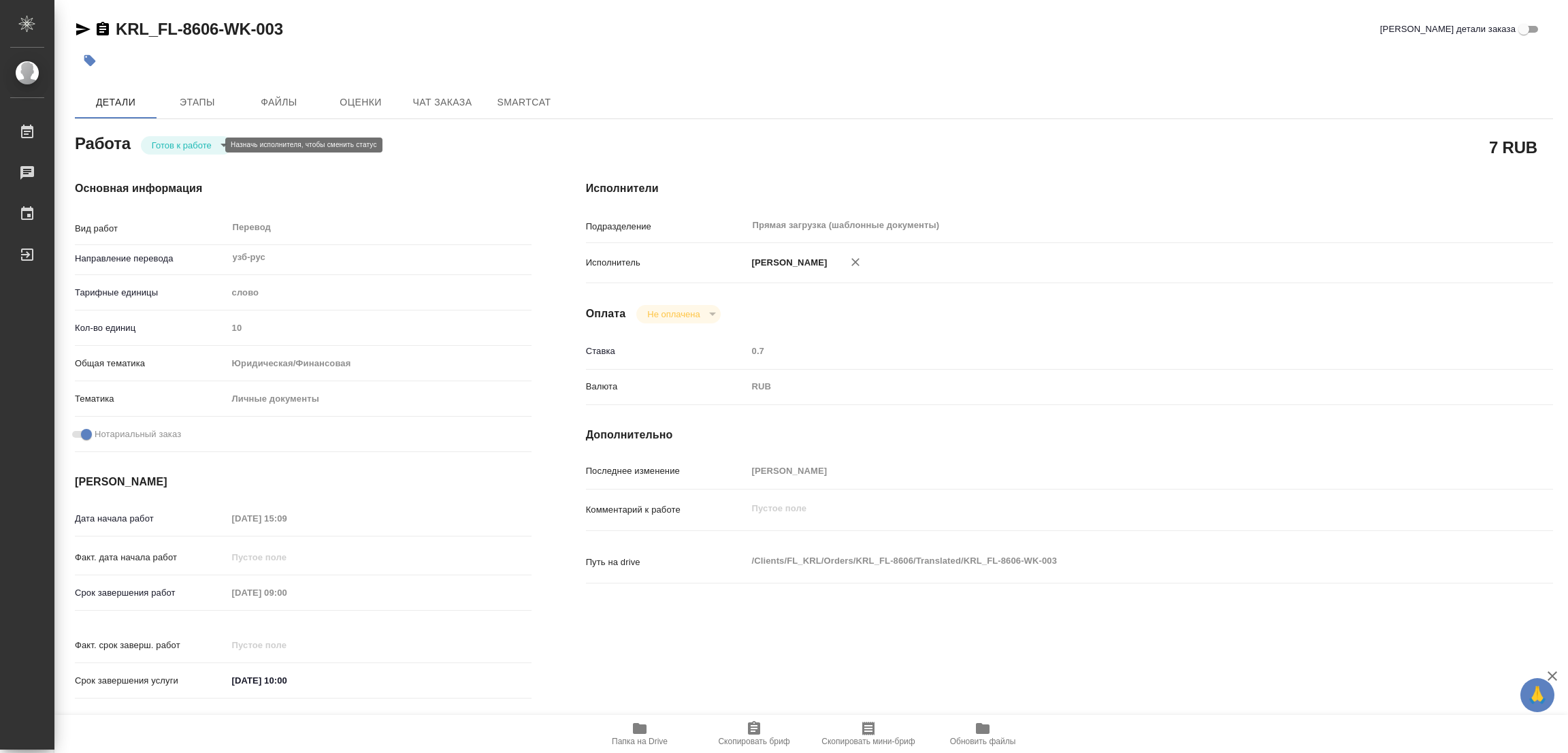
type textarea "x"
click at [188, 145] on button "В работе" at bounding box center [174, 145] width 45 height 15
type textarea "x"
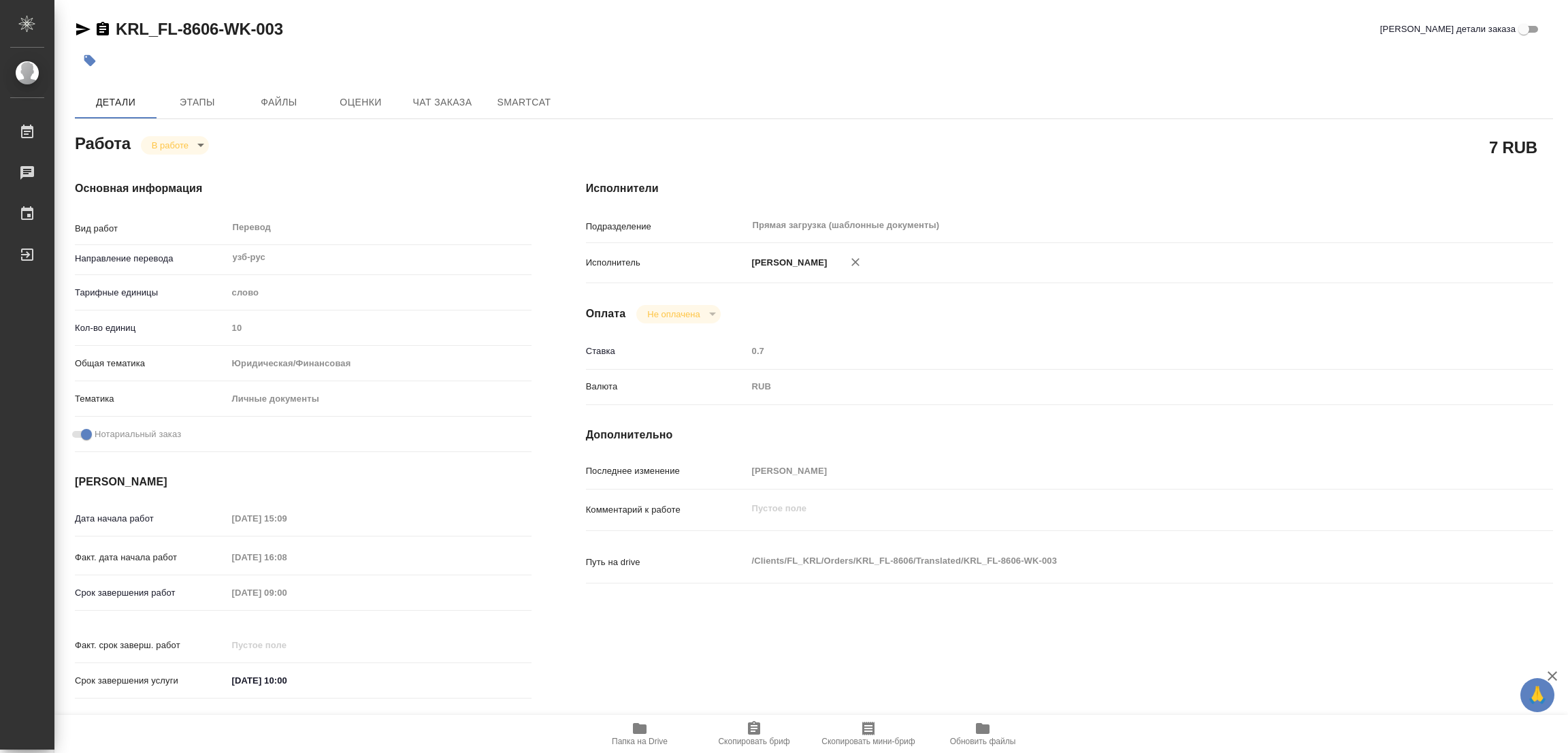
type textarea "x"
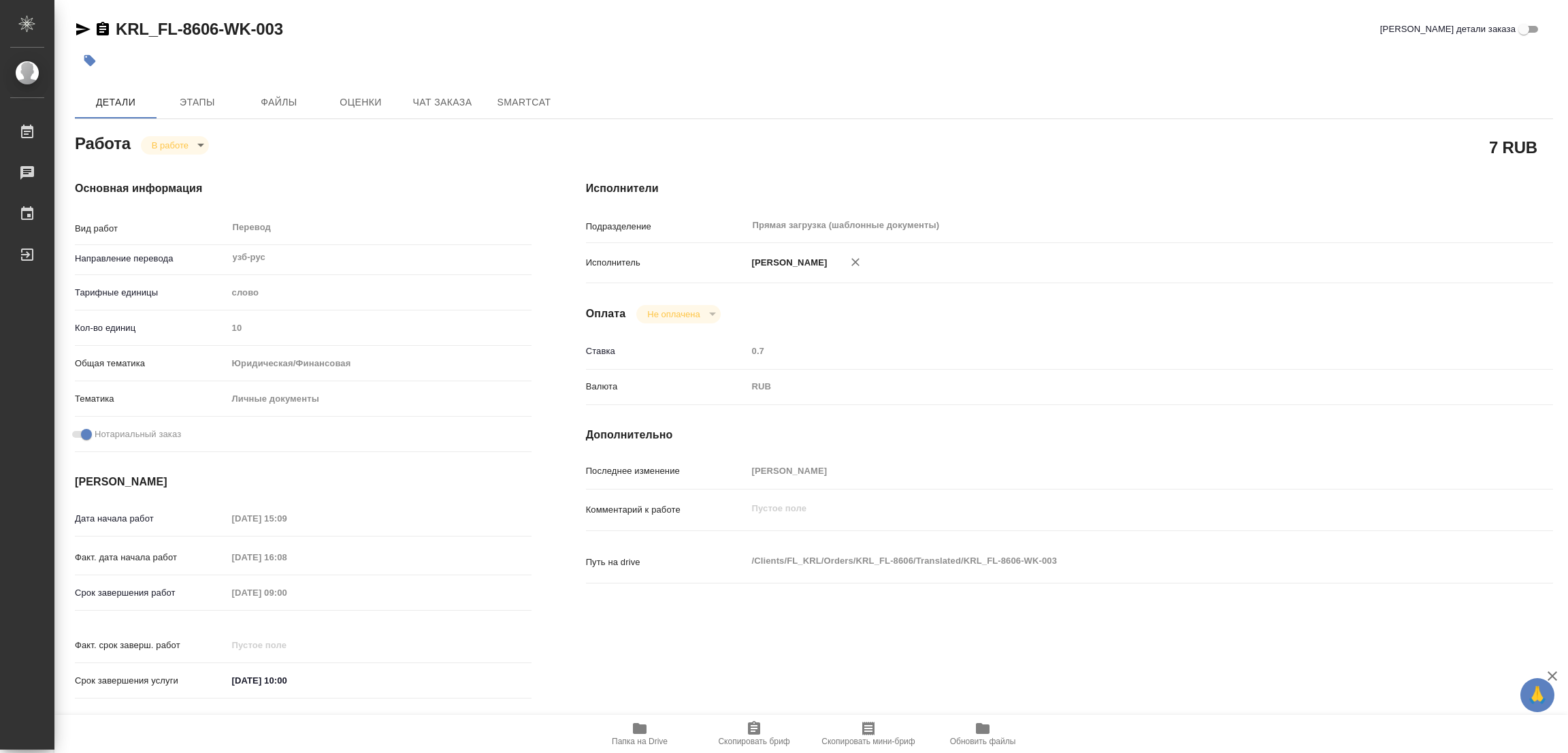
type textarea "x"
drag, startPoint x: 113, startPoint y: 13, endPoint x: 220, endPoint y: 26, distance: 107.8
click at [220, 26] on div "KRL_FL-8606-WK-003 Кратко детали заказа Детали Этапы Файлы Оценки Чат заказа Sm…" at bounding box center [813, 571] width 1493 height 1142
copy link "KRL_FL-8606"
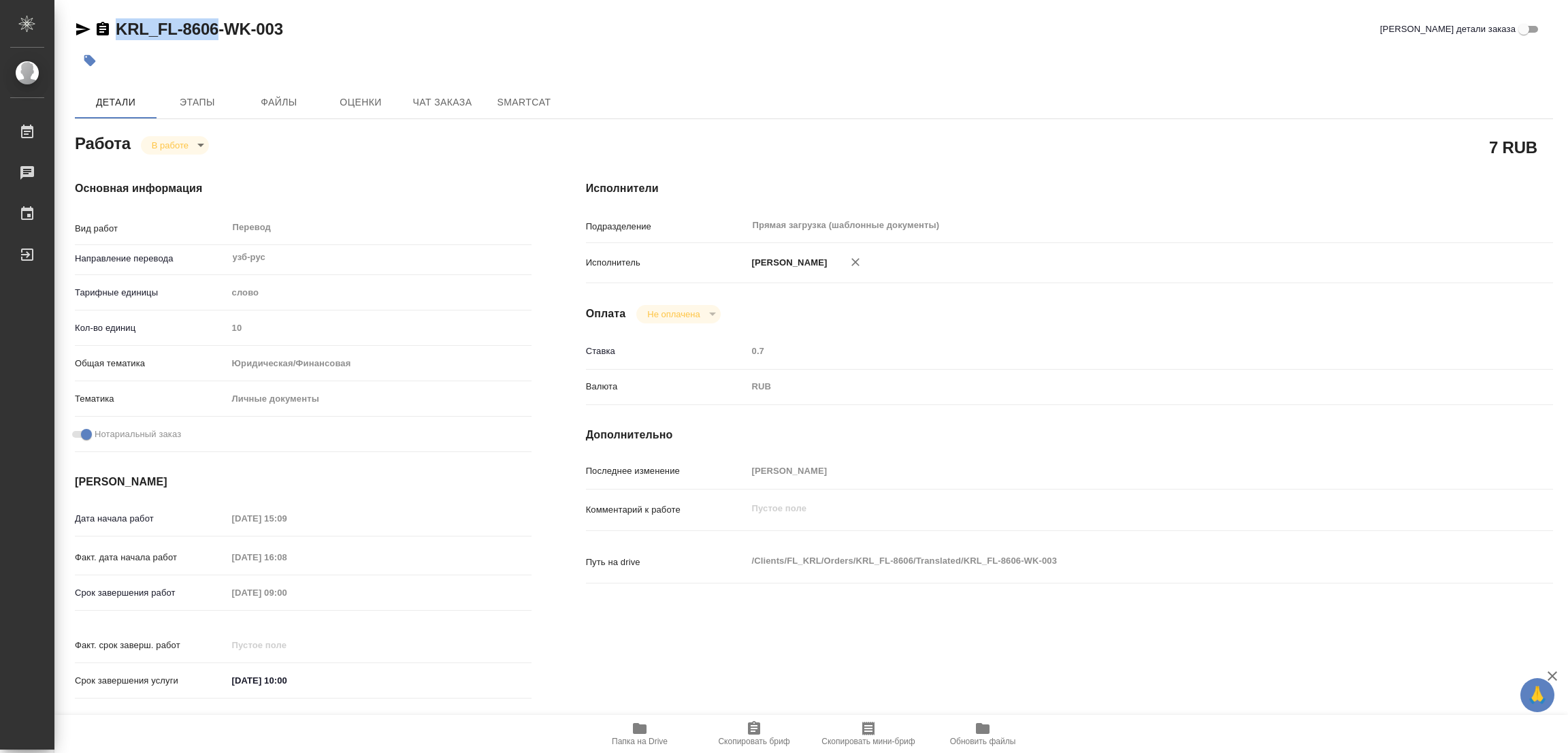
click at [744, 724] on span "Скопировать бриф" at bounding box center [754, 732] width 98 height 26
copy link "KRL_FL-8606"
click at [1022, 323] on div "Исполнители Подразделение Прямая загрузка (шаблонные документы) ​ Исполнитель П…" at bounding box center [1070, 444] width 1022 height 581
click at [202, 596] on div "Срок завершения работ 14.08.2025 09:00" at bounding box center [303, 593] width 457 height 24
drag, startPoint x: 542, startPoint y: 73, endPoint x: 586, endPoint y: 32, distance: 60.1
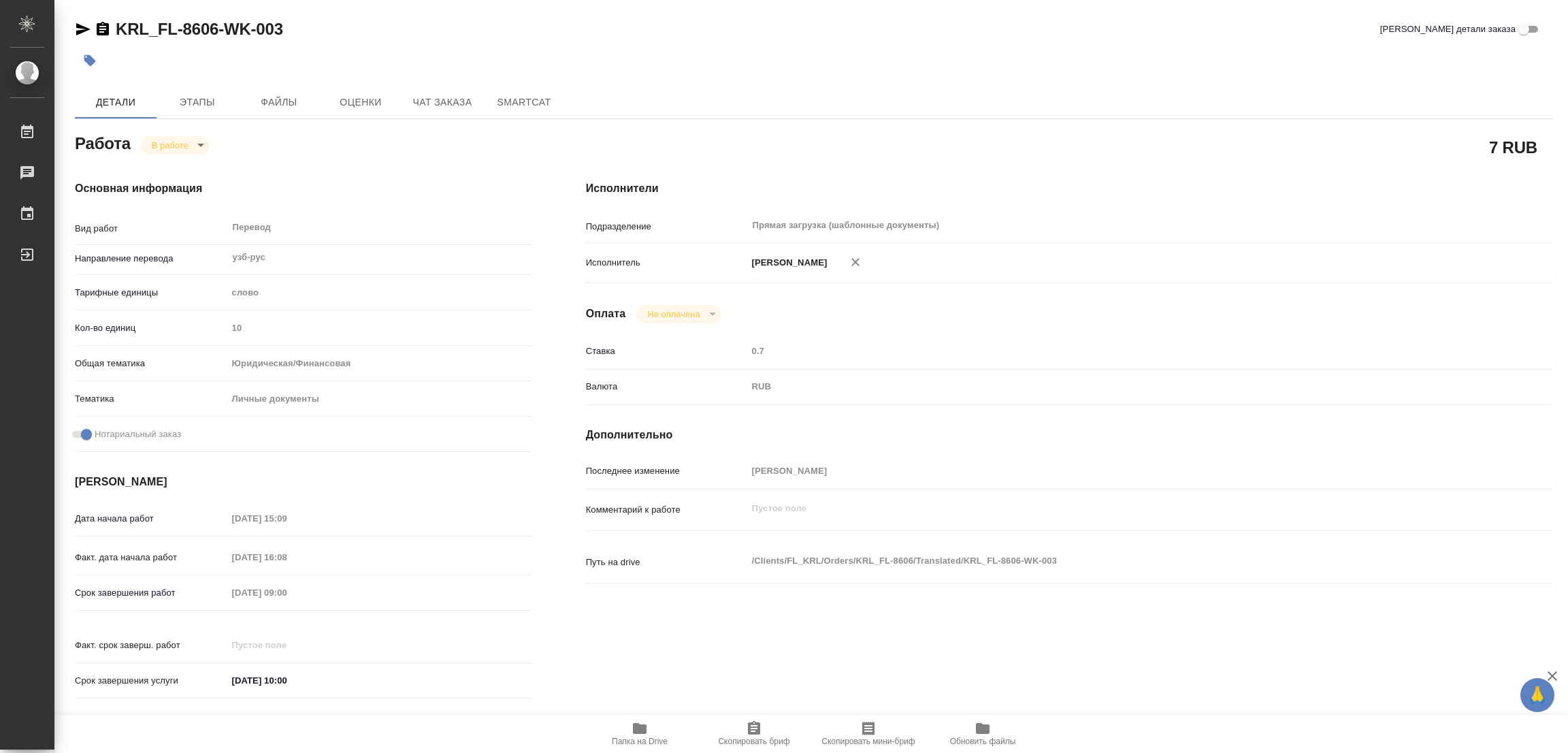
click at [542, 73] on div at bounding box center [567, 60] width 985 height 30
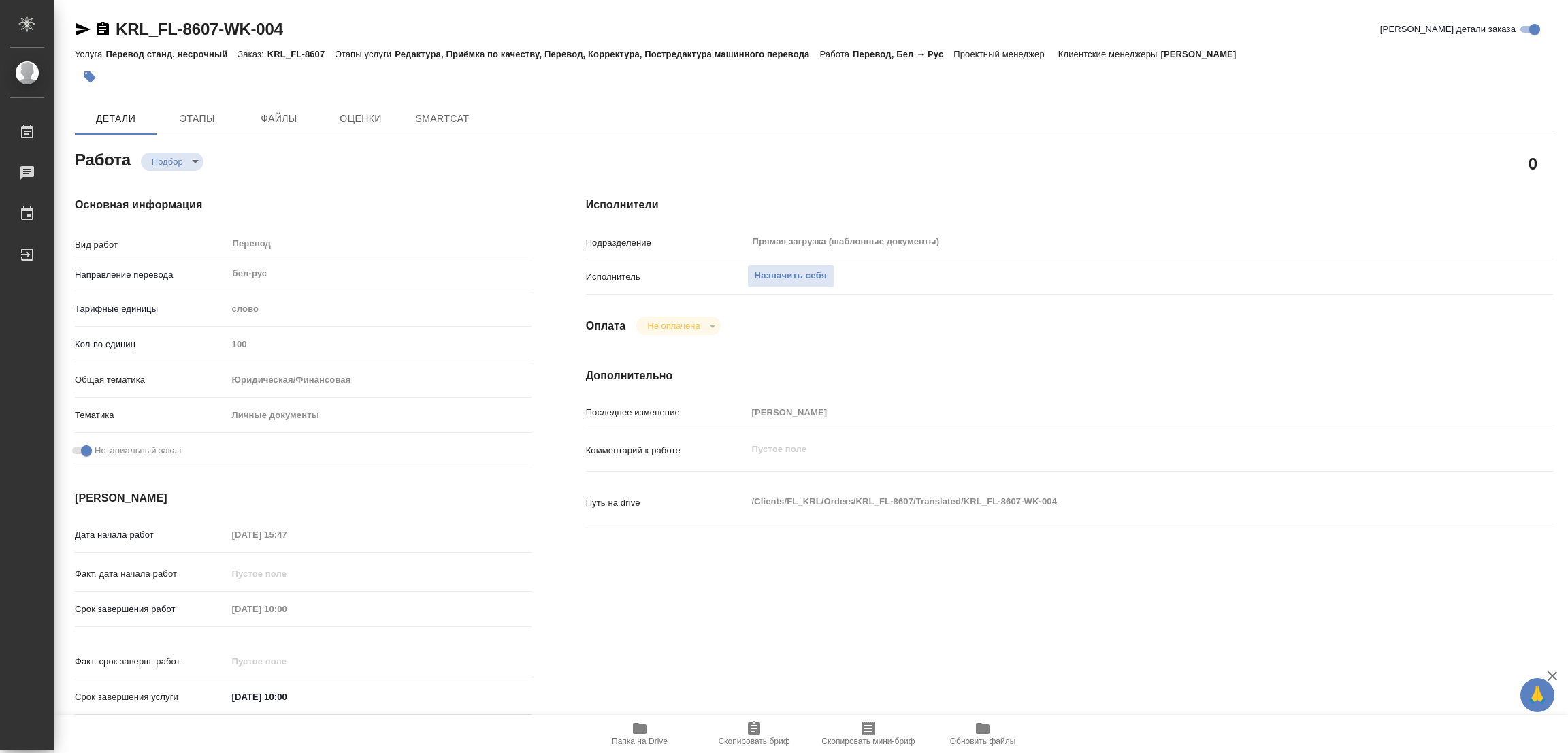
type textarea "x"
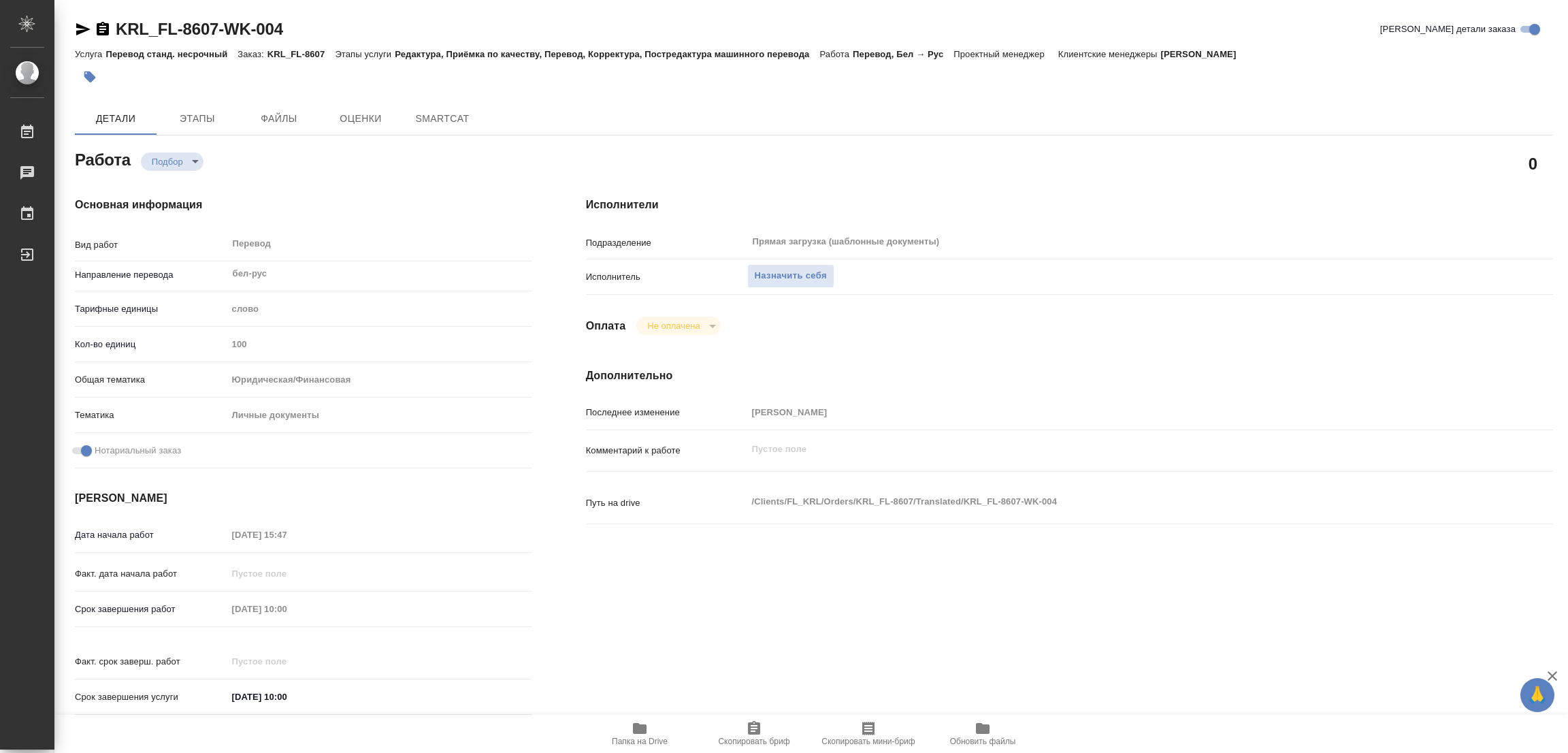
type textarea "x"
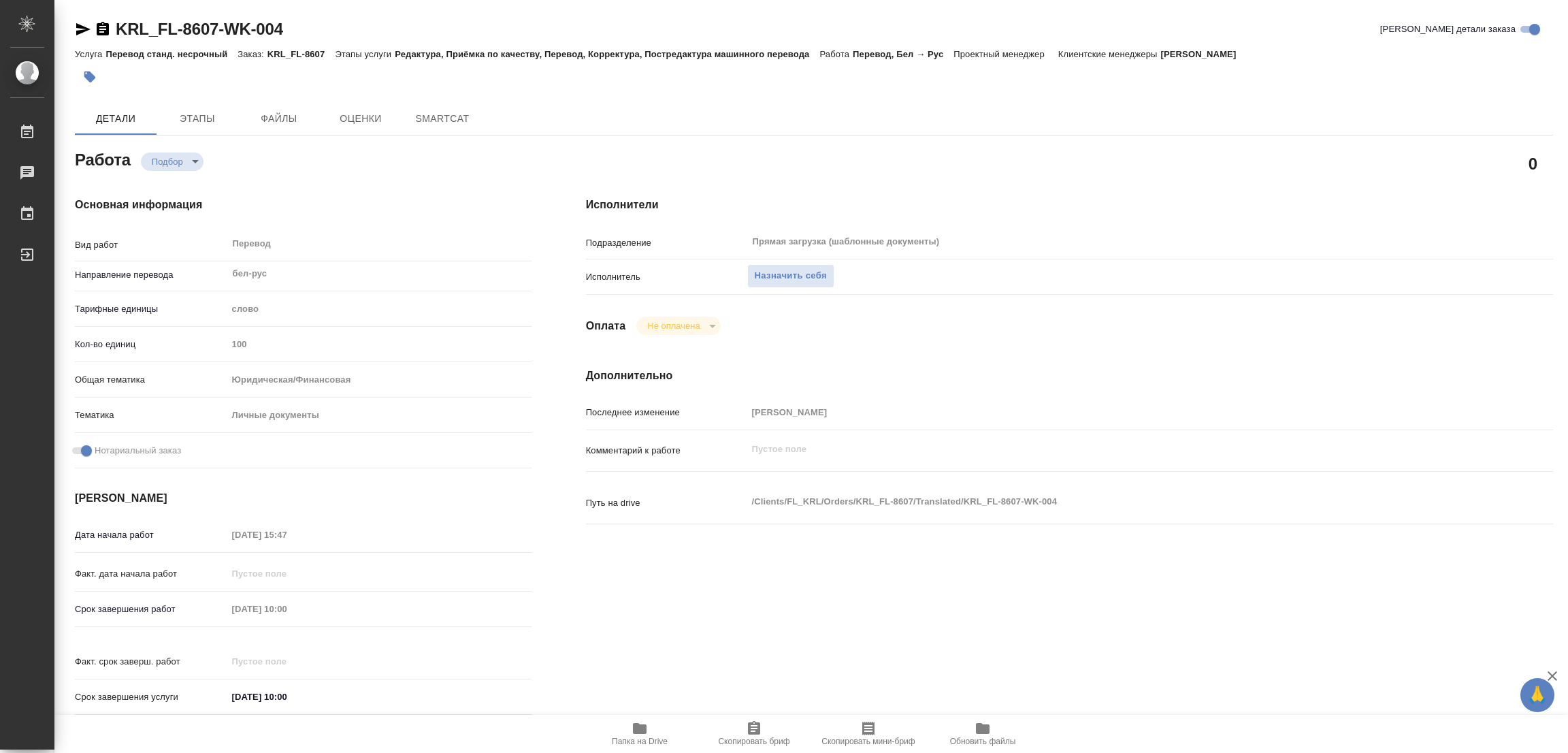
type textarea "x"
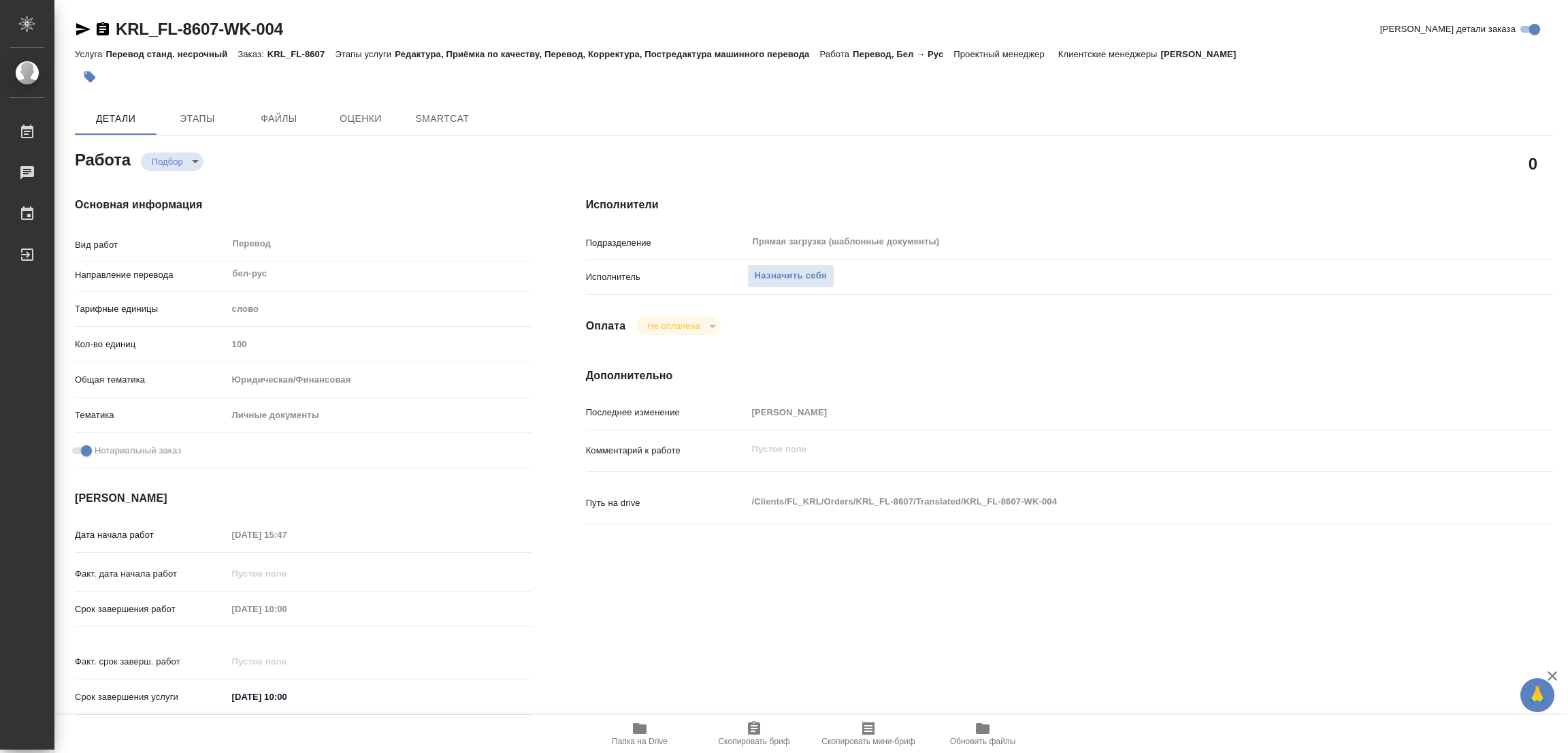
type textarea "x"
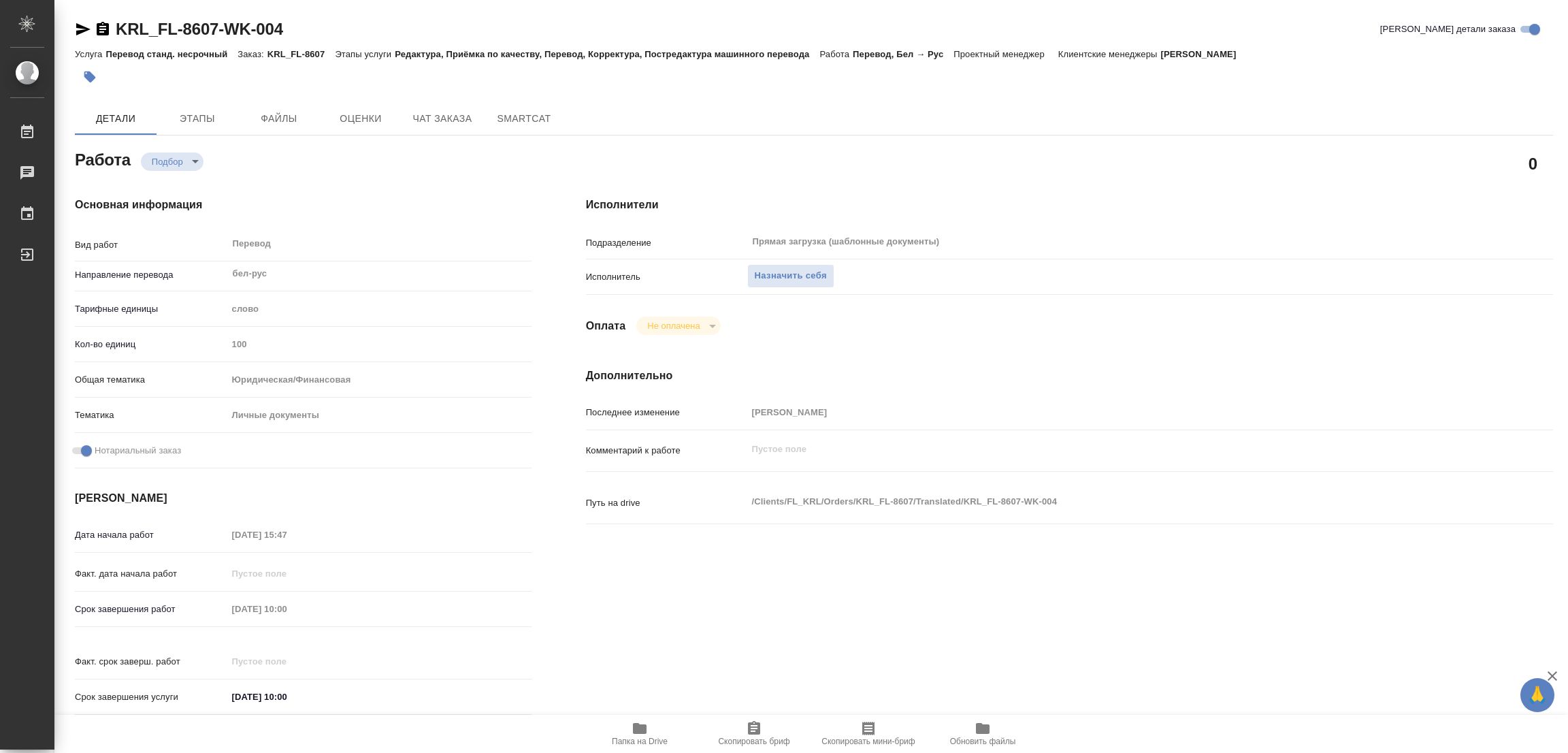
type textarea "x"
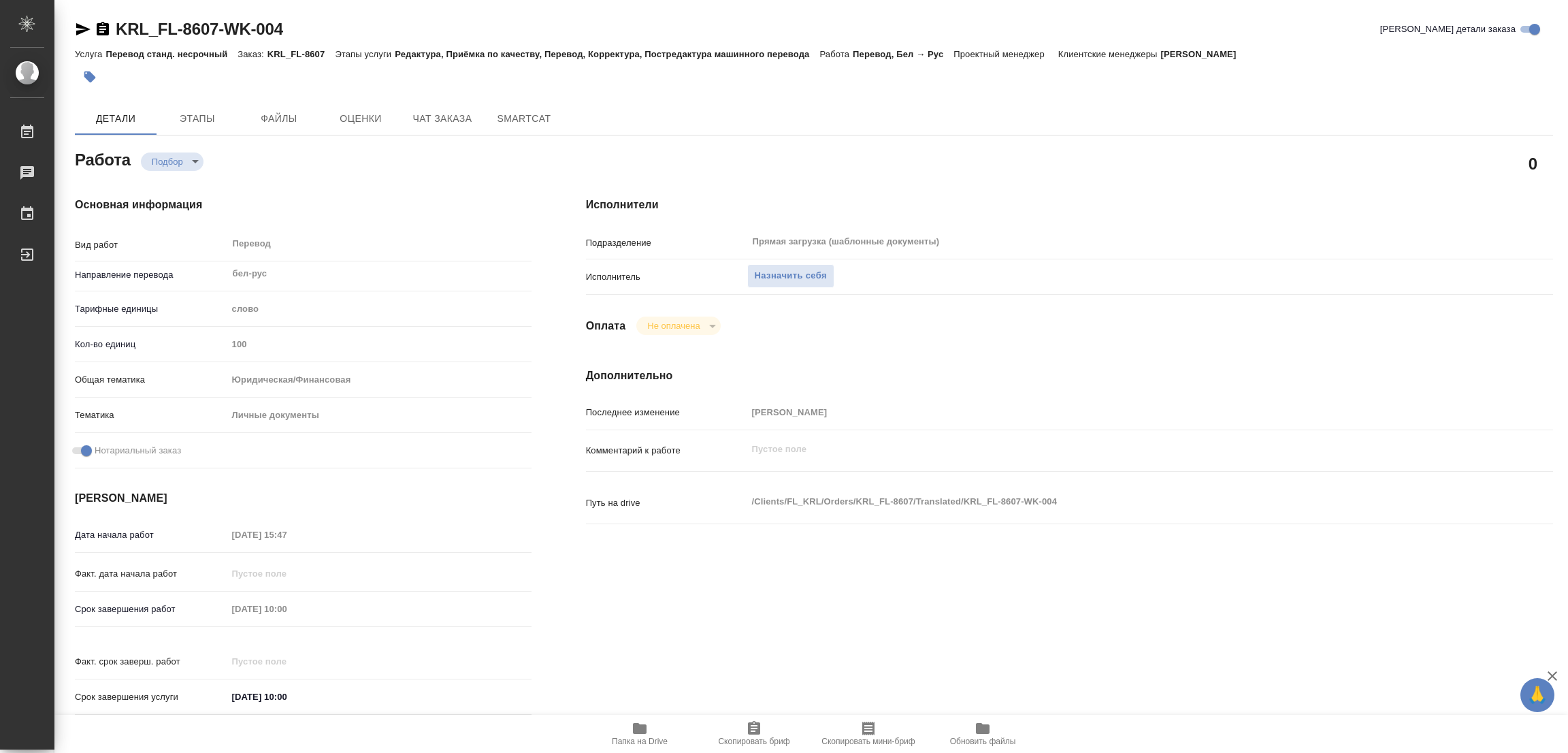
click at [636, 722] on icon "button" at bounding box center [640, 727] width 17 height 17
type textarea "x"
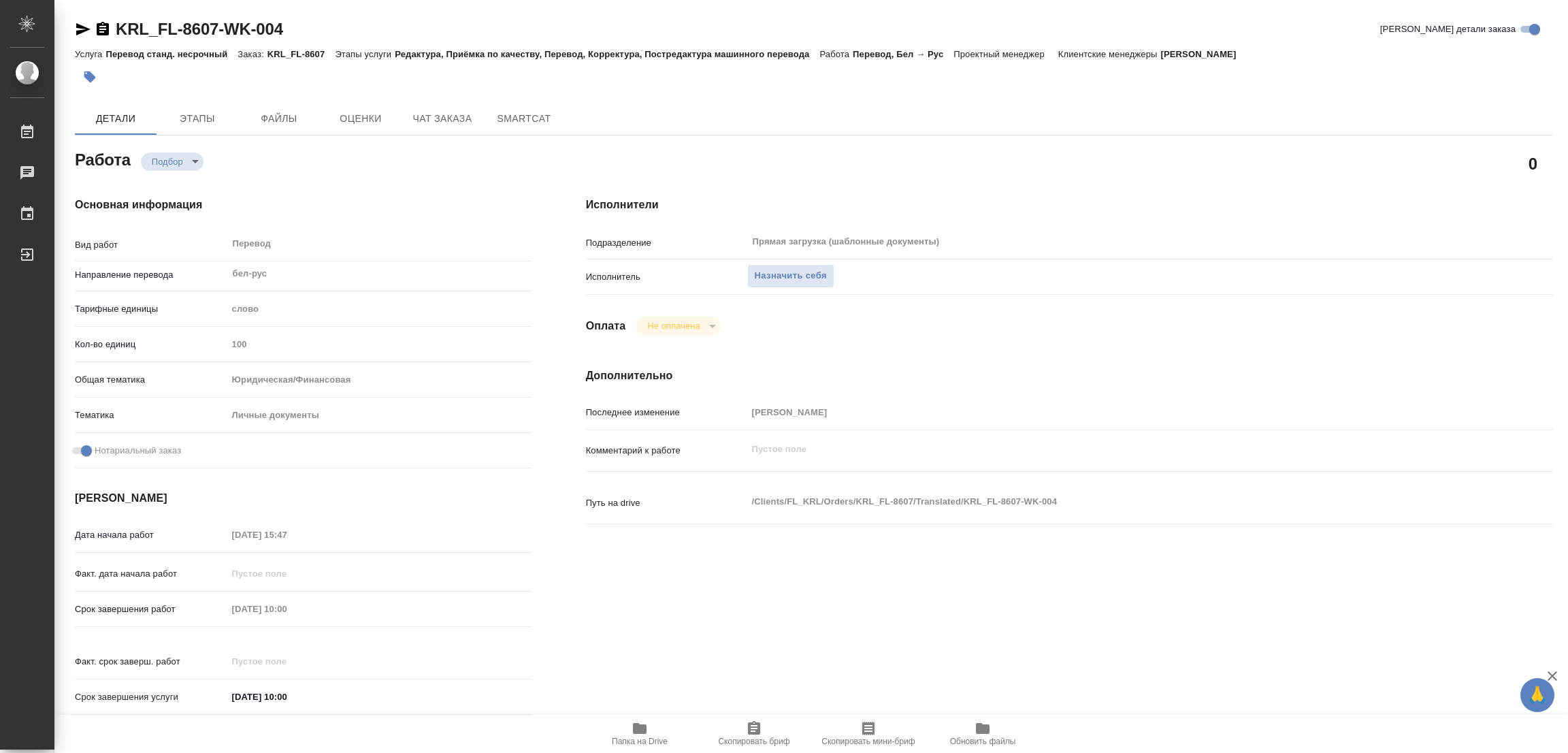
type textarea "x"
click at [777, 279] on span "Назначить себя" at bounding box center [790, 276] width 72 height 16
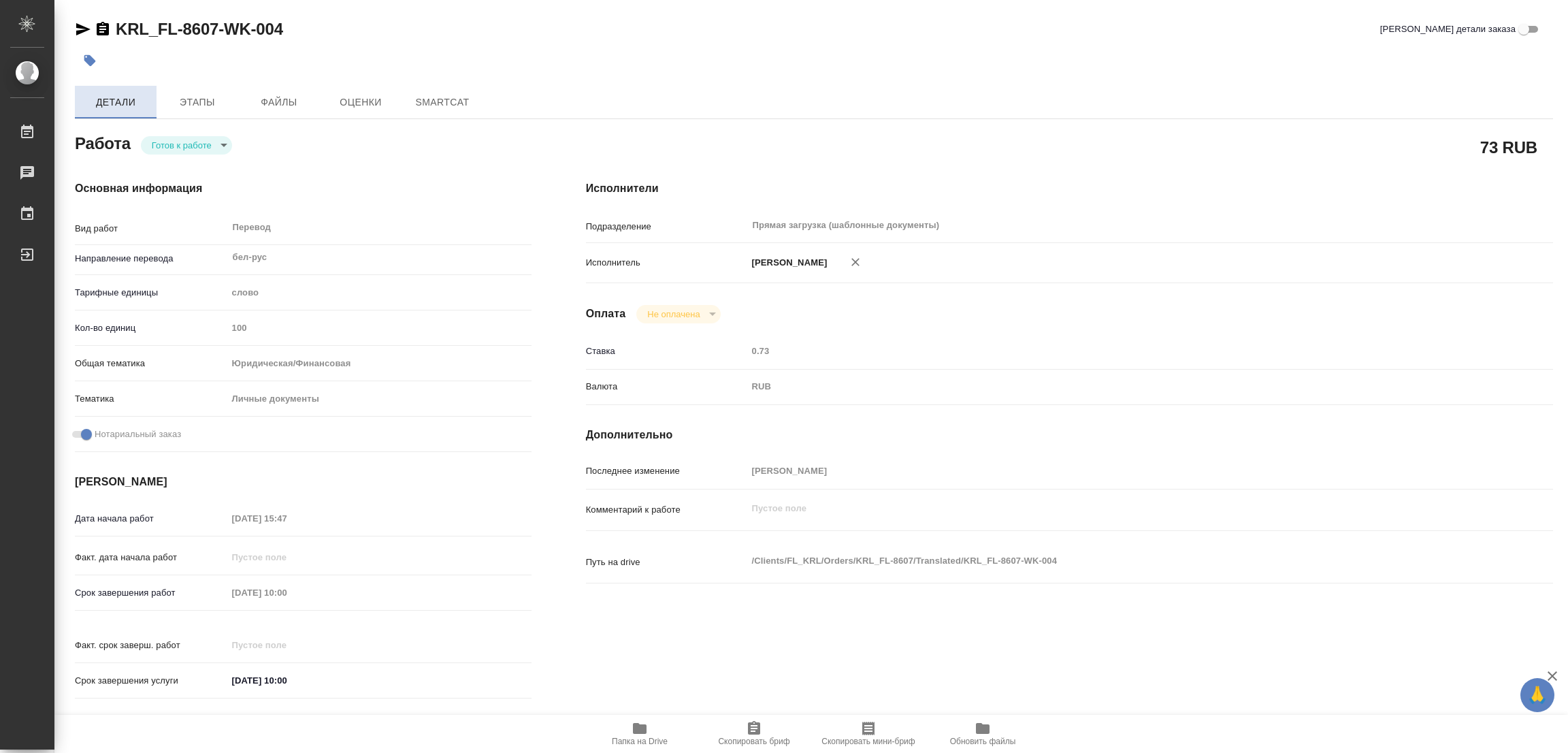
type textarea "x"
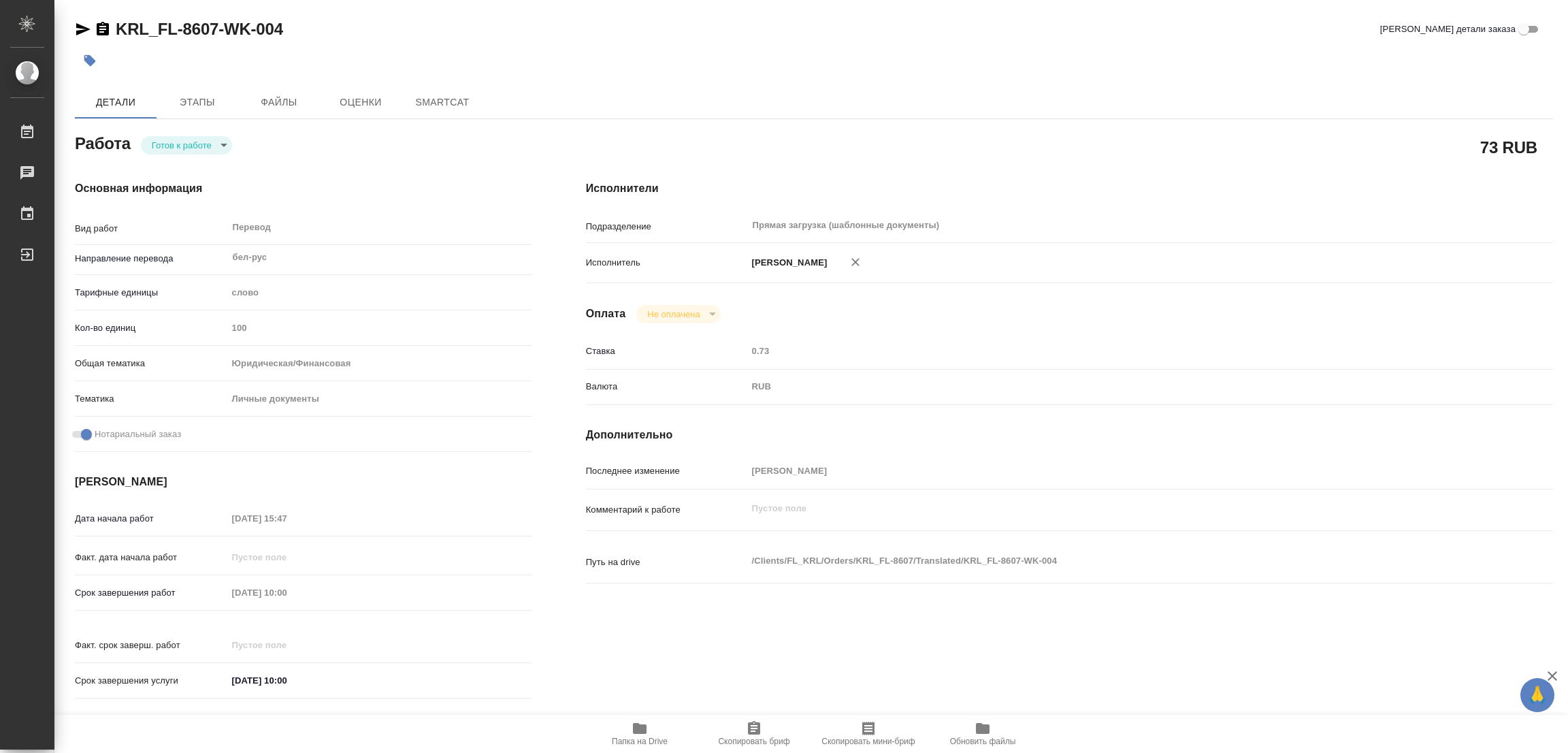
type textarea "x"
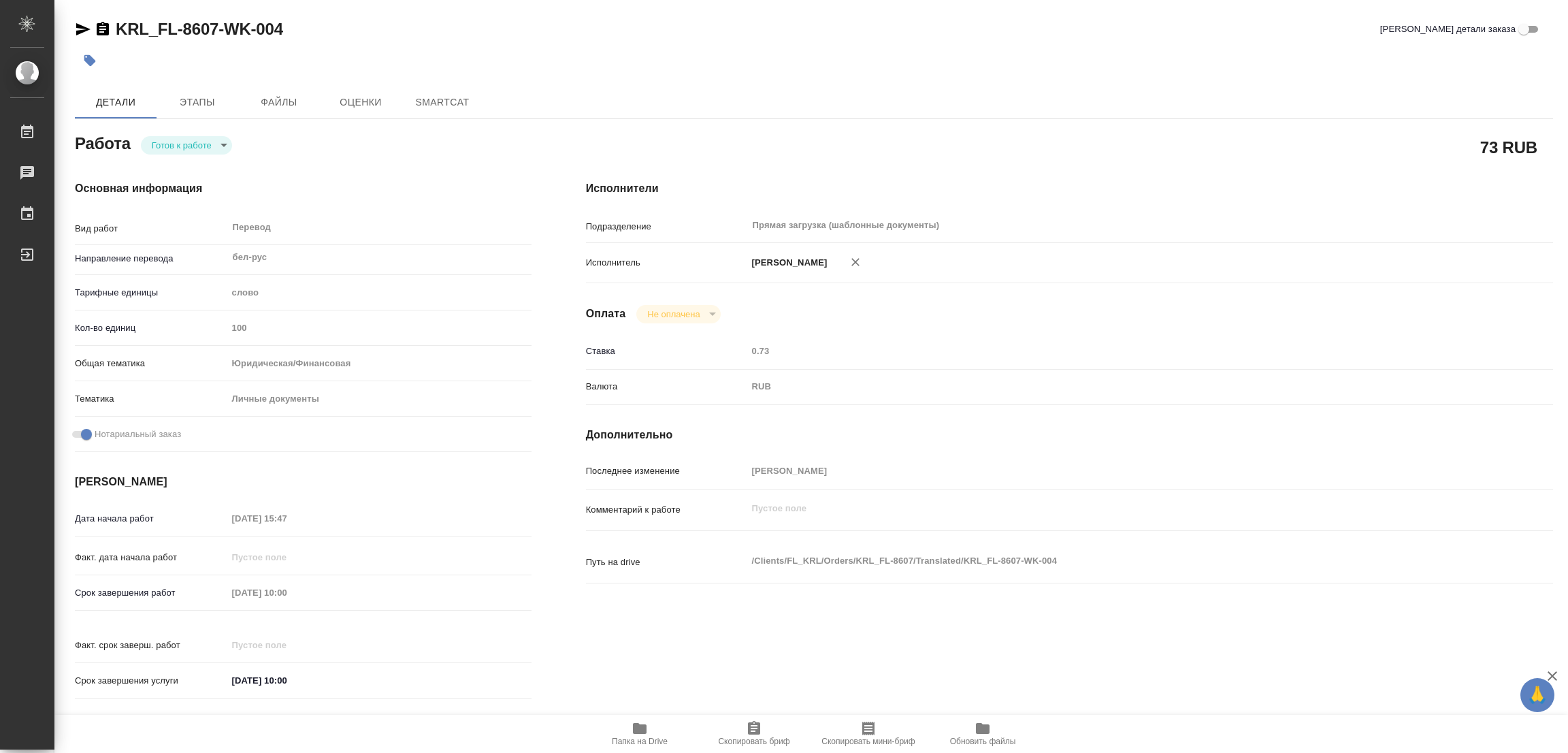
type textarea "x"
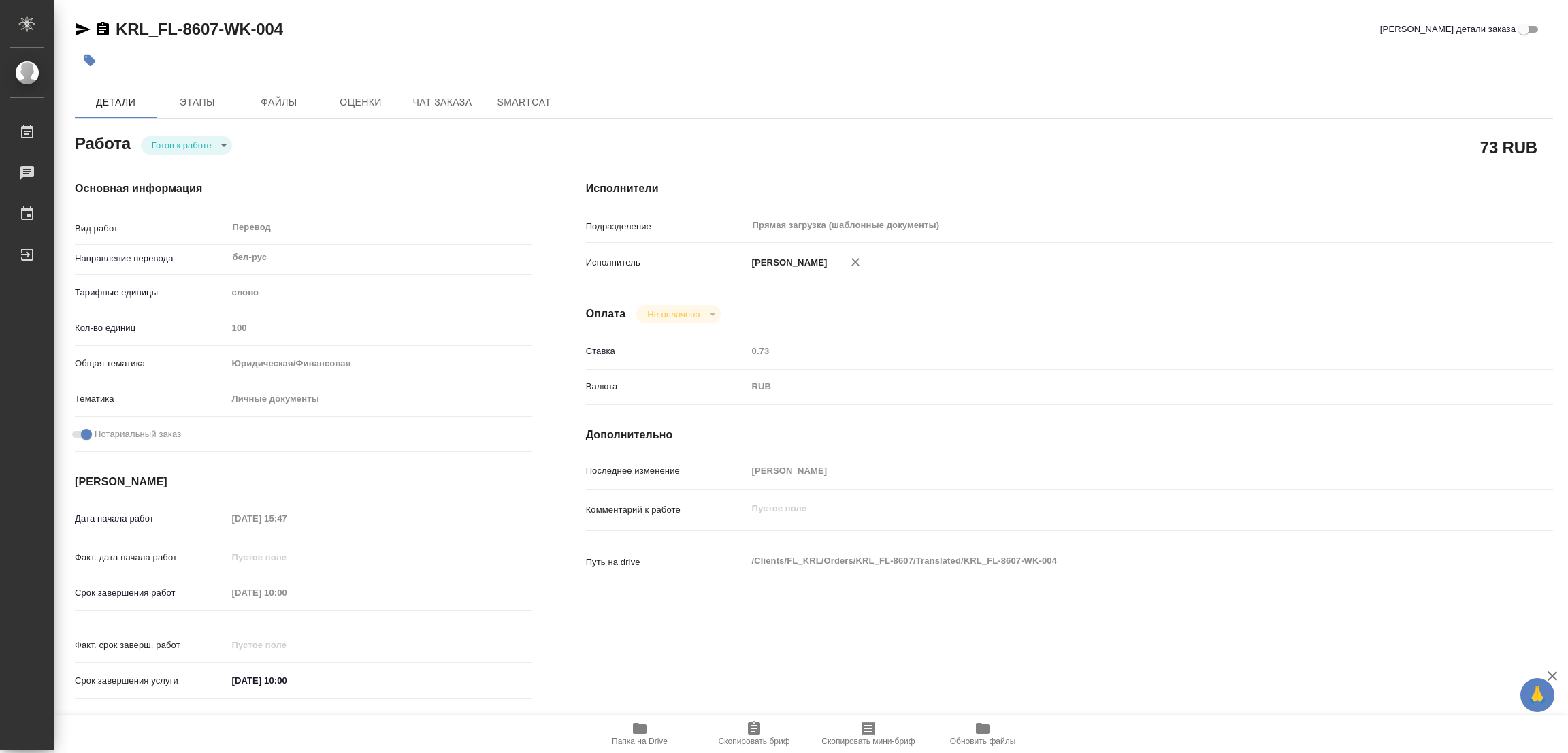
click at [173, 139] on body "🙏 .cls-1 fill:#fff; AWATERA [PERSON_NAME] Работы Чаты График Выйти KRL_FL-8607-…" at bounding box center [784, 376] width 1568 height 753
type textarea "x"
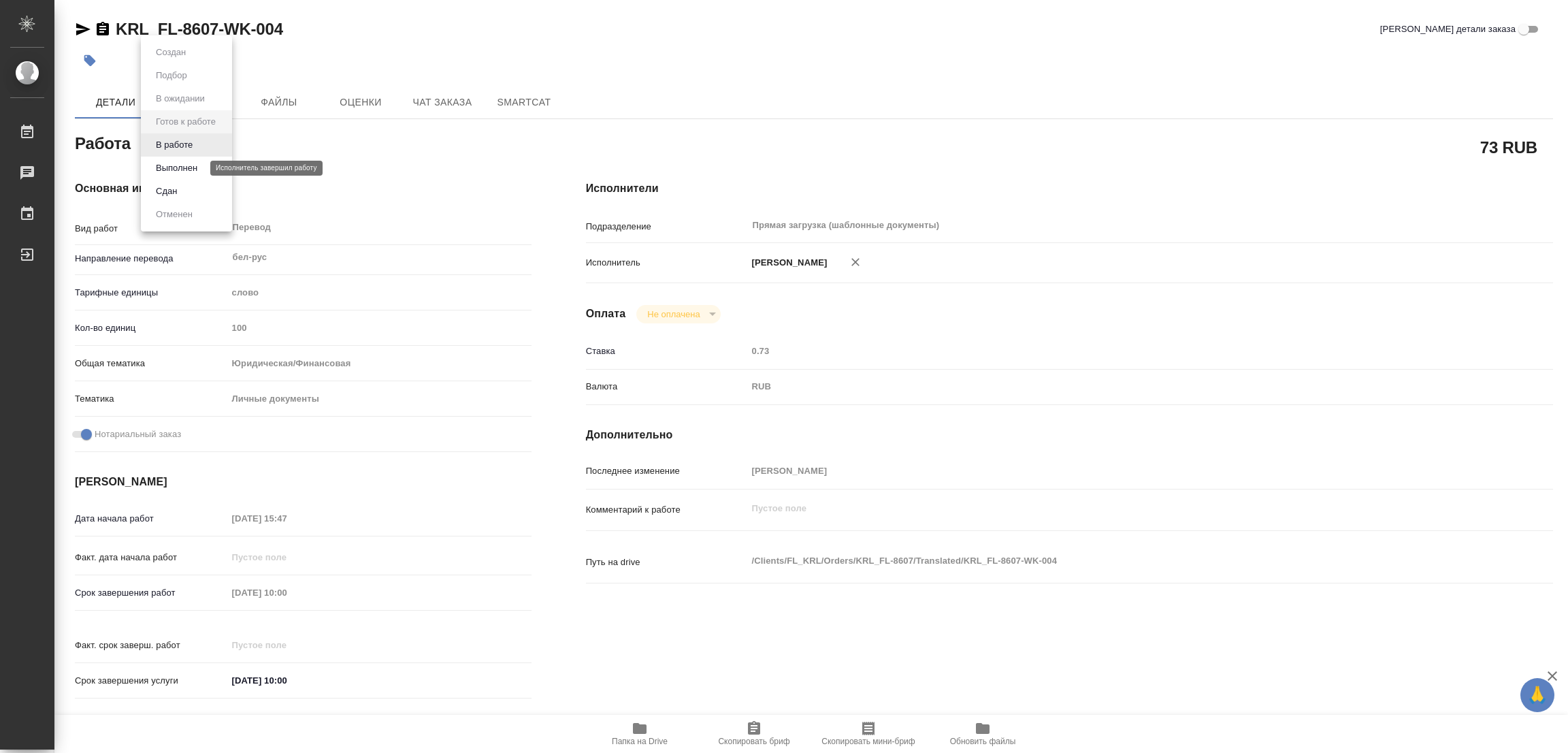
type textarea "x"
click at [174, 140] on button "В работе" at bounding box center [174, 145] width 45 height 15
type textarea "x"
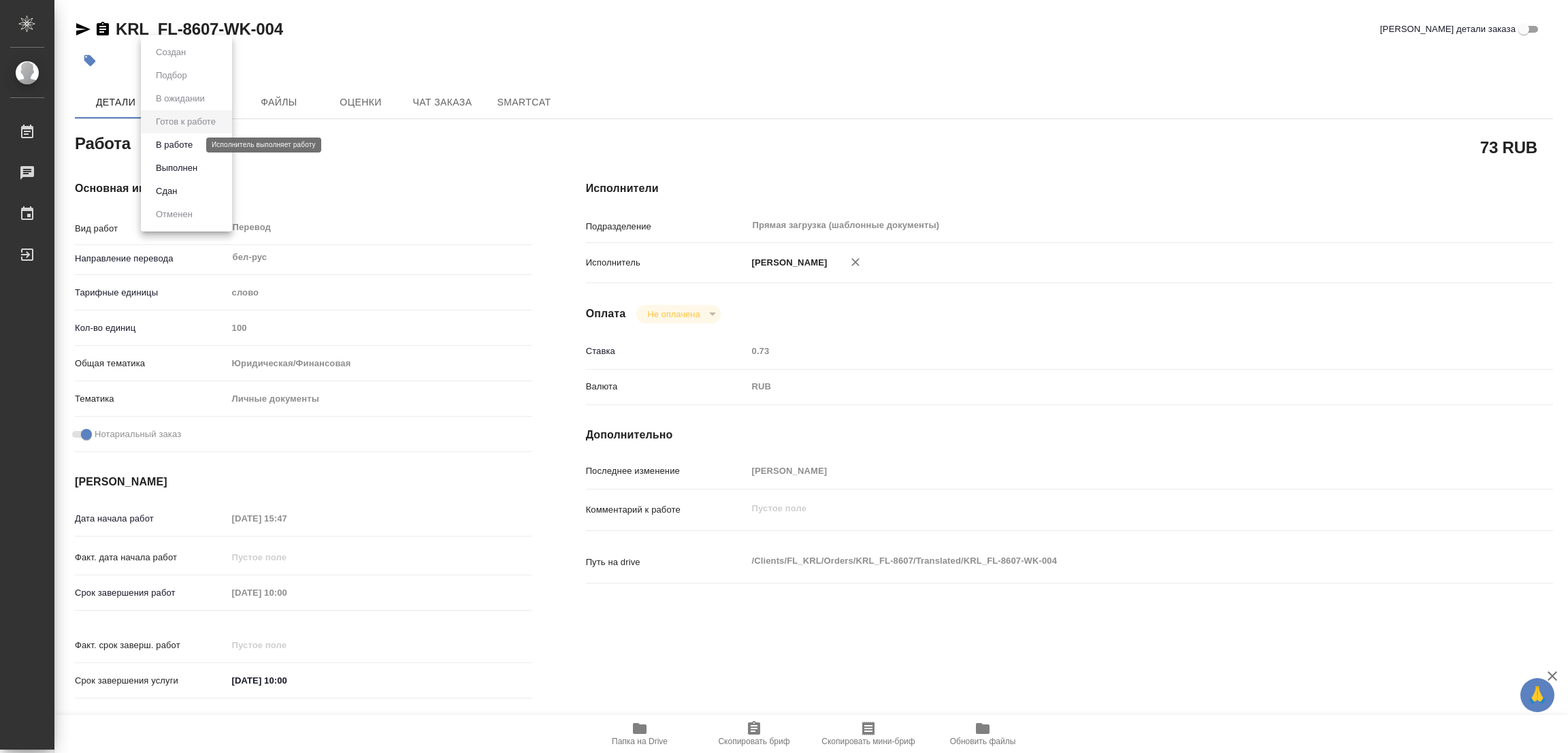
type textarea "x"
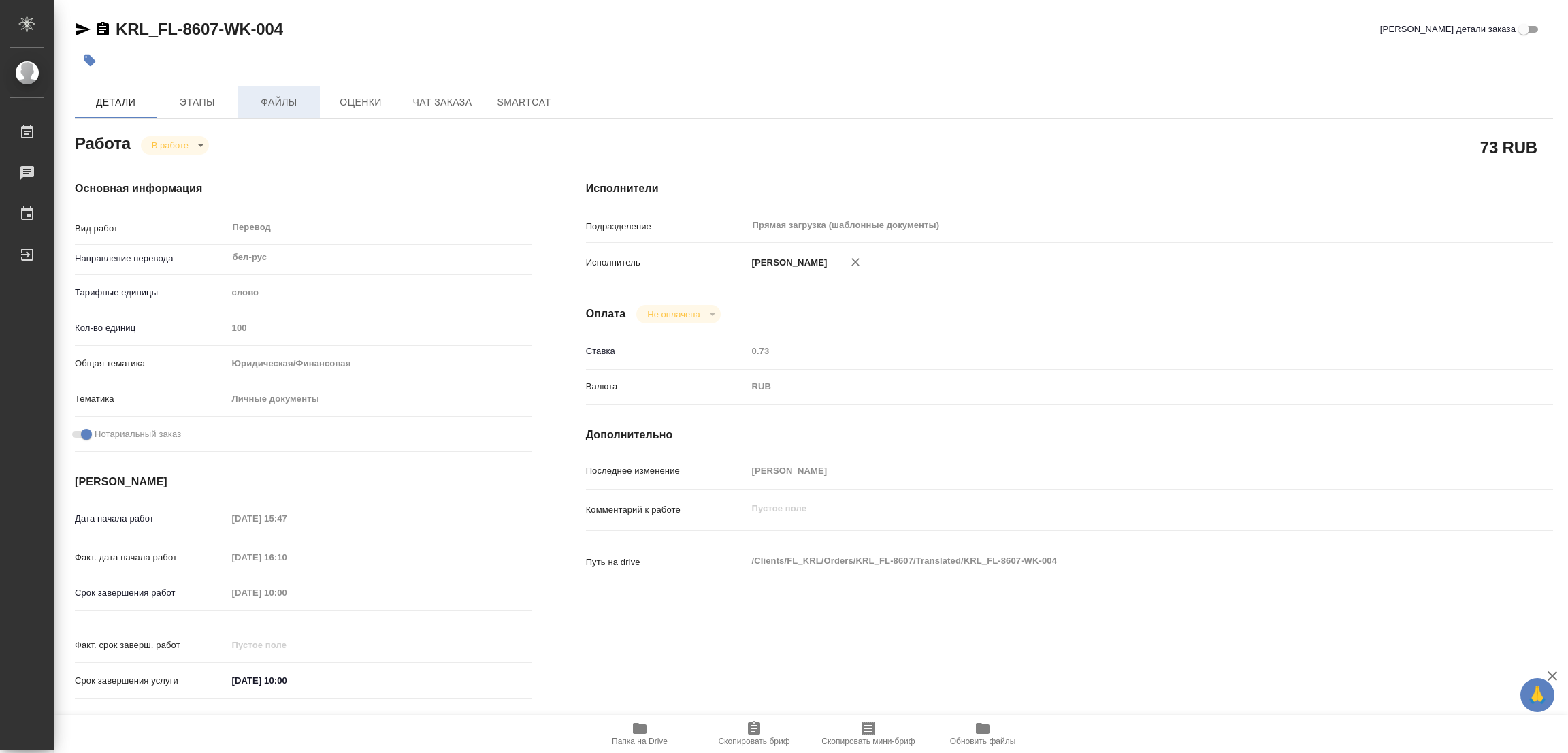
type textarea "x"
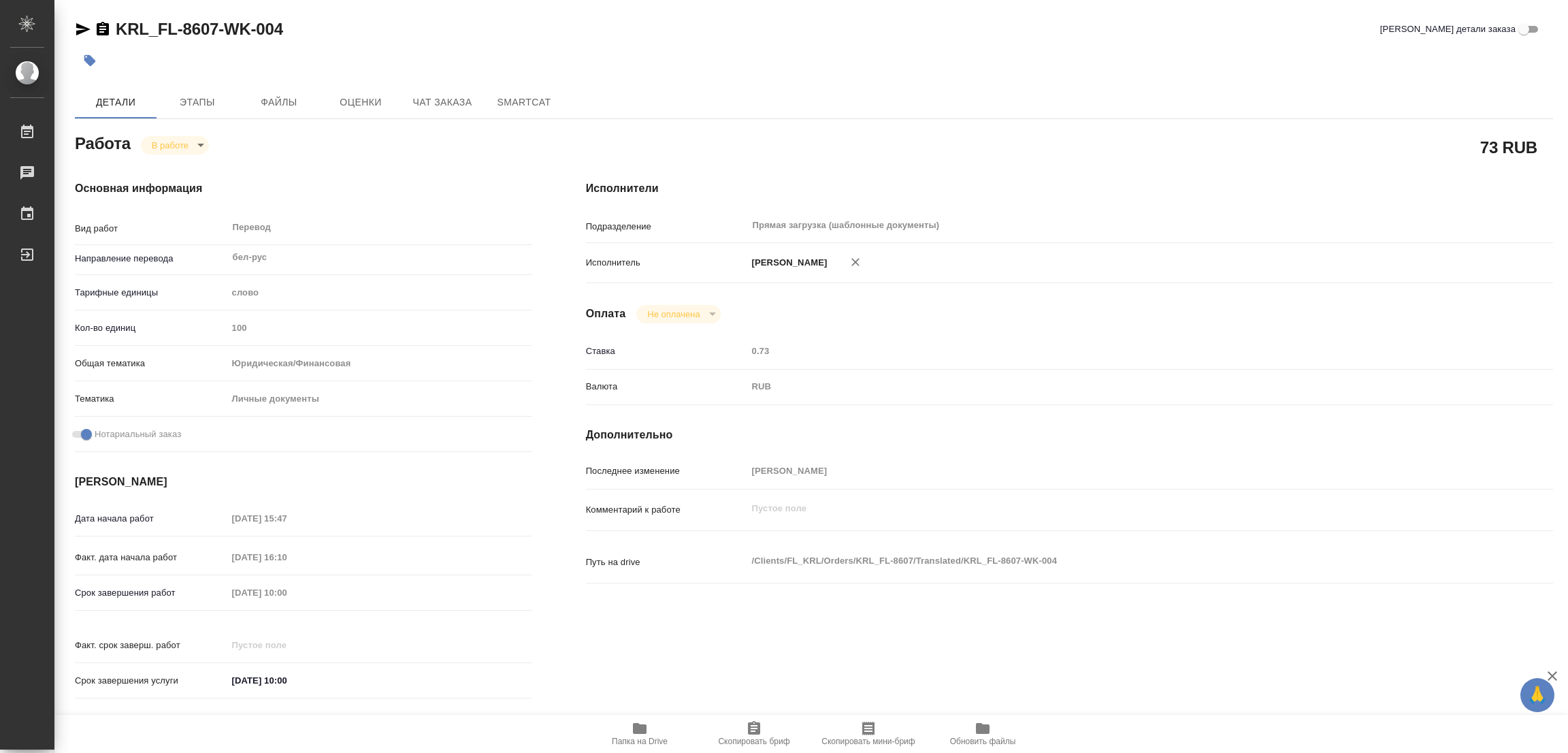
type textarea "x"
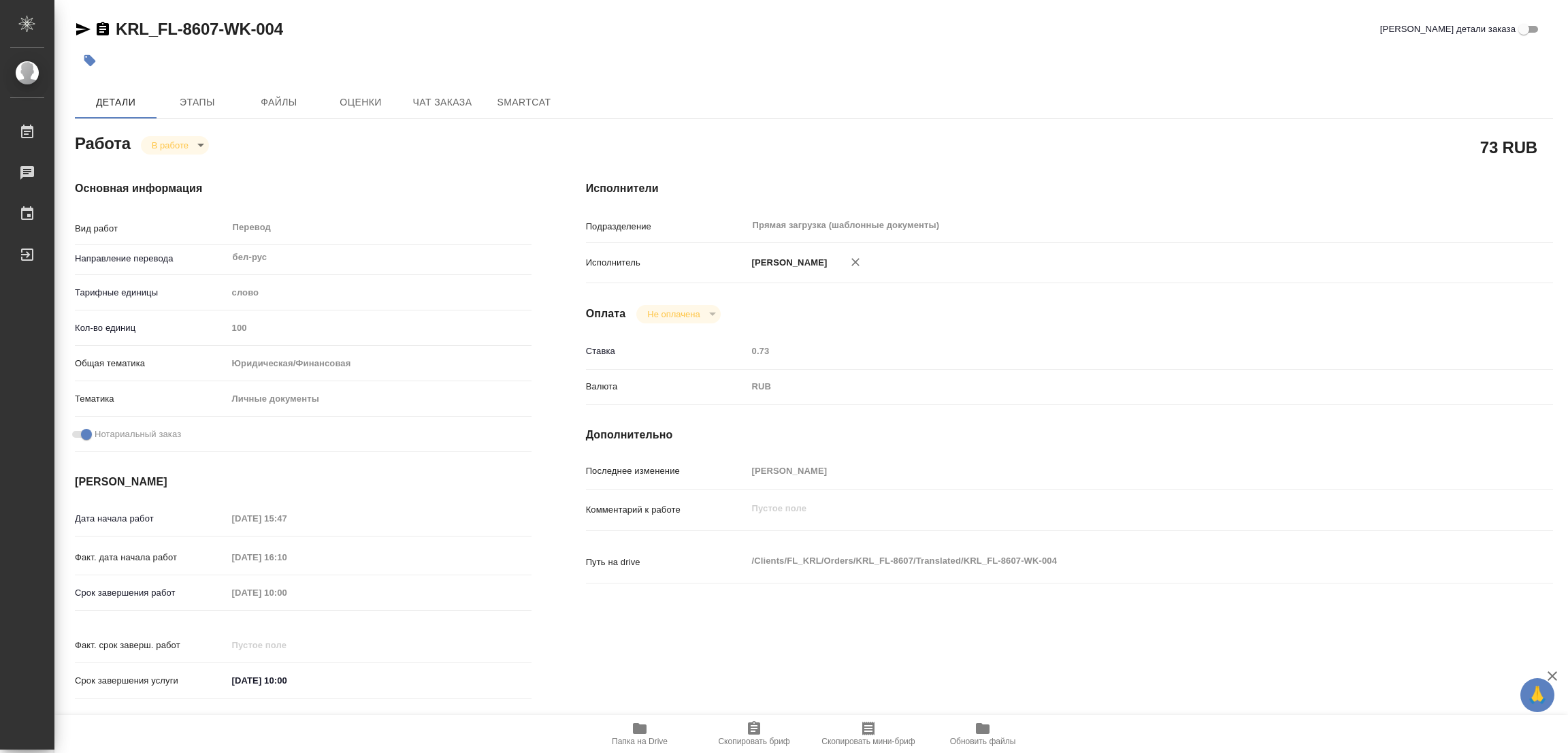
type textarea "x"
drag, startPoint x: 113, startPoint y: 20, endPoint x: 215, endPoint y: 34, distance: 103.0
click at [215, 34] on div "KRL_FL-8607-WK-004" at bounding box center [179, 30] width 209 height 22
copy link "KRL_FL-8607"
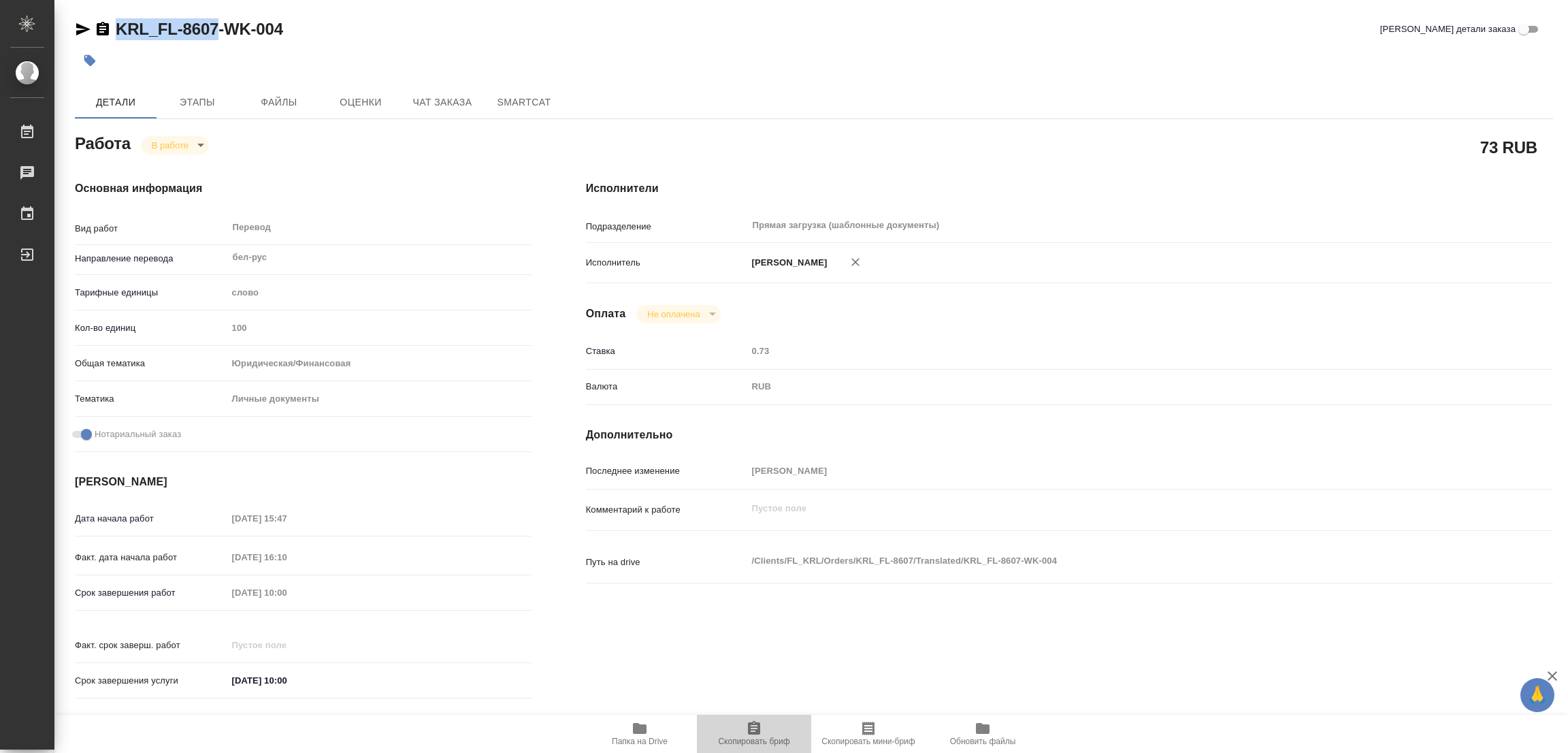
click at [753, 735] on icon "button" at bounding box center [754, 727] width 17 height 17
copy link "KRL_FL-8607"
click at [156, 604] on div "Срок завершения работ [DATE] 10:00" at bounding box center [303, 606] width 457 height 52
click at [492, 27] on div "KRL_FL-8607-WK-004 Кратко детали заказа" at bounding box center [814, 30] width 1478 height 22
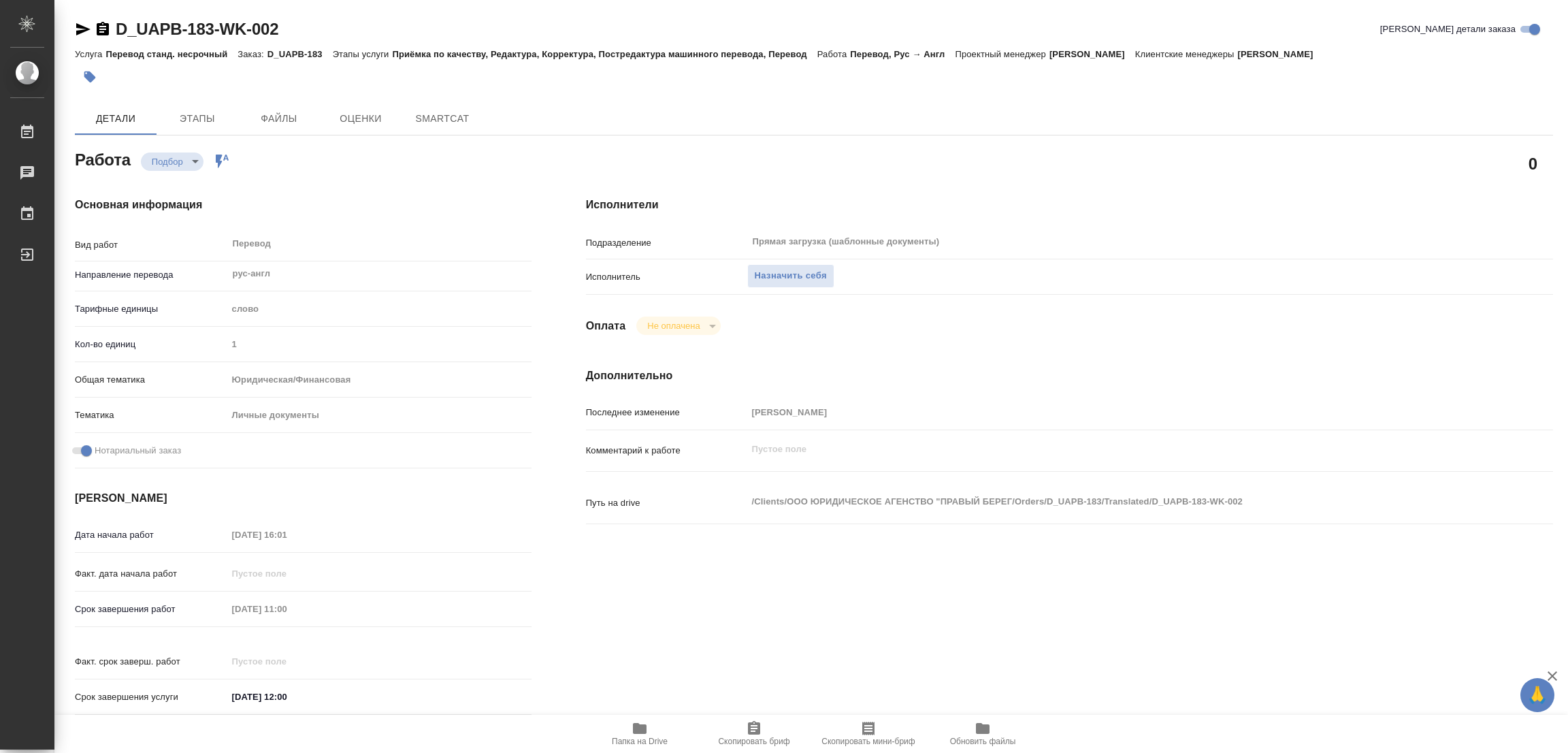
type textarea "x"
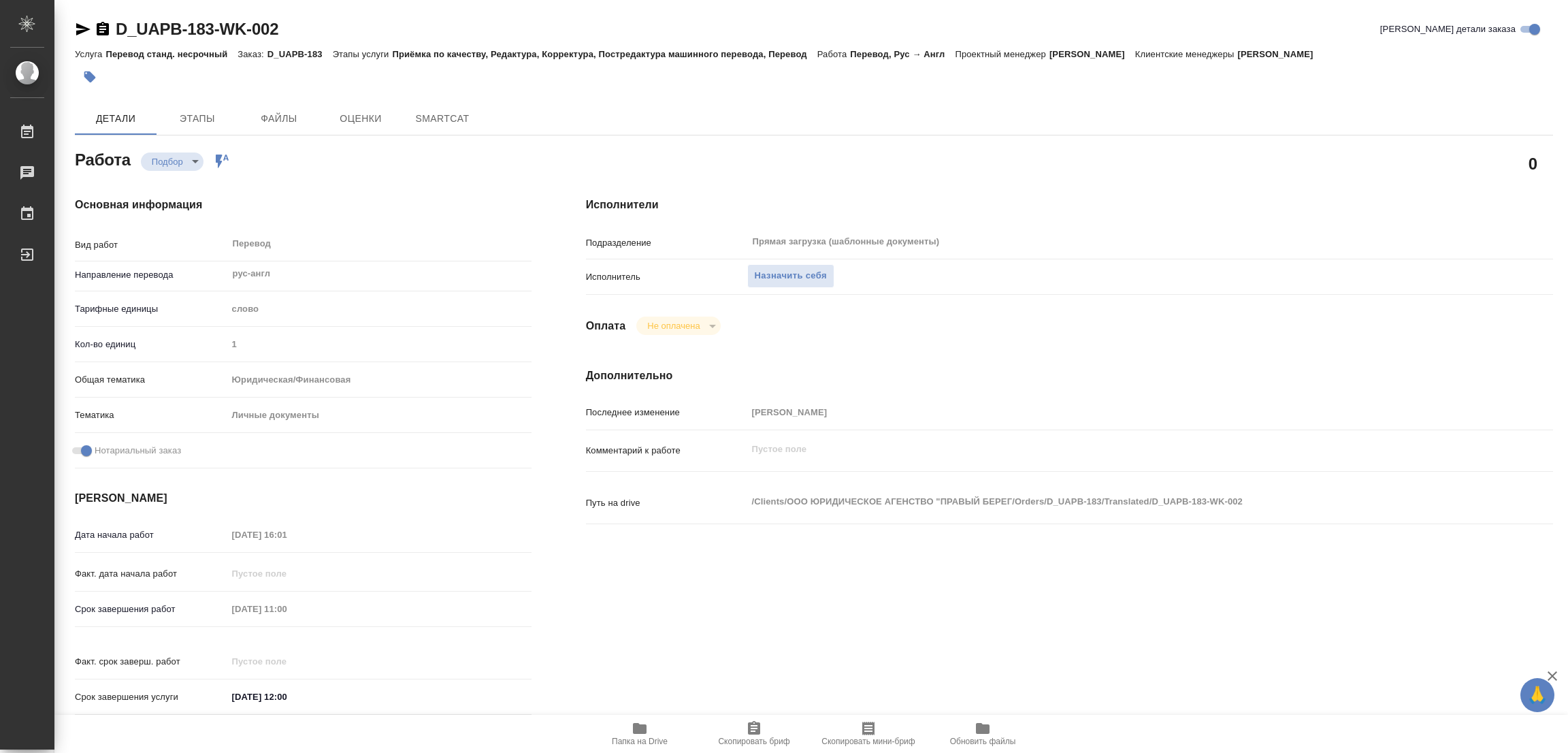
type textarea "x"
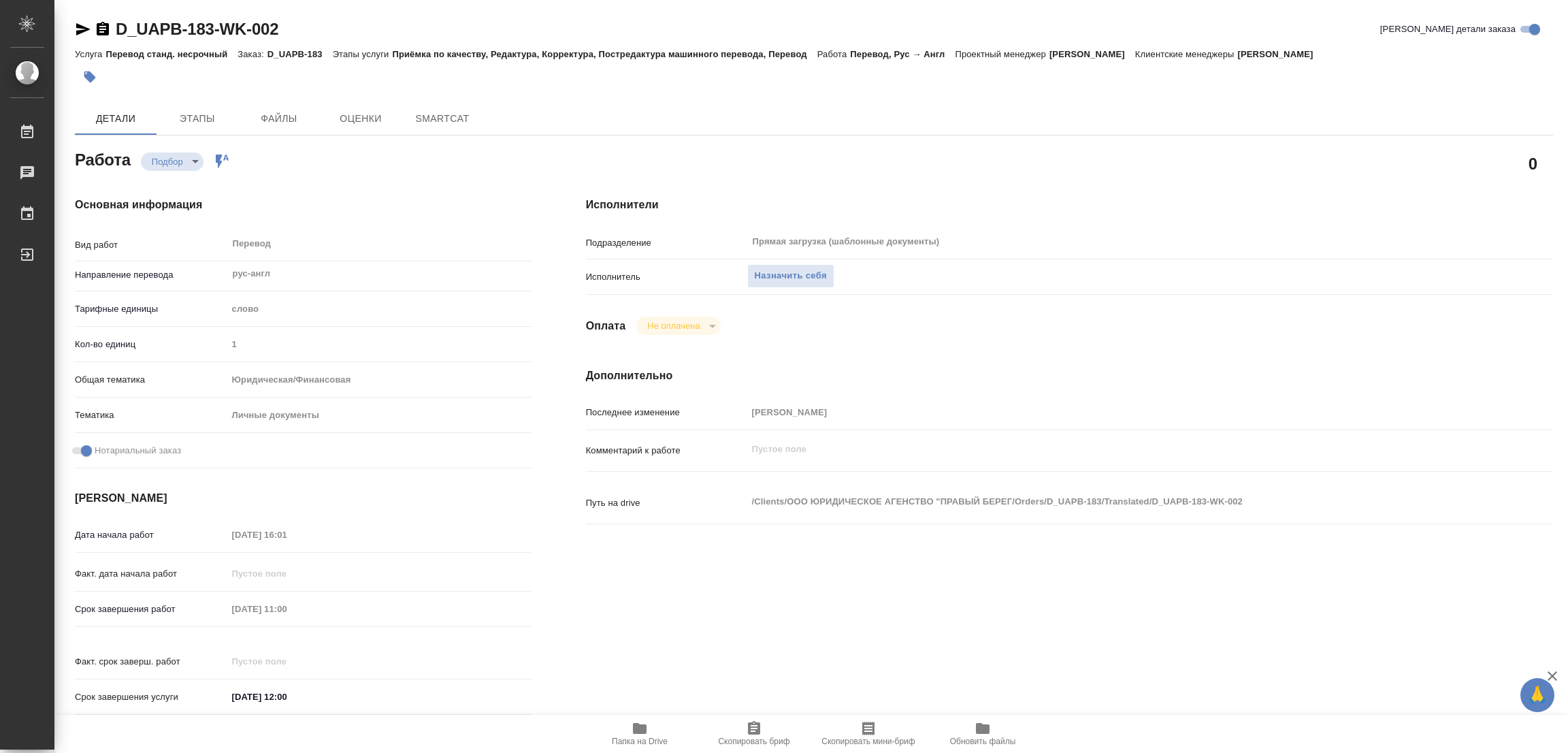
type textarea "x"
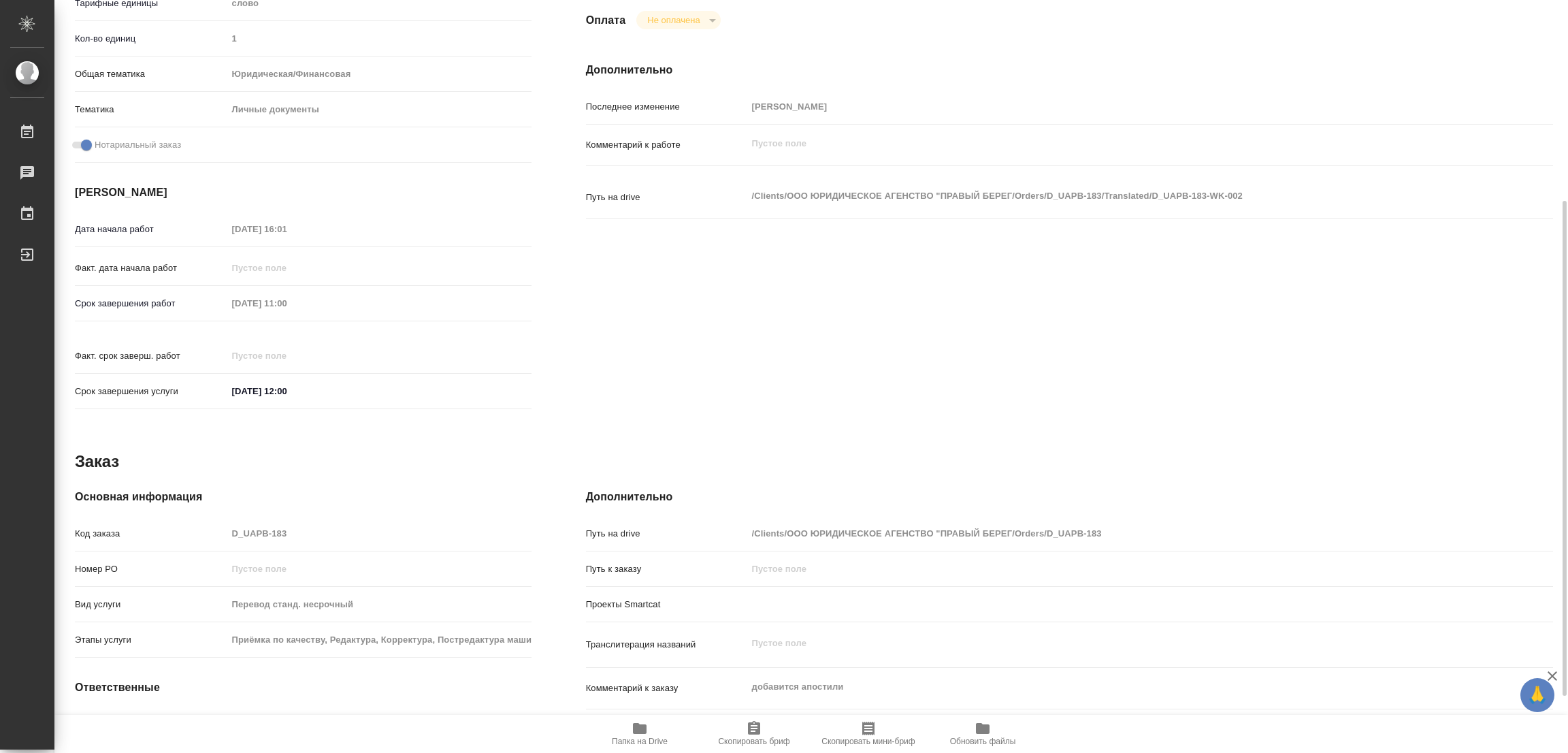
type textarea "x"
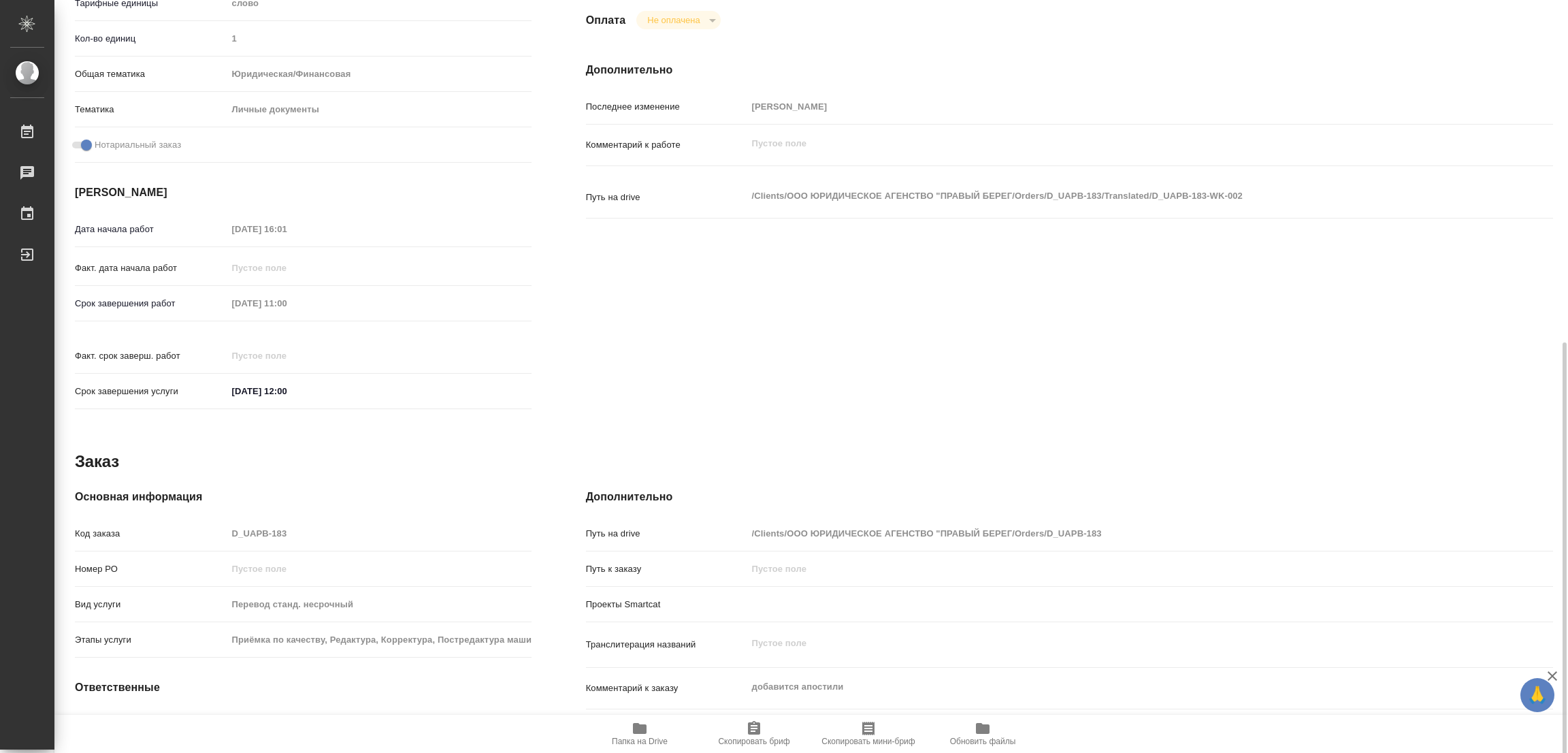
scroll to position [391, 0]
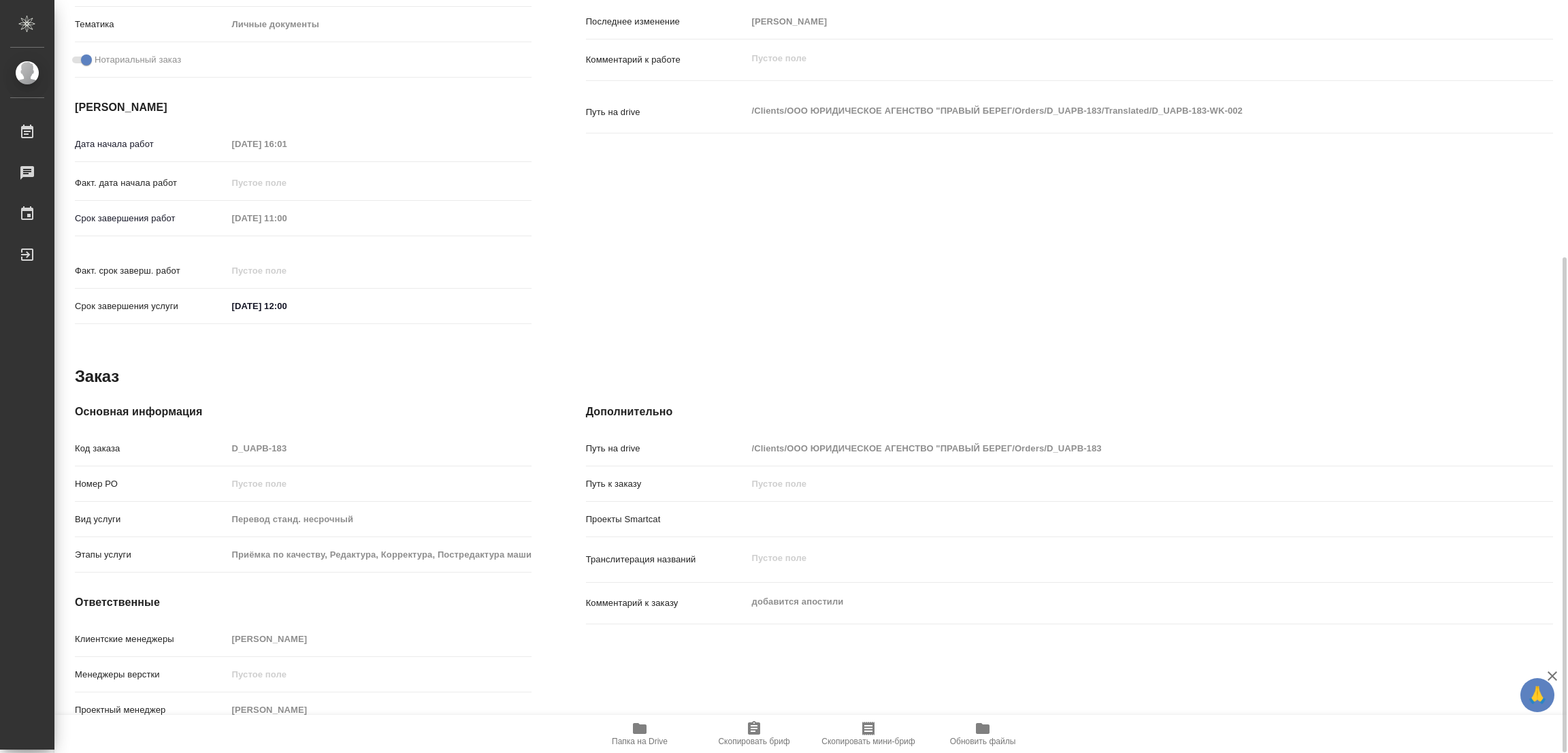
type textarea "x"
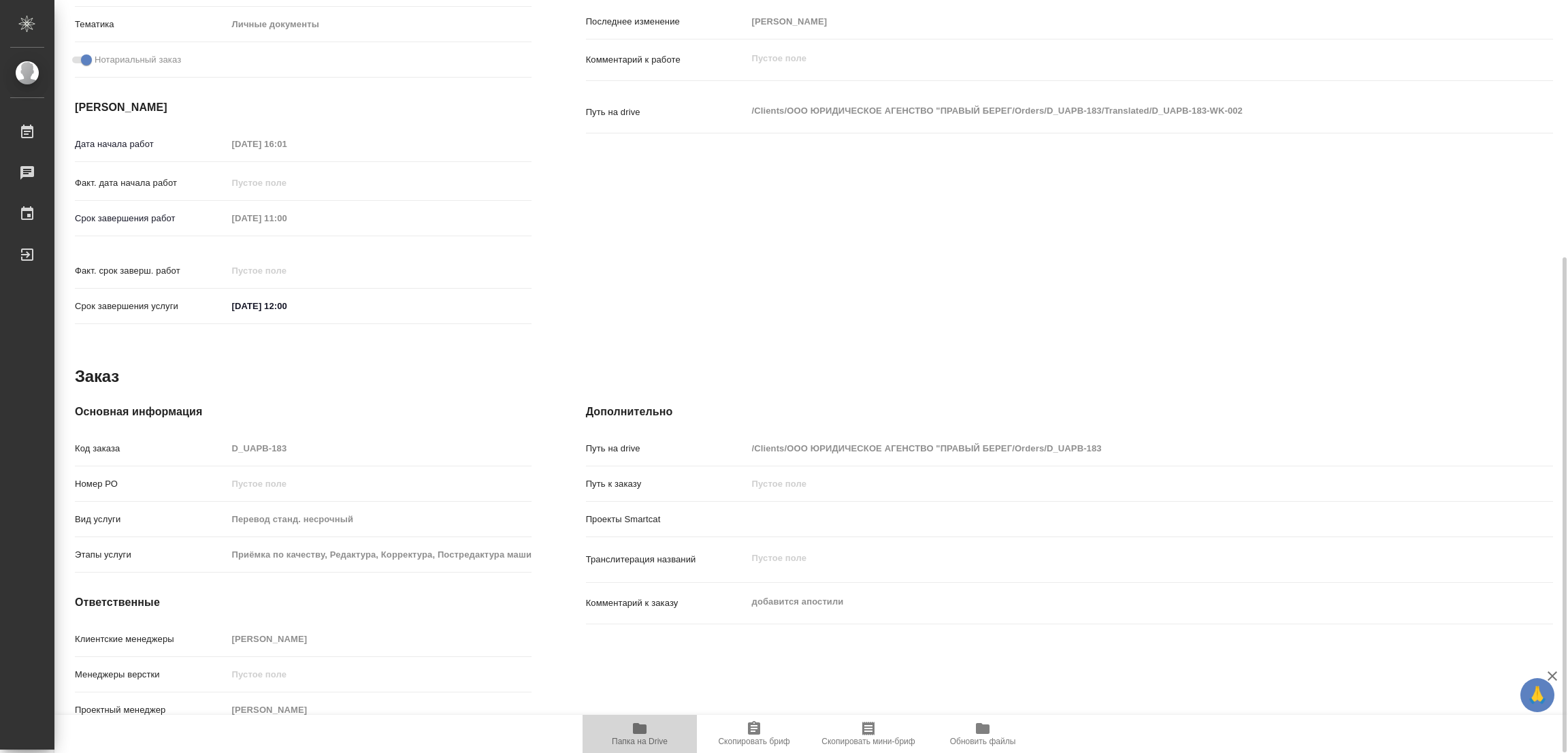
type textarea "x"
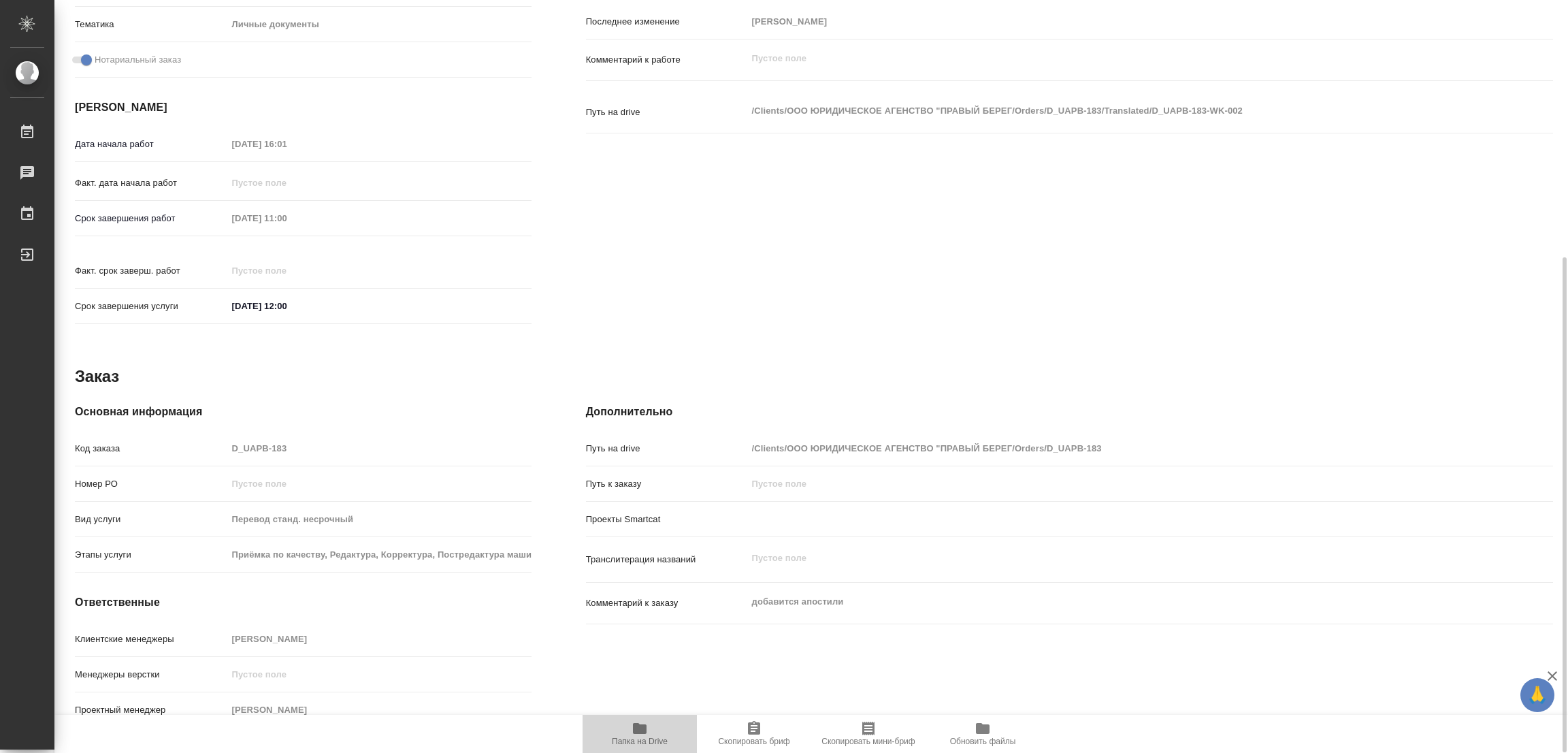
click at [643, 730] on icon "button" at bounding box center [640, 727] width 14 height 11
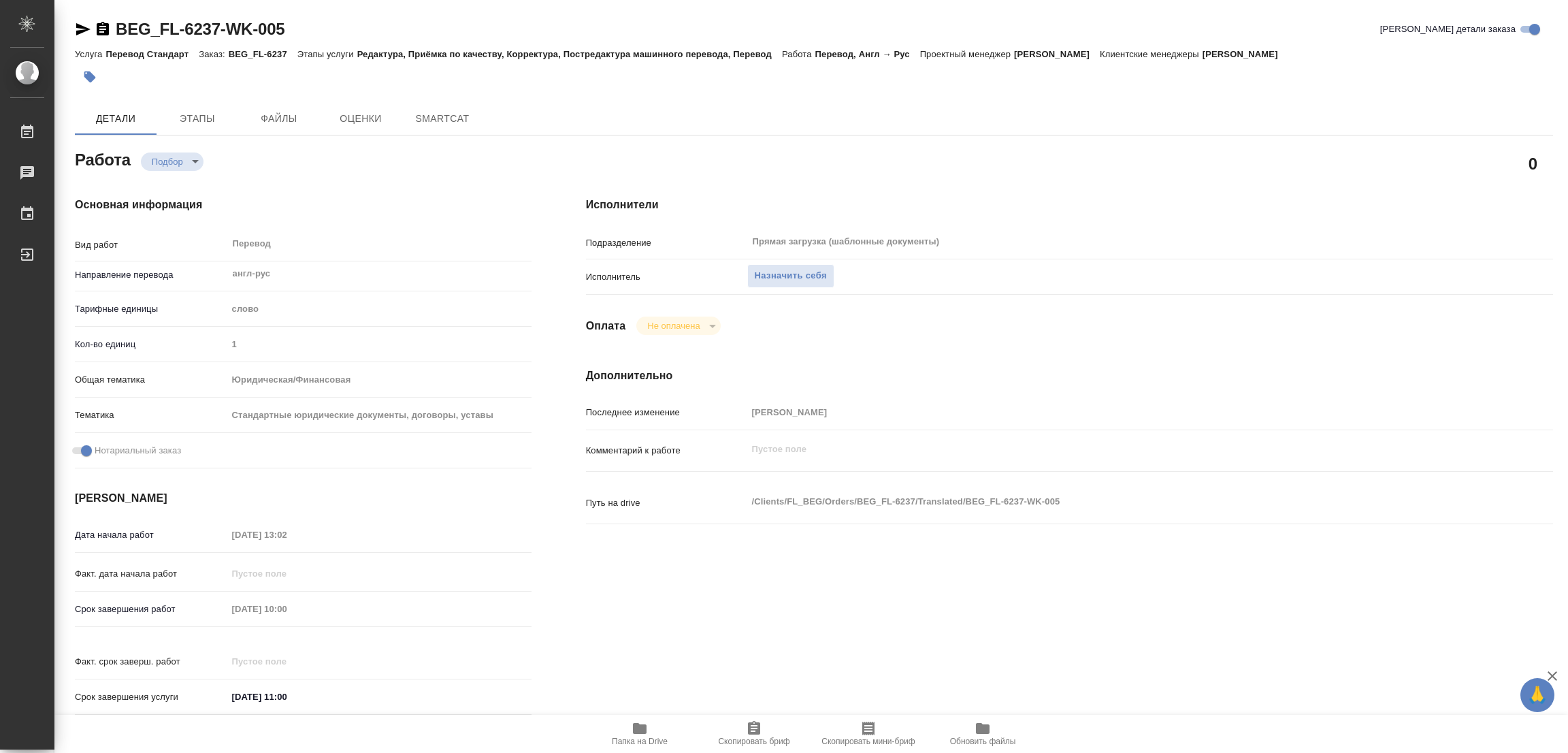
type textarea "x"
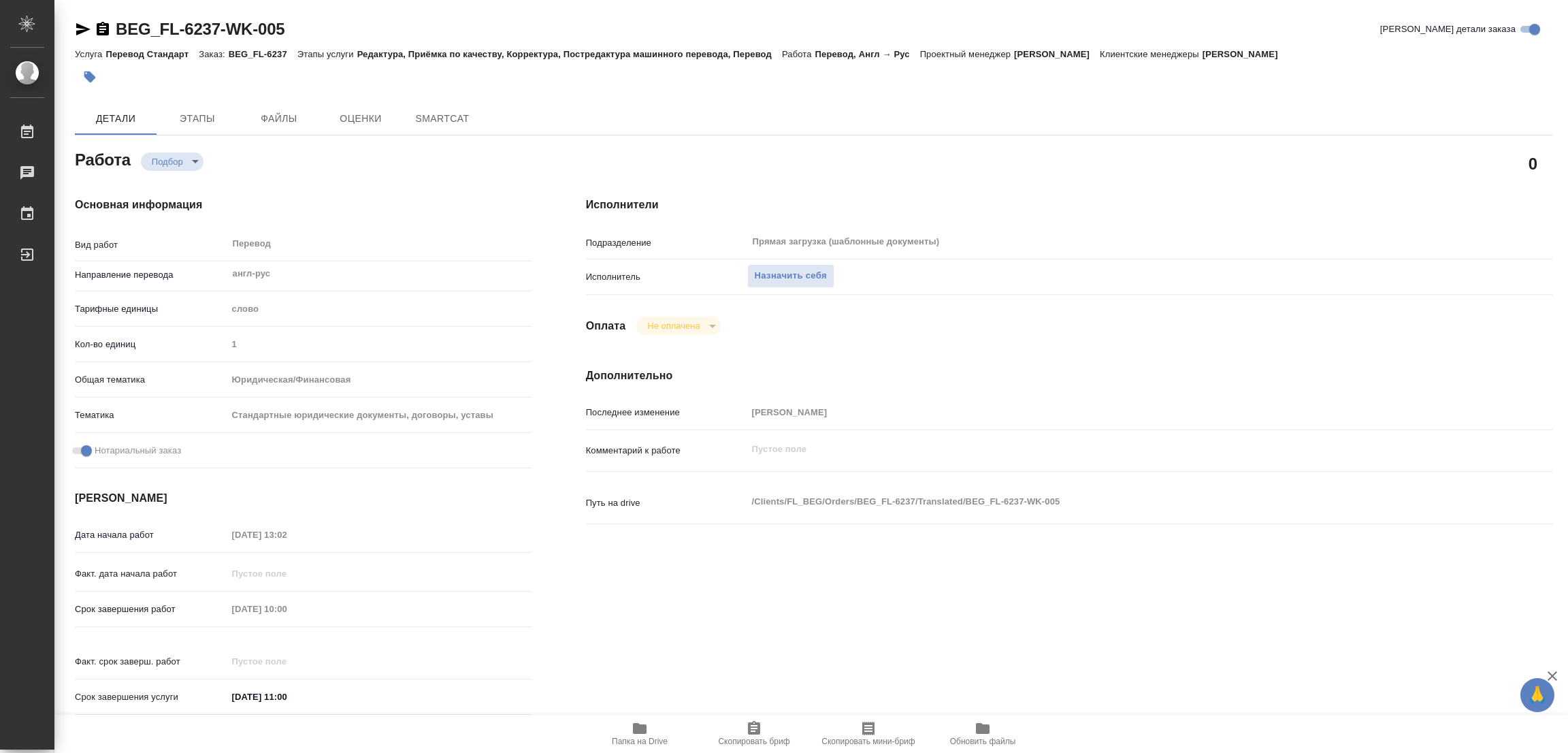
type textarea "x"
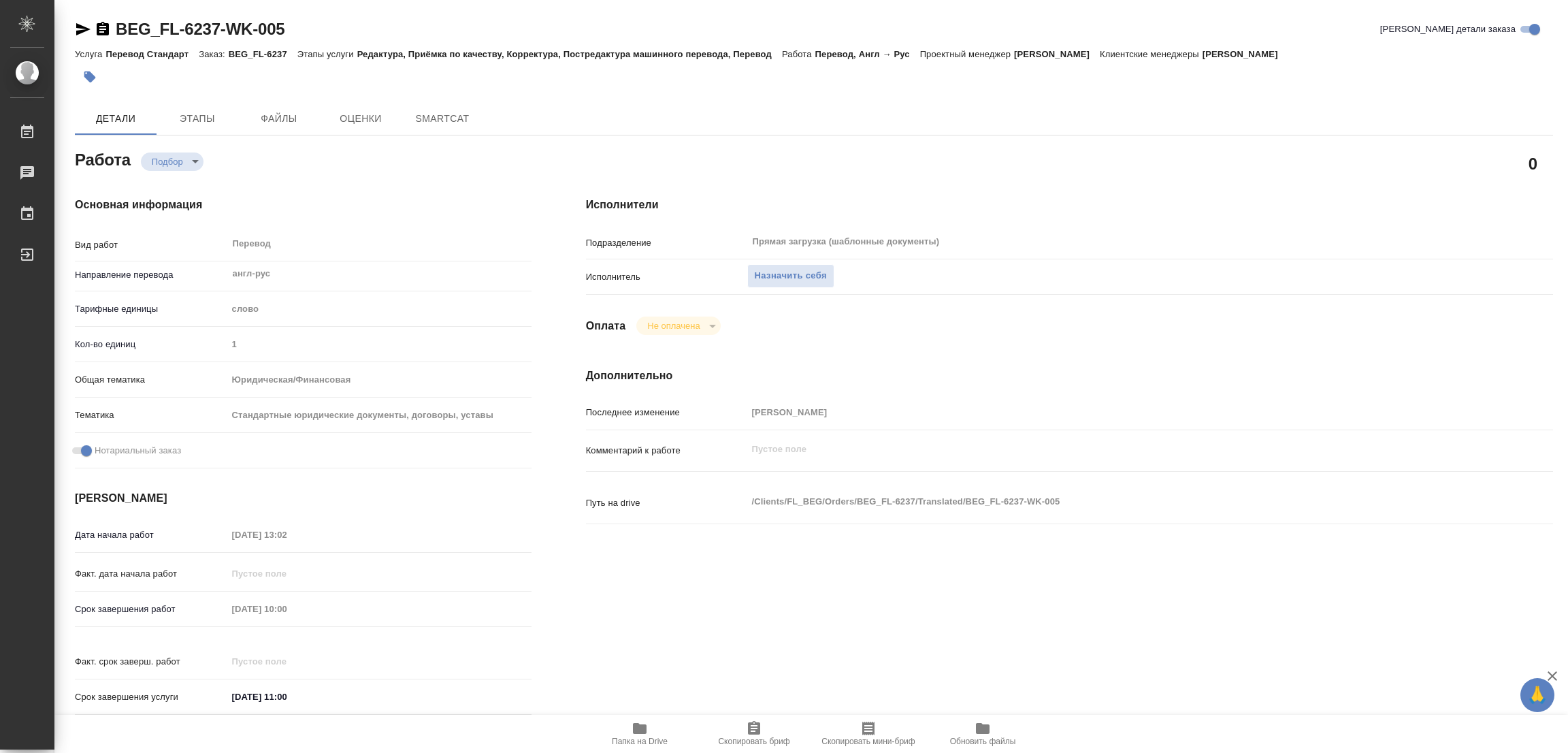
type textarea "x"
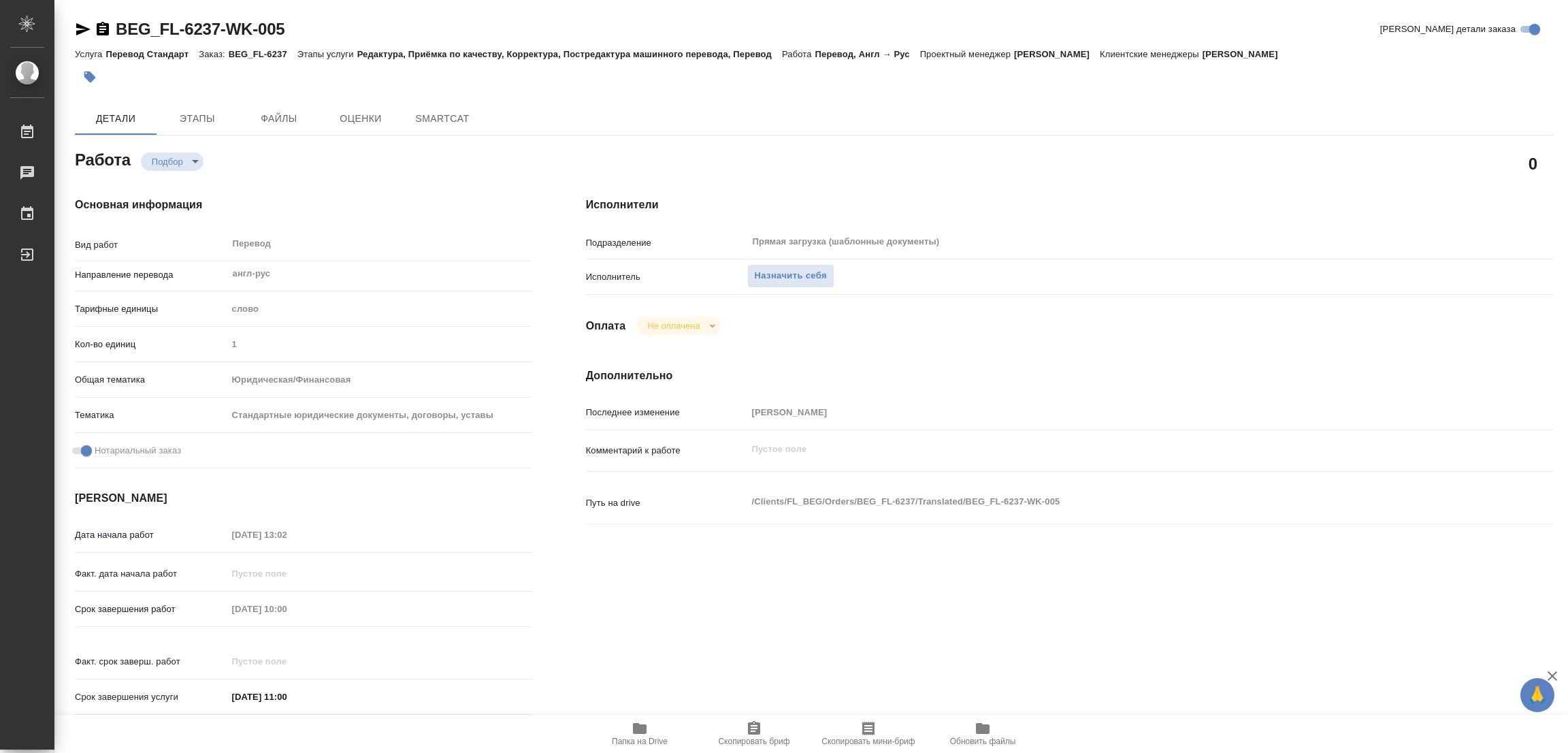
type textarea "x"
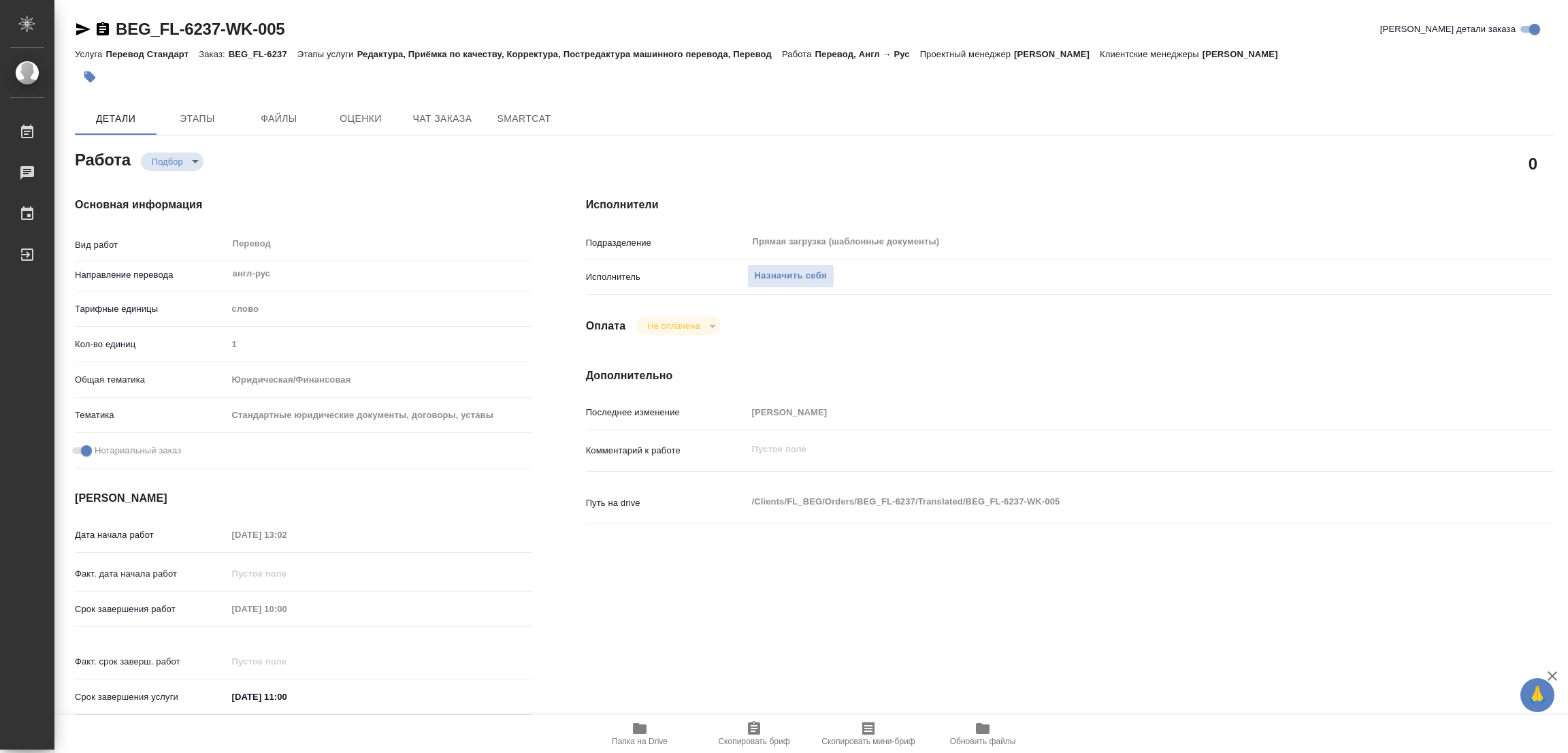
scroll to position [102, 0]
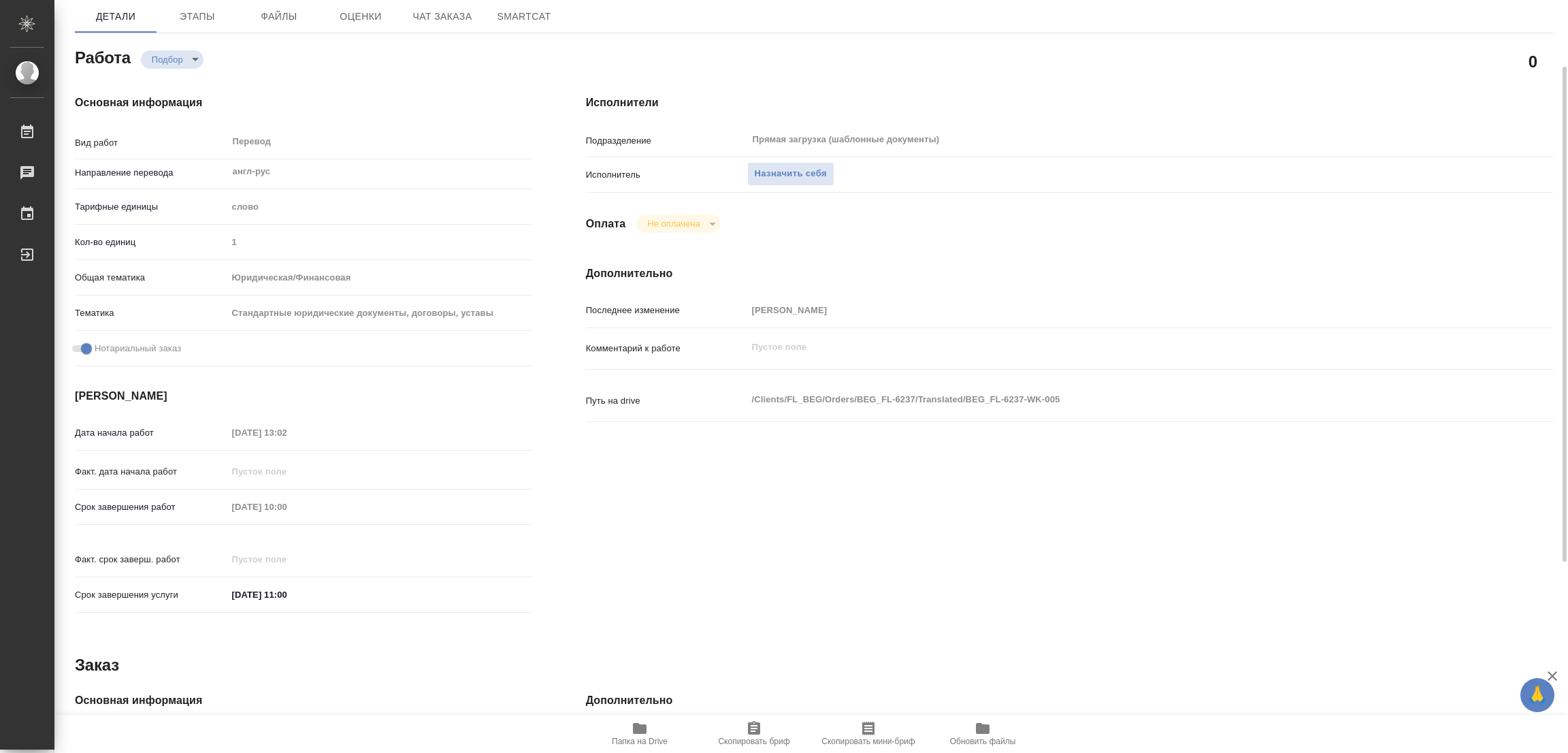
type textarea "x"
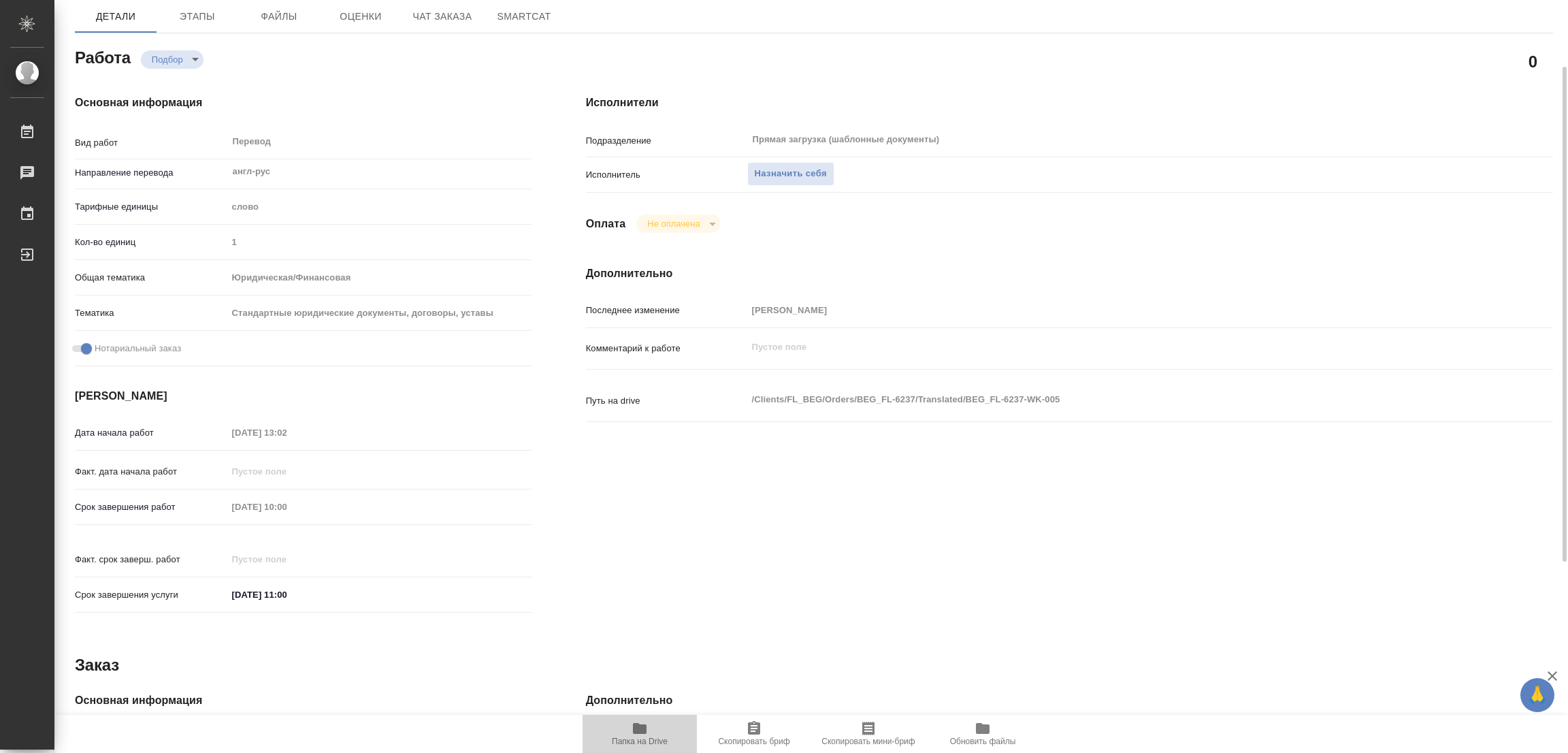
click at [638, 728] on icon "button" at bounding box center [640, 727] width 14 height 11
type textarea "x"
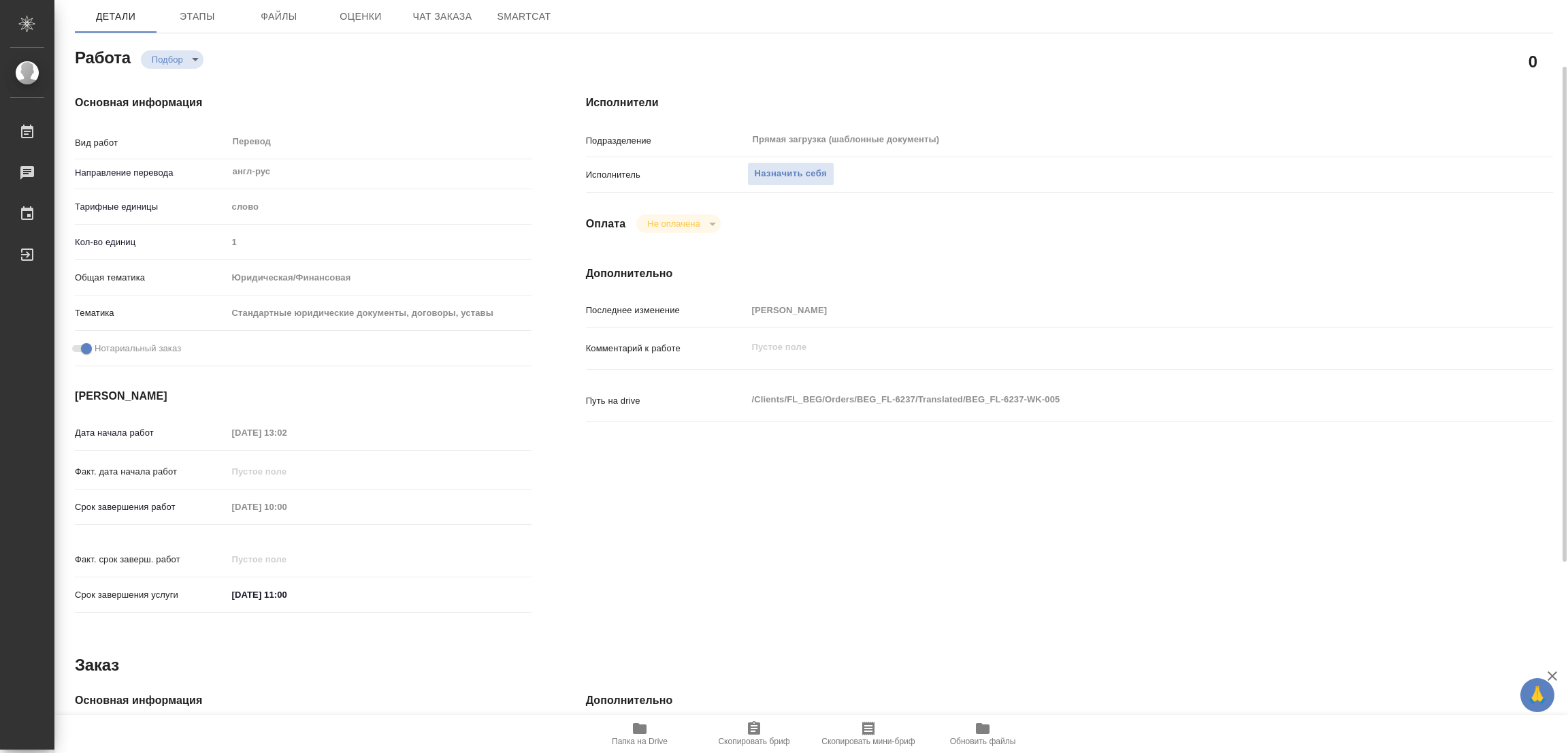
type textarea "x"
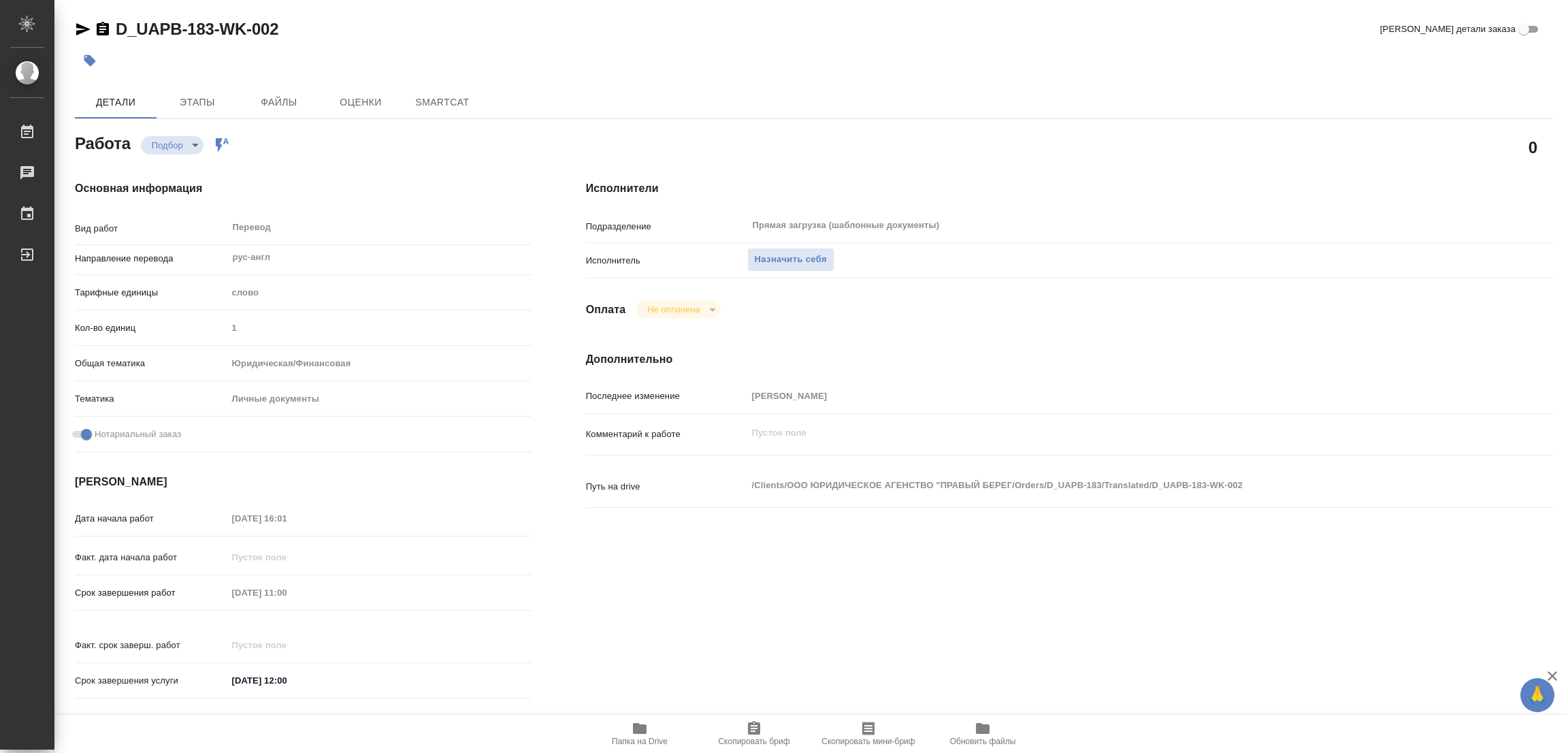
type textarea "x"
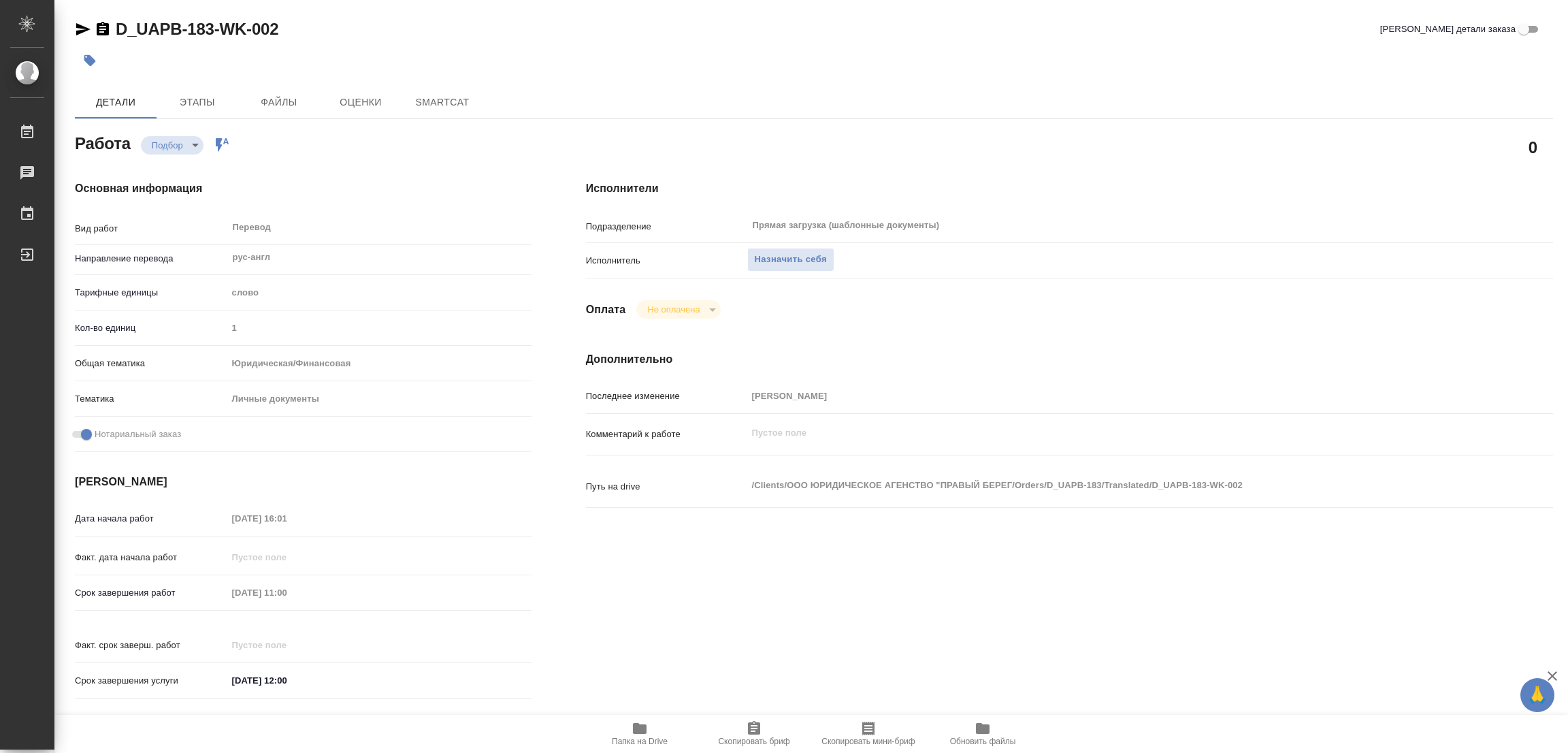
type textarea "x"
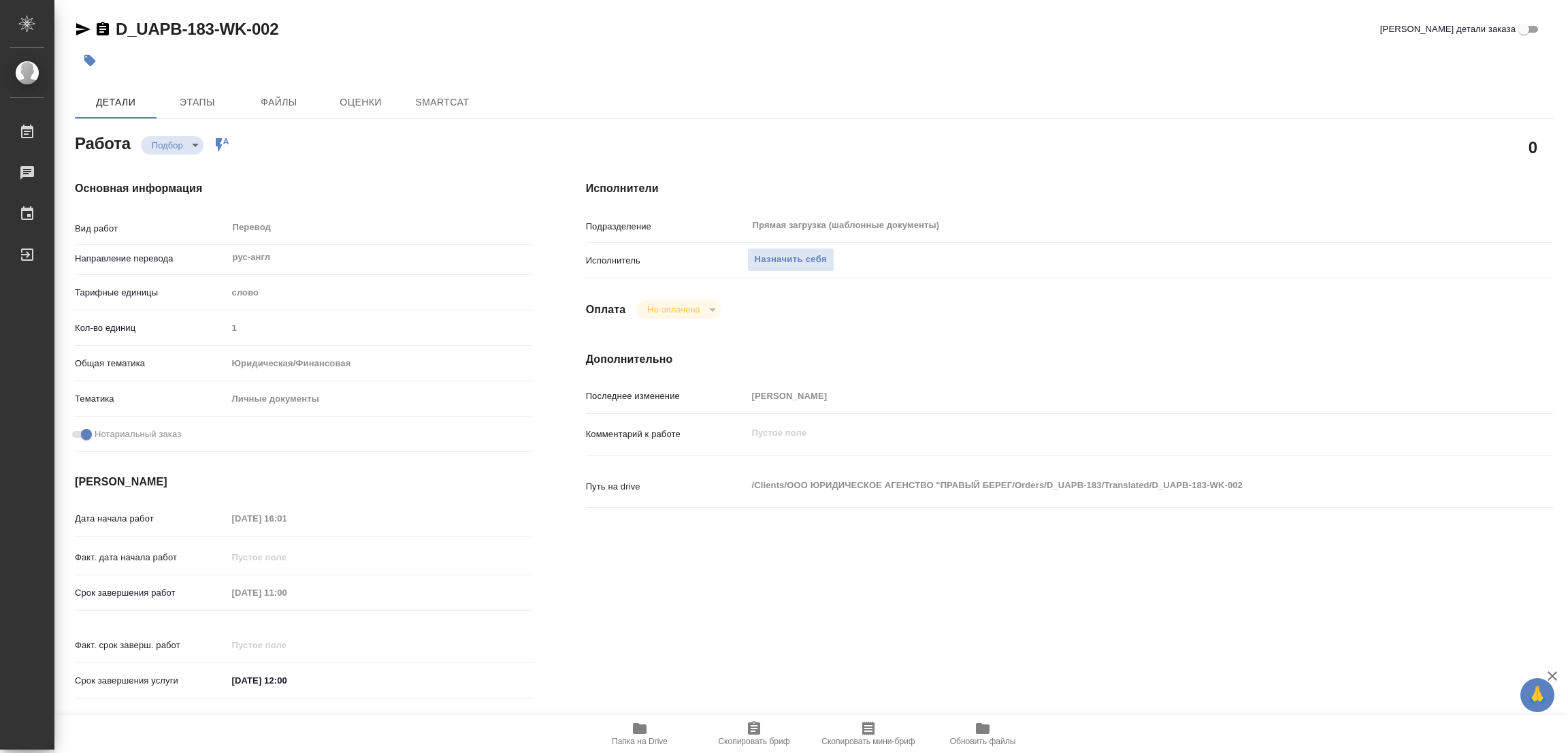
type textarea "x"
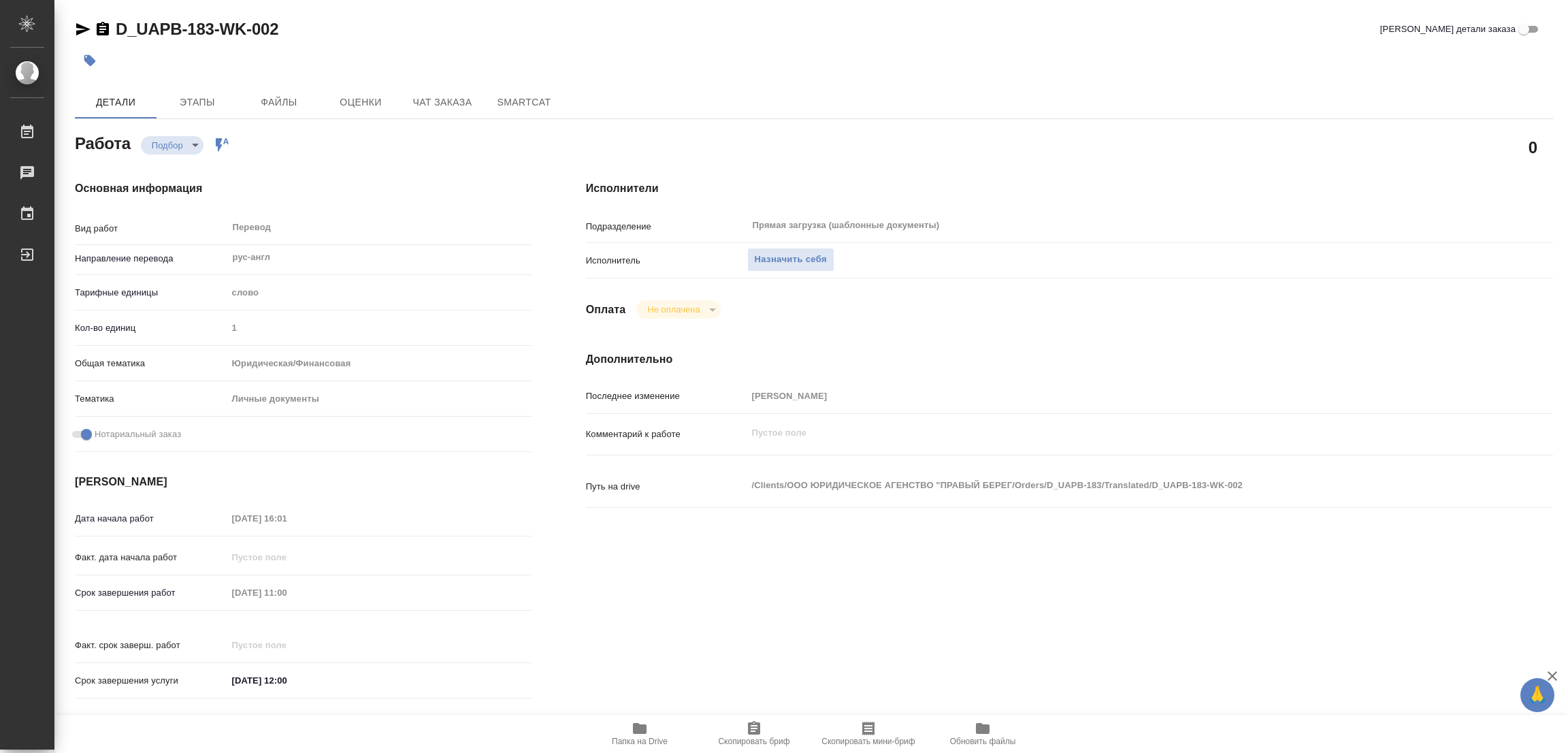
type textarea "x"
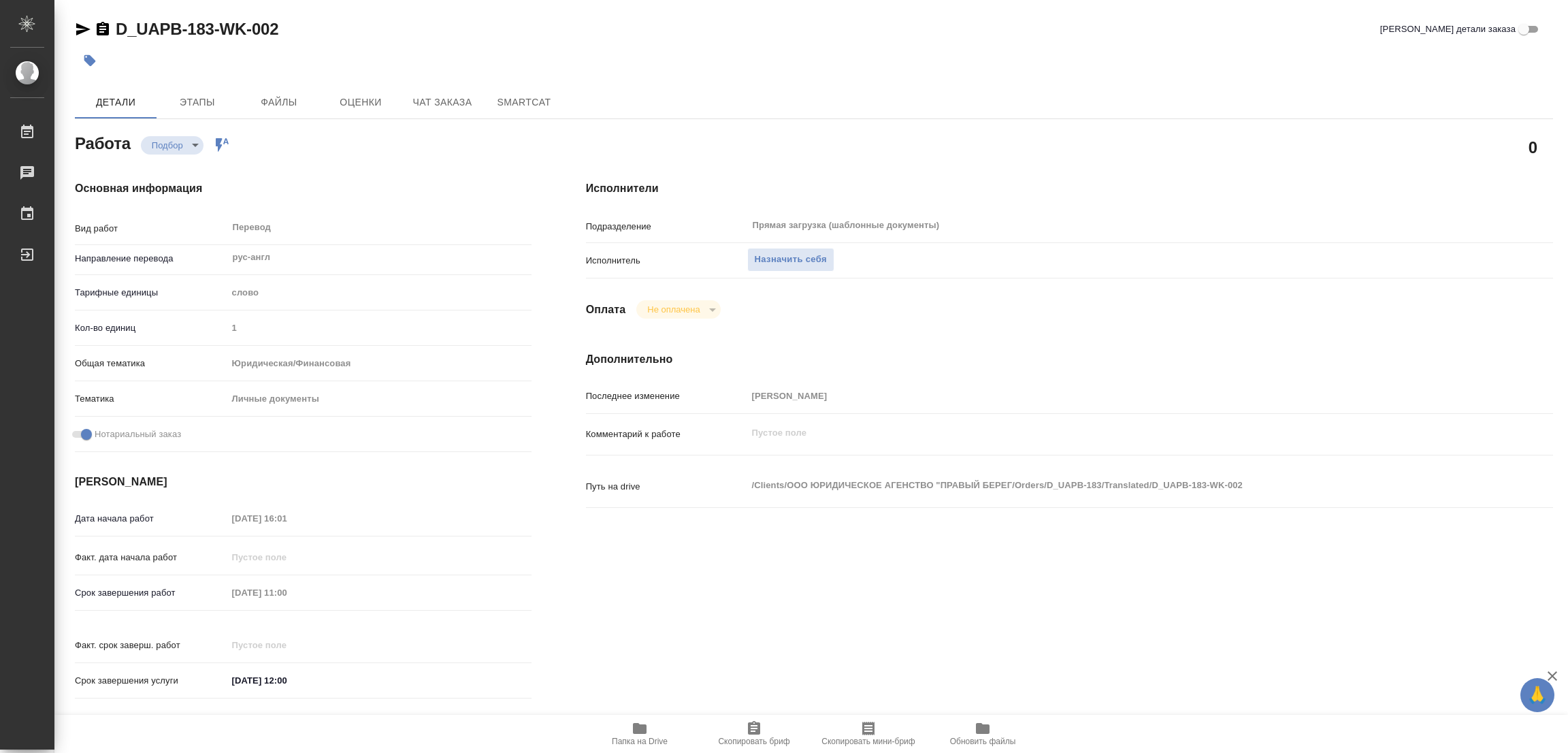
type textarea "x"
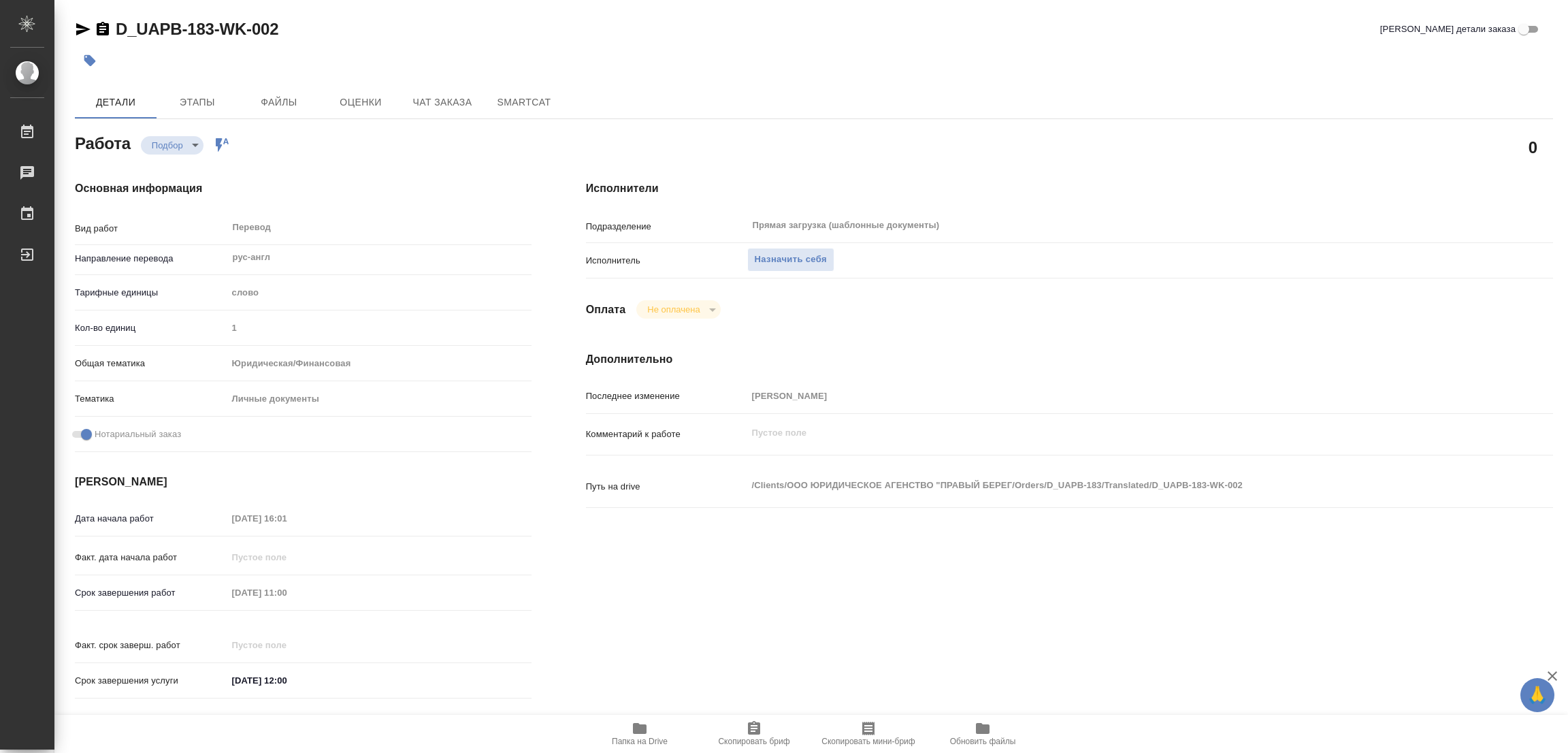
type textarea "x"
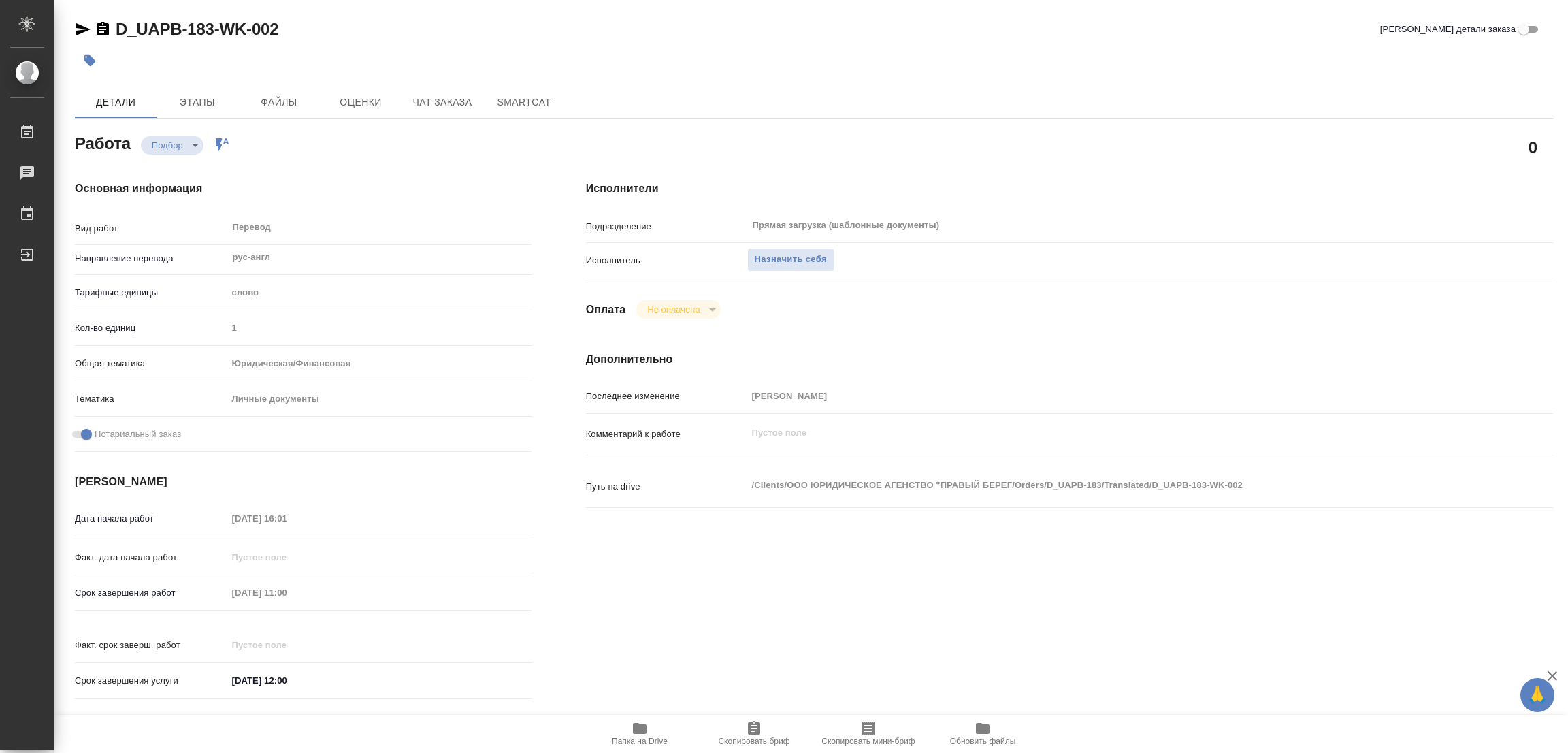
click at [644, 726] on icon "button" at bounding box center [640, 727] width 14 height 11
click at [785, 257] on span "Назначить себя" at bounding box center [790, 260] width 72 height 16
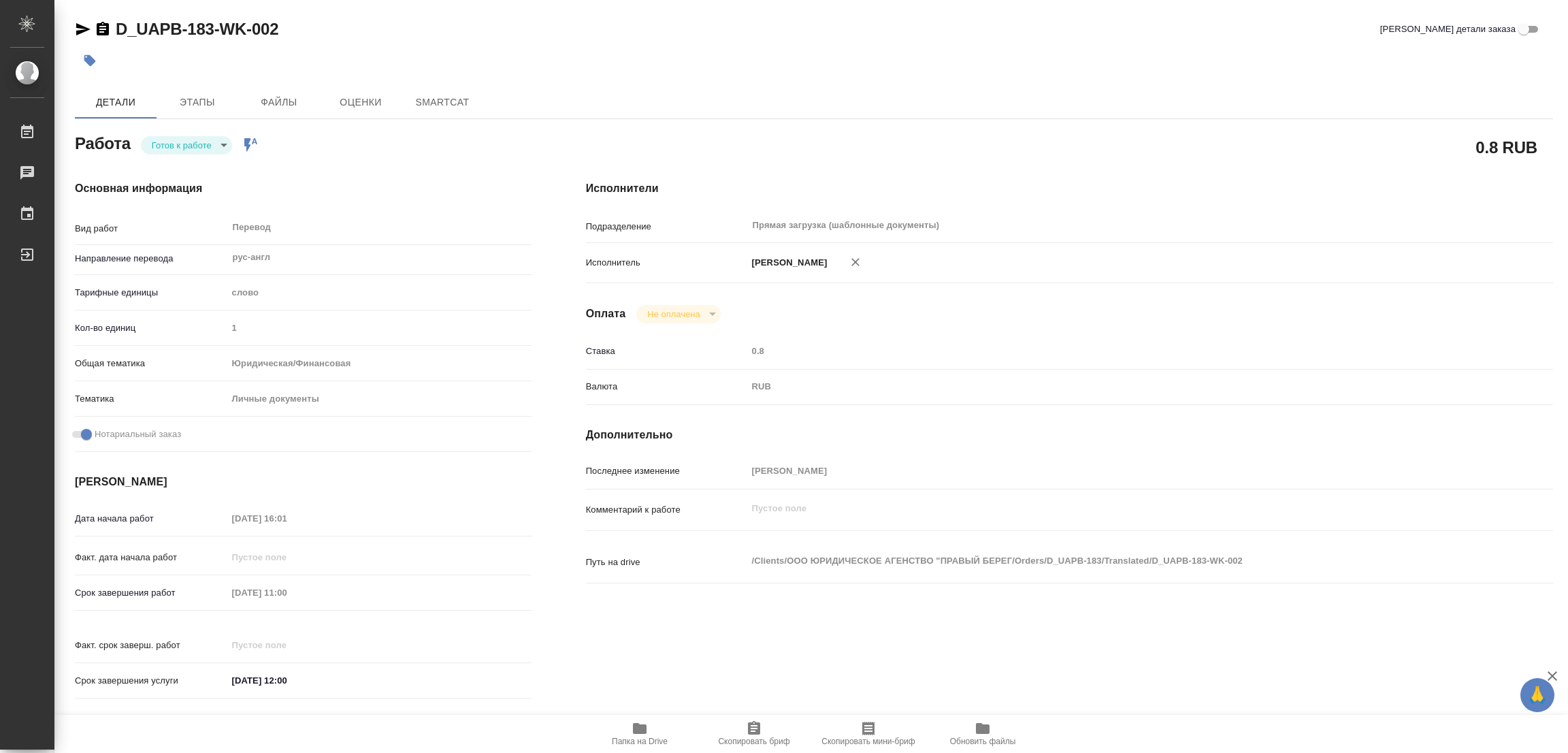
type textarea "x"
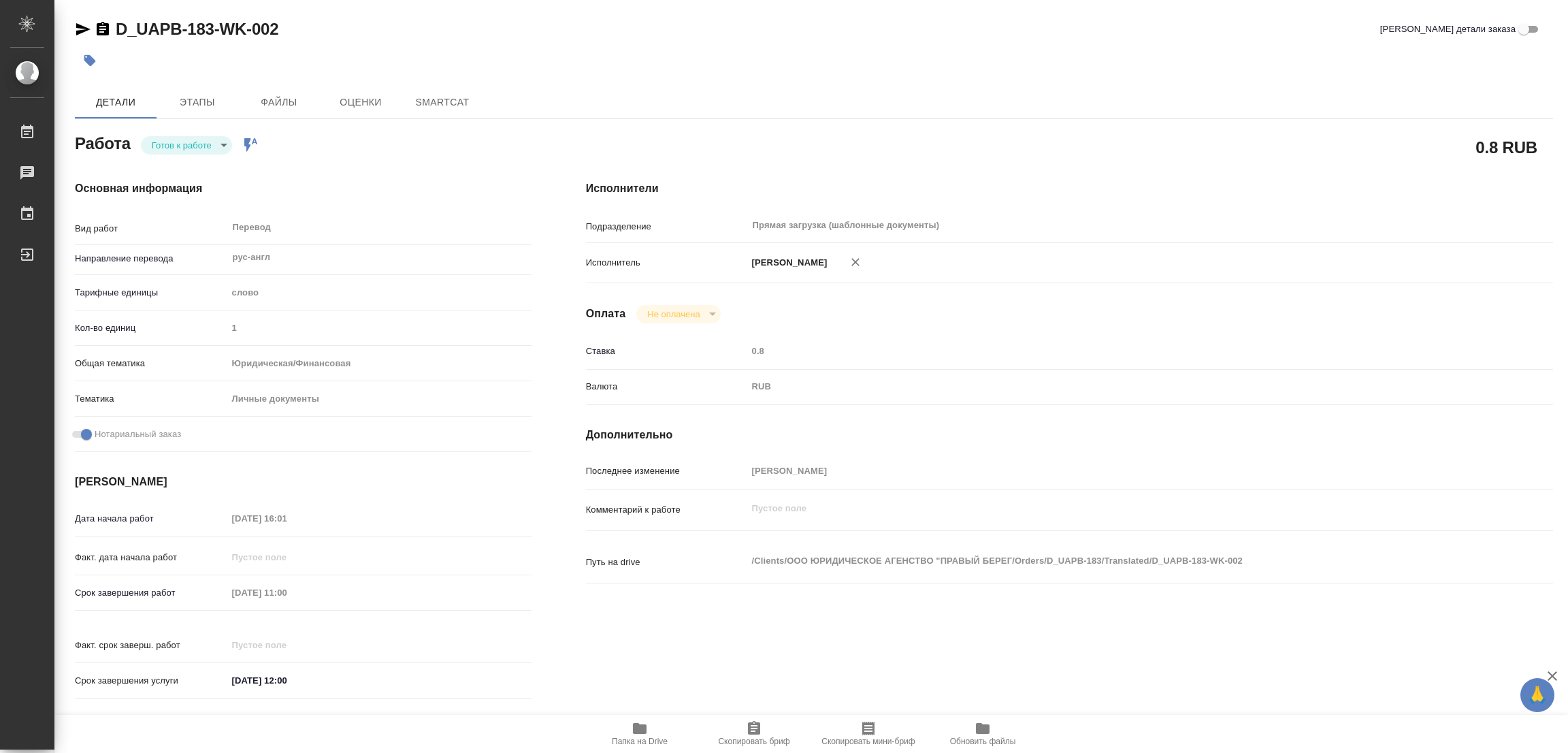
type textarea "x"
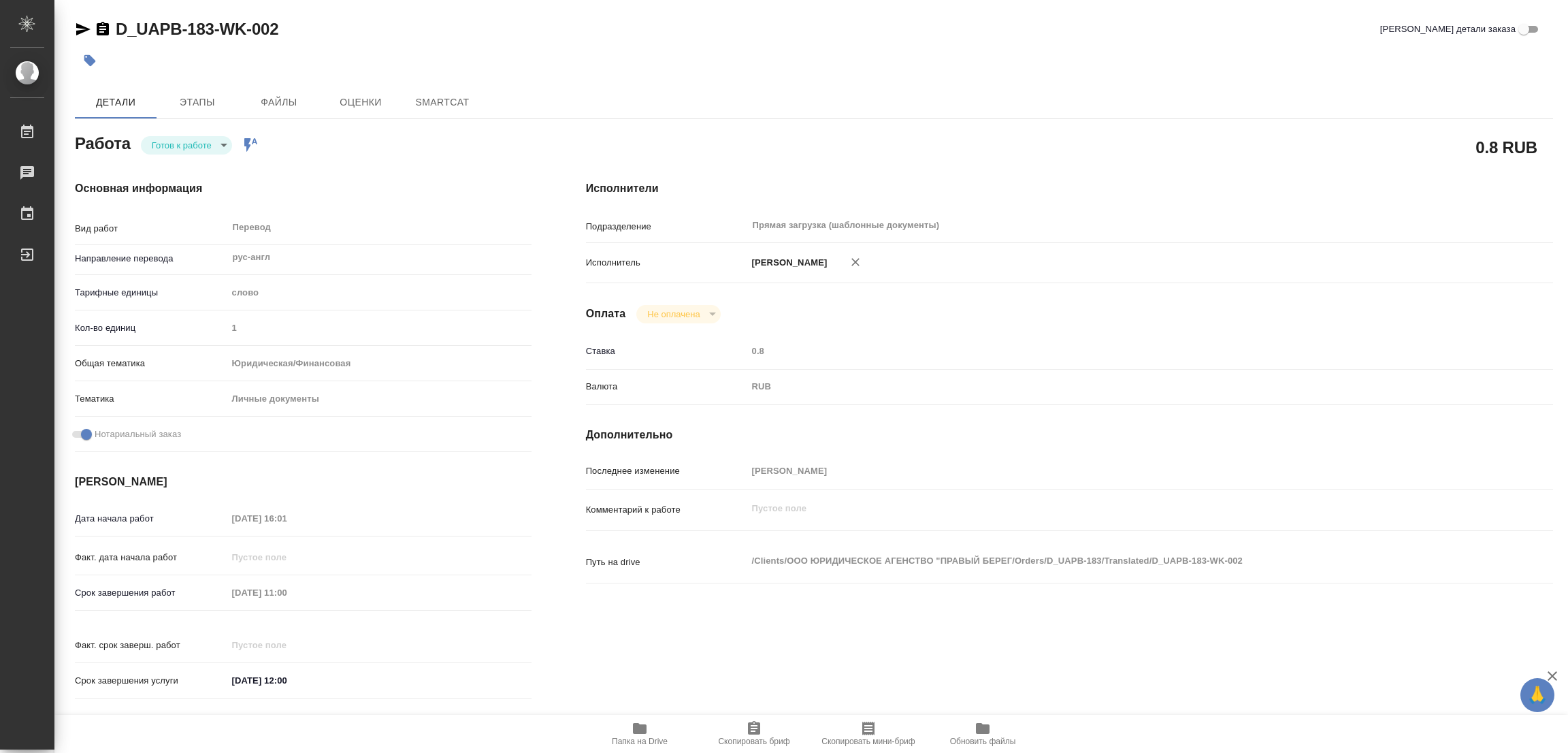
type textarea "x"
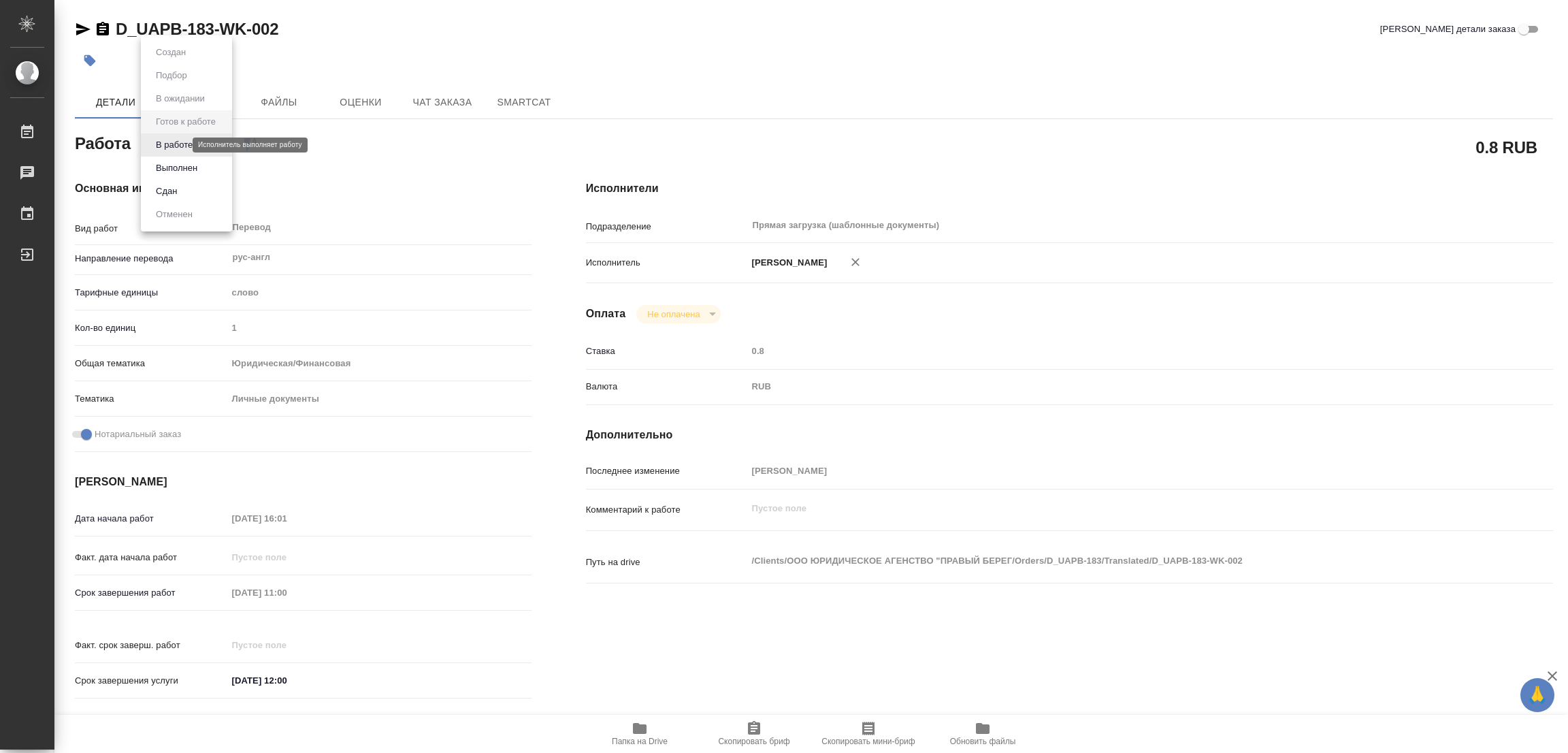
click at [172, 149] on body "🙏 .cls-1 fill:#fff; AWATERA [PERSON_NAME] Работы Чаты График Выйти D_UAPB-183-W…" at bounding box center [784, 376] width 1568 height 753
type textarea "x"
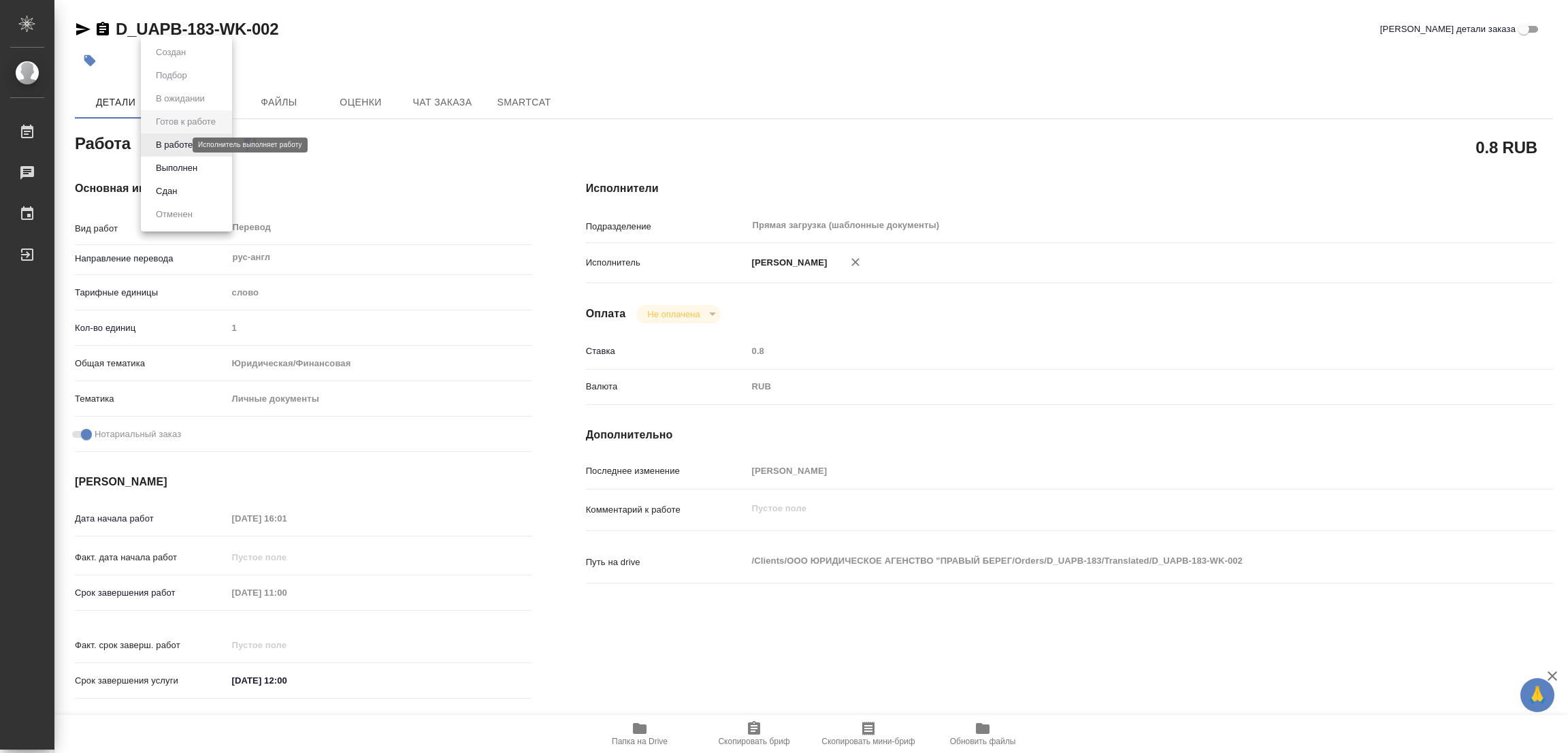
type textarea "x"
click at [173, 147] on button "В работе" at bounding box center [174, 145] width 45 height 15
type textarea "x"
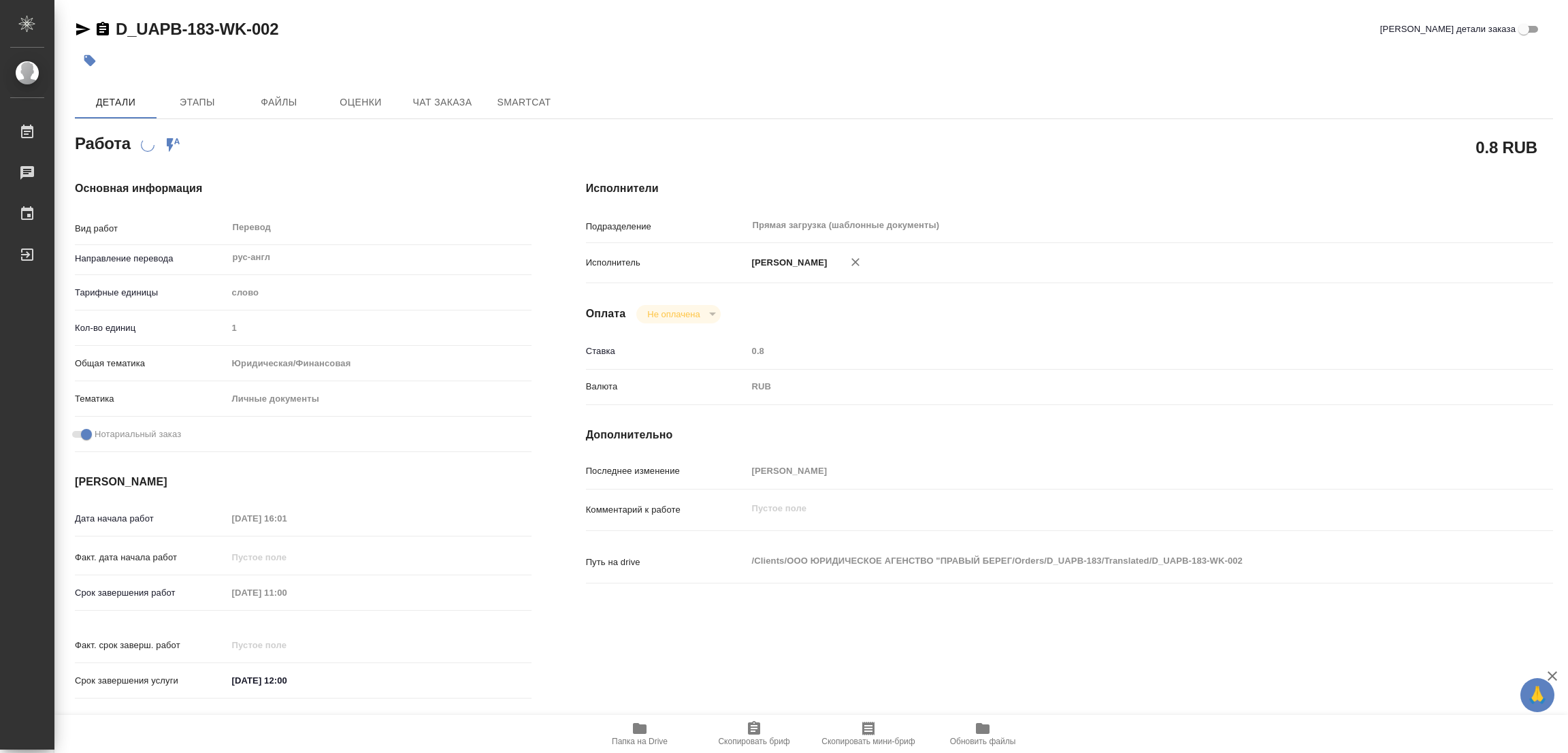
type textarea "x"
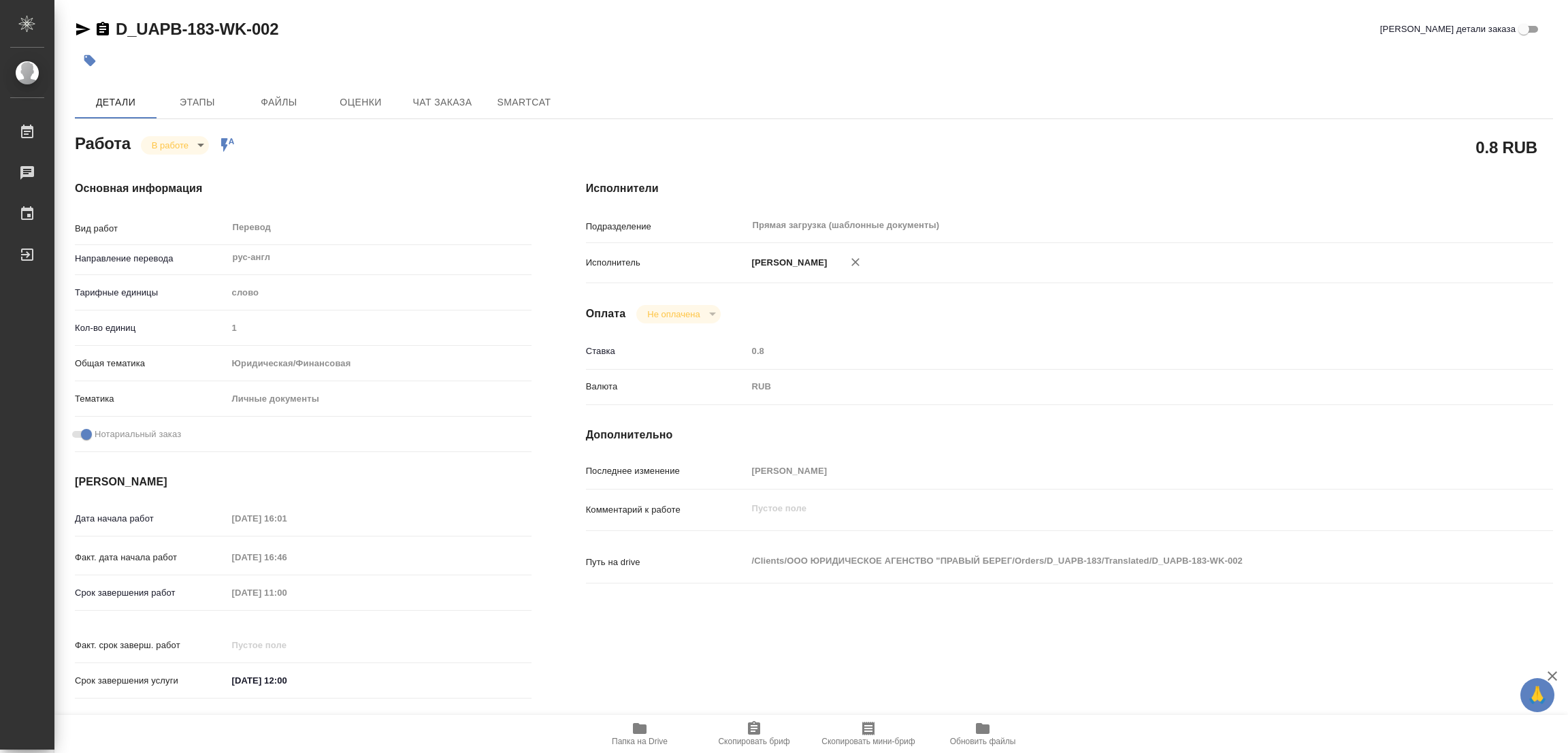
type textarea "x"
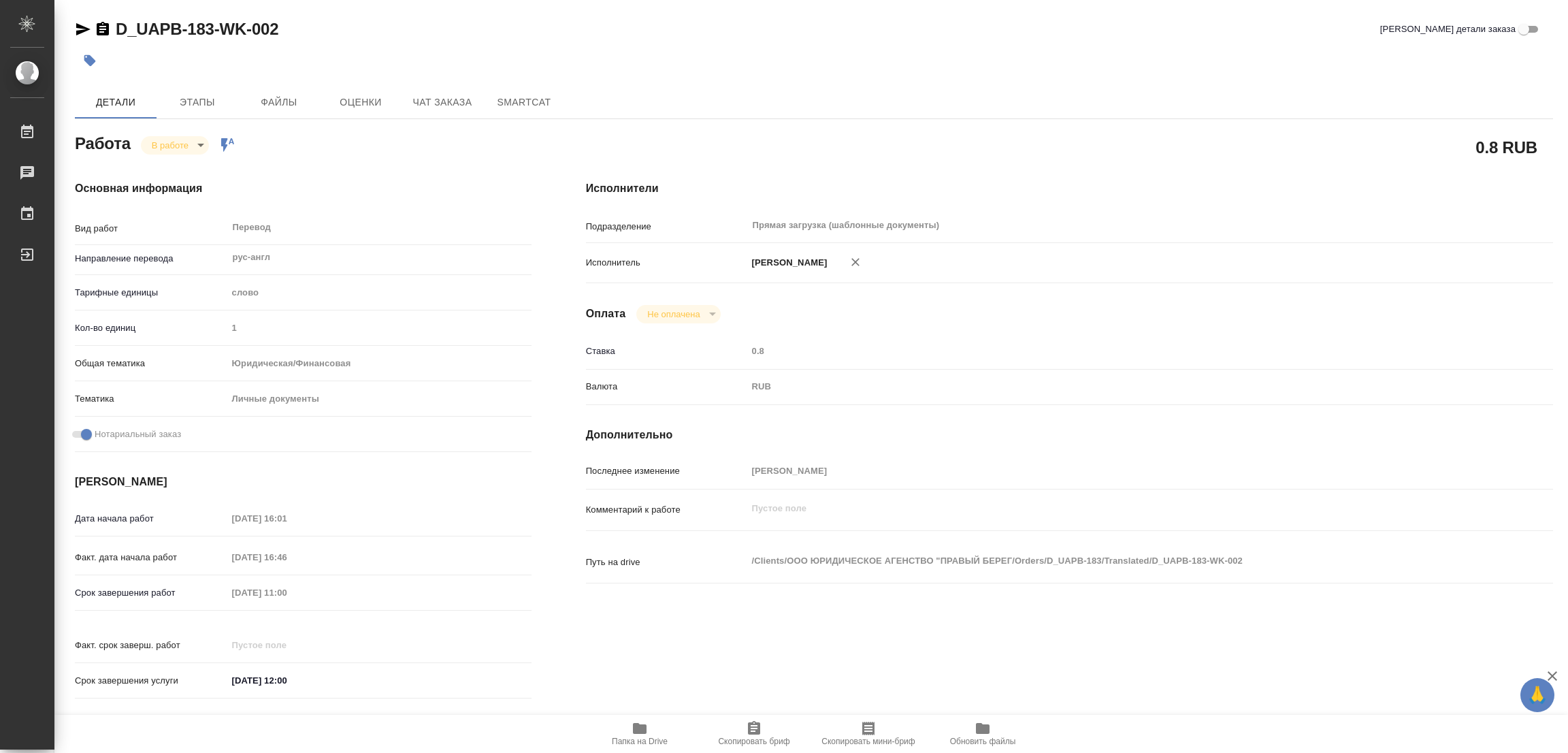
type textarea "x"
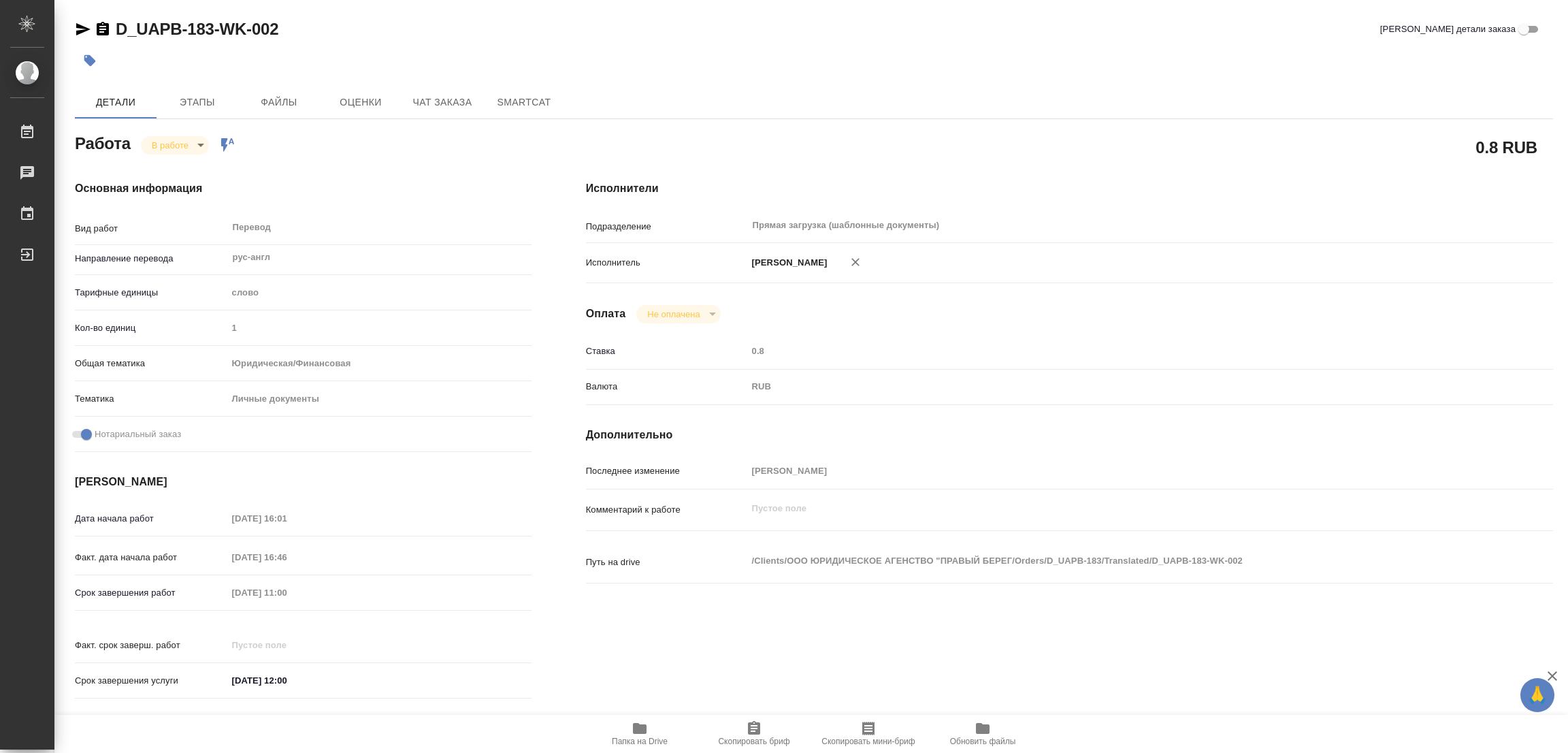
type textarea "x"
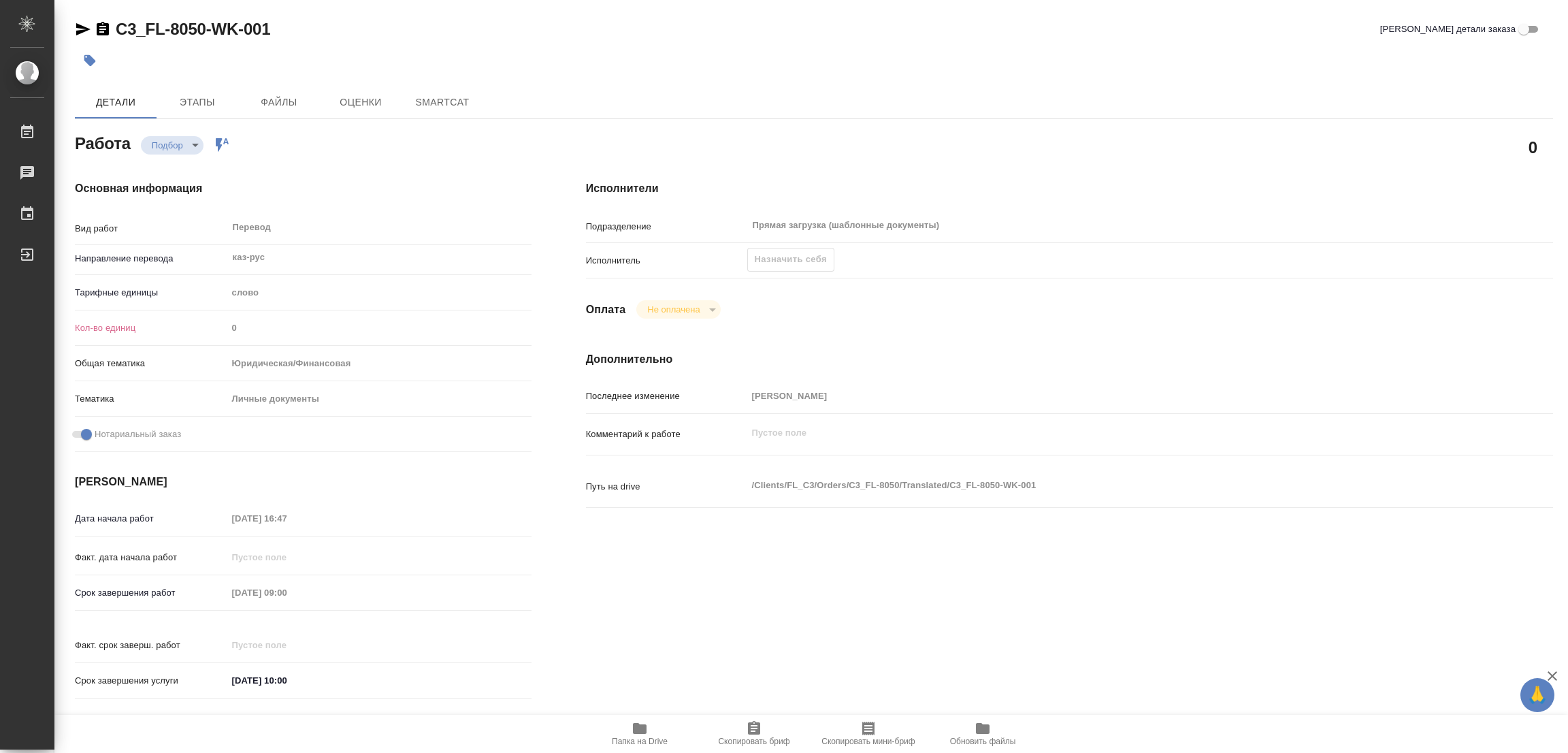
type textarea "x"
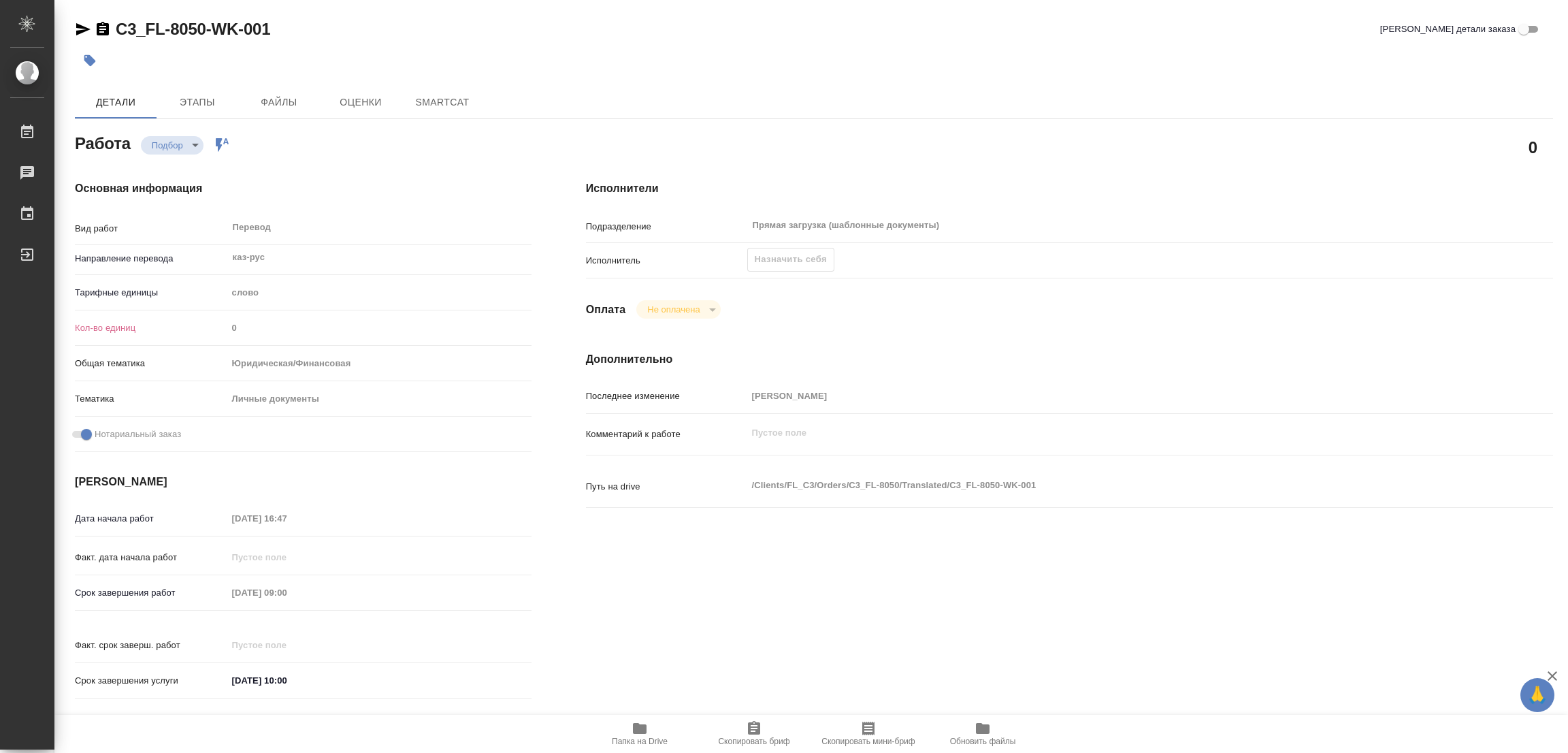
type textarea "x"
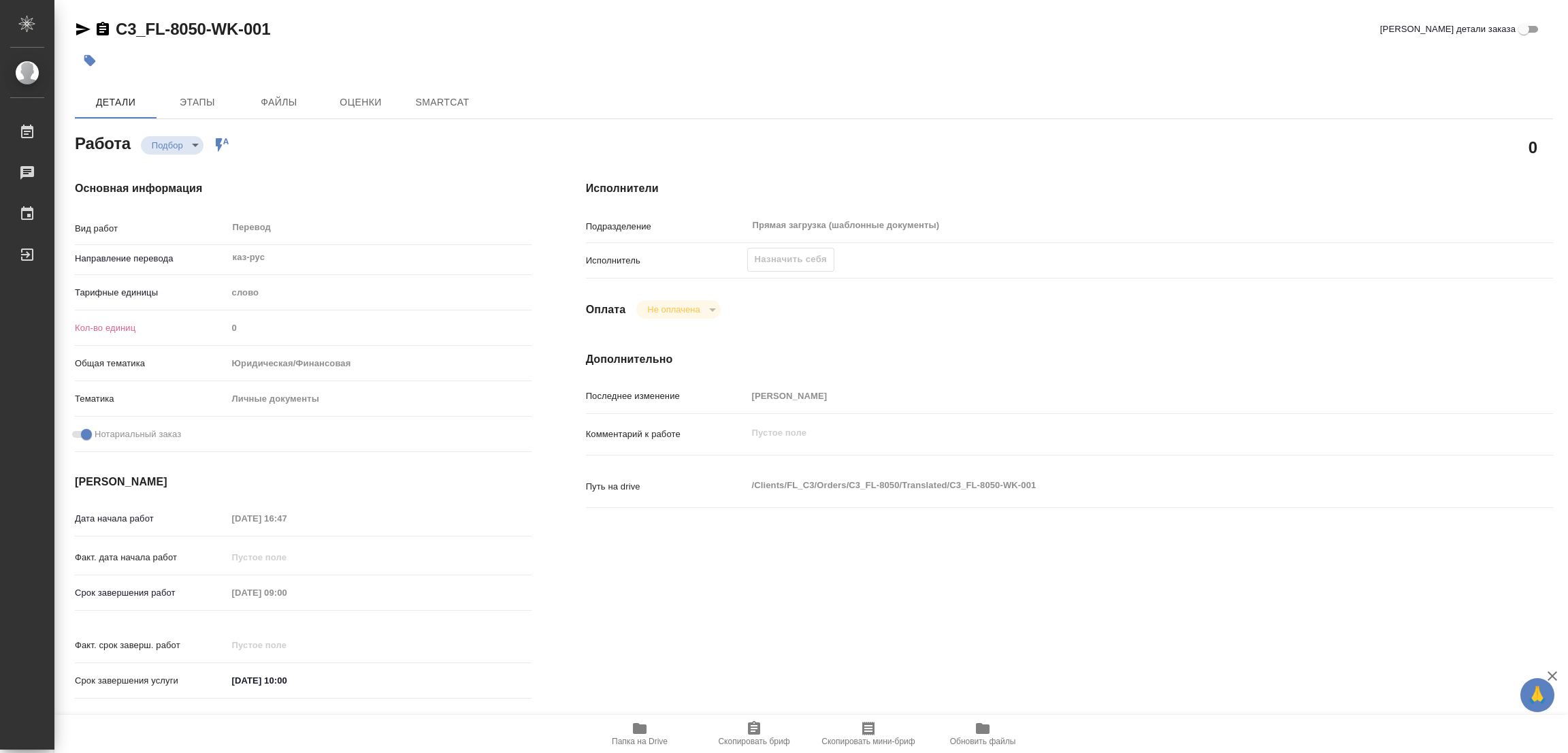
type textarea "x"
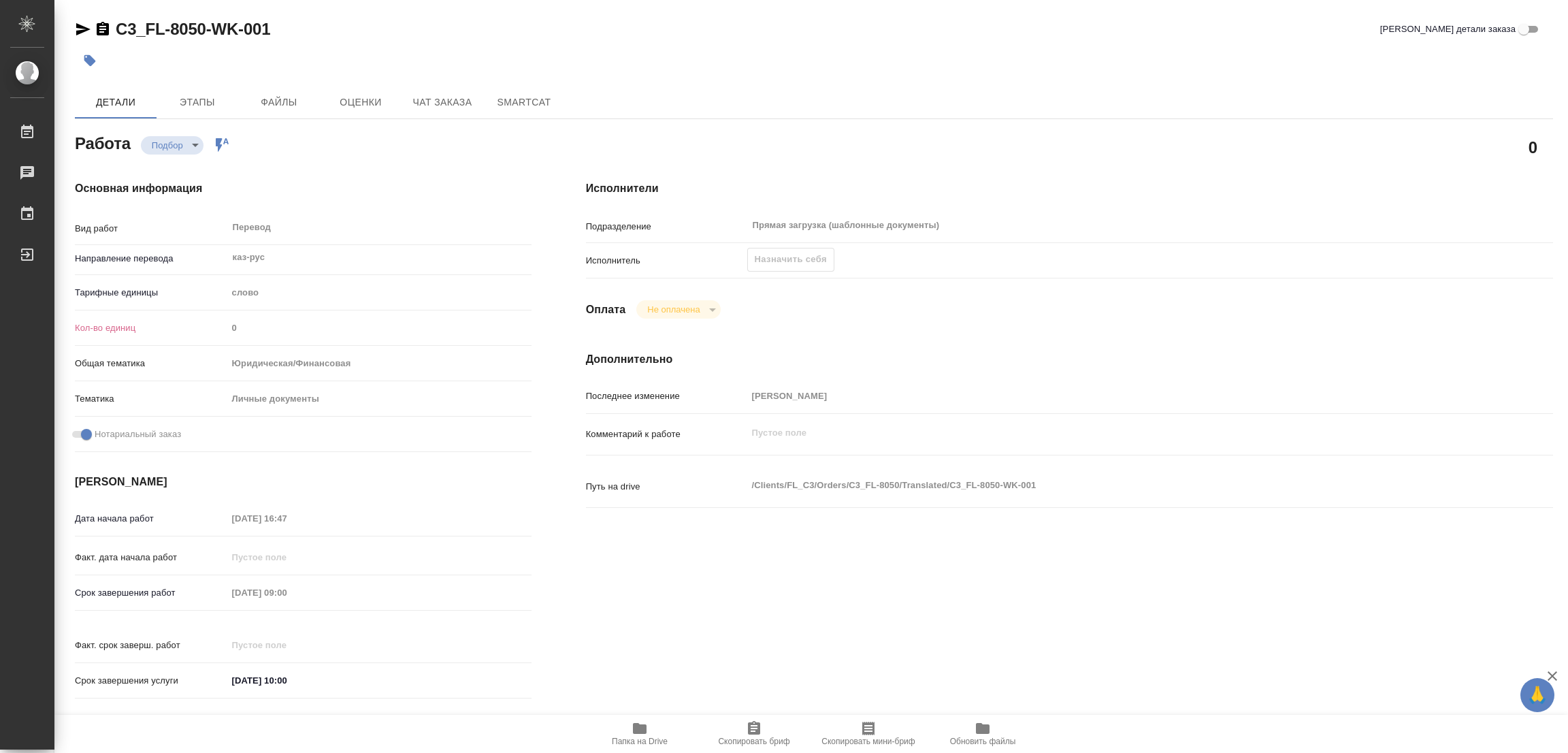
type textarea "x"
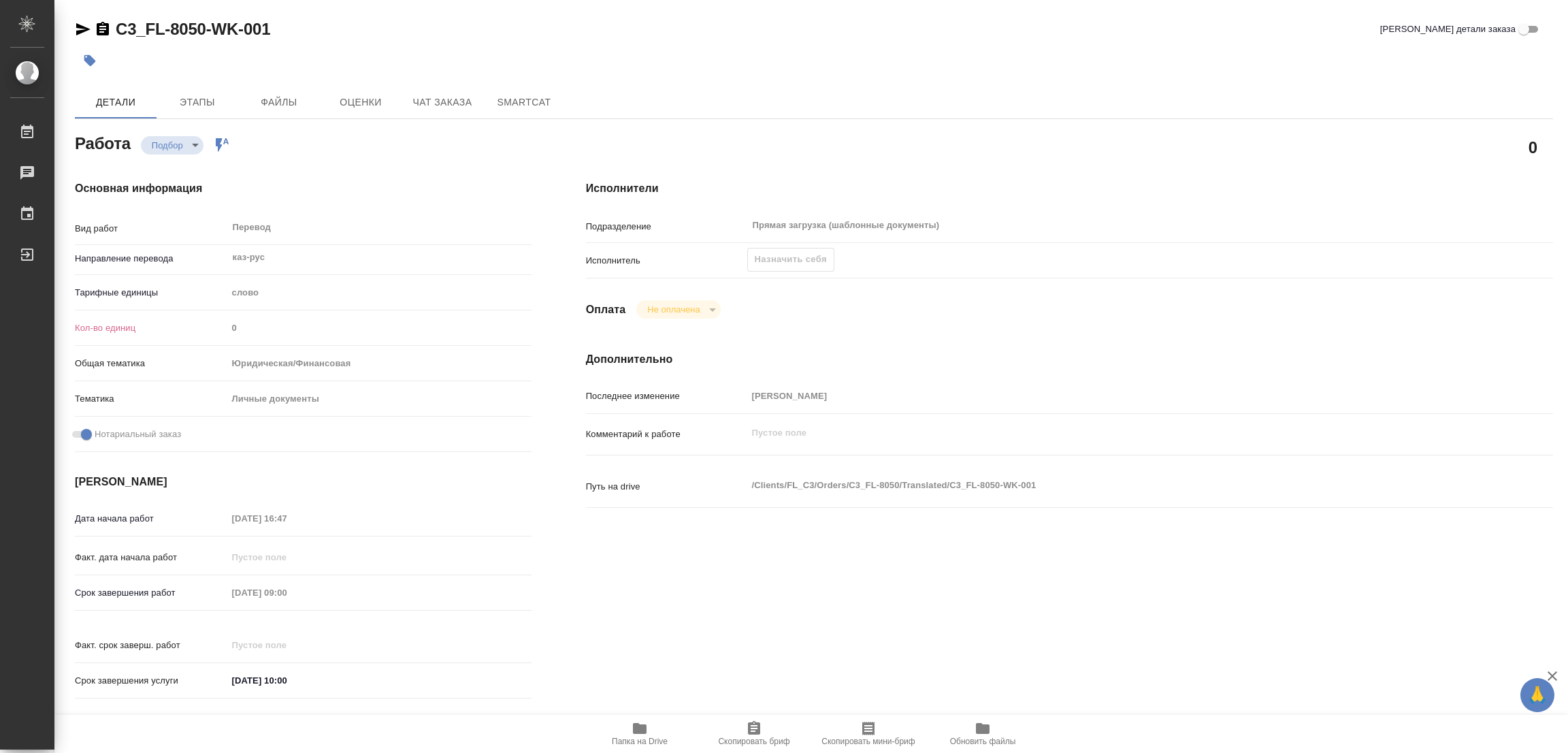
click at [643, 732] on icon "button" at bounding box center [640, 727] width 14 height 11
type textarea "x"
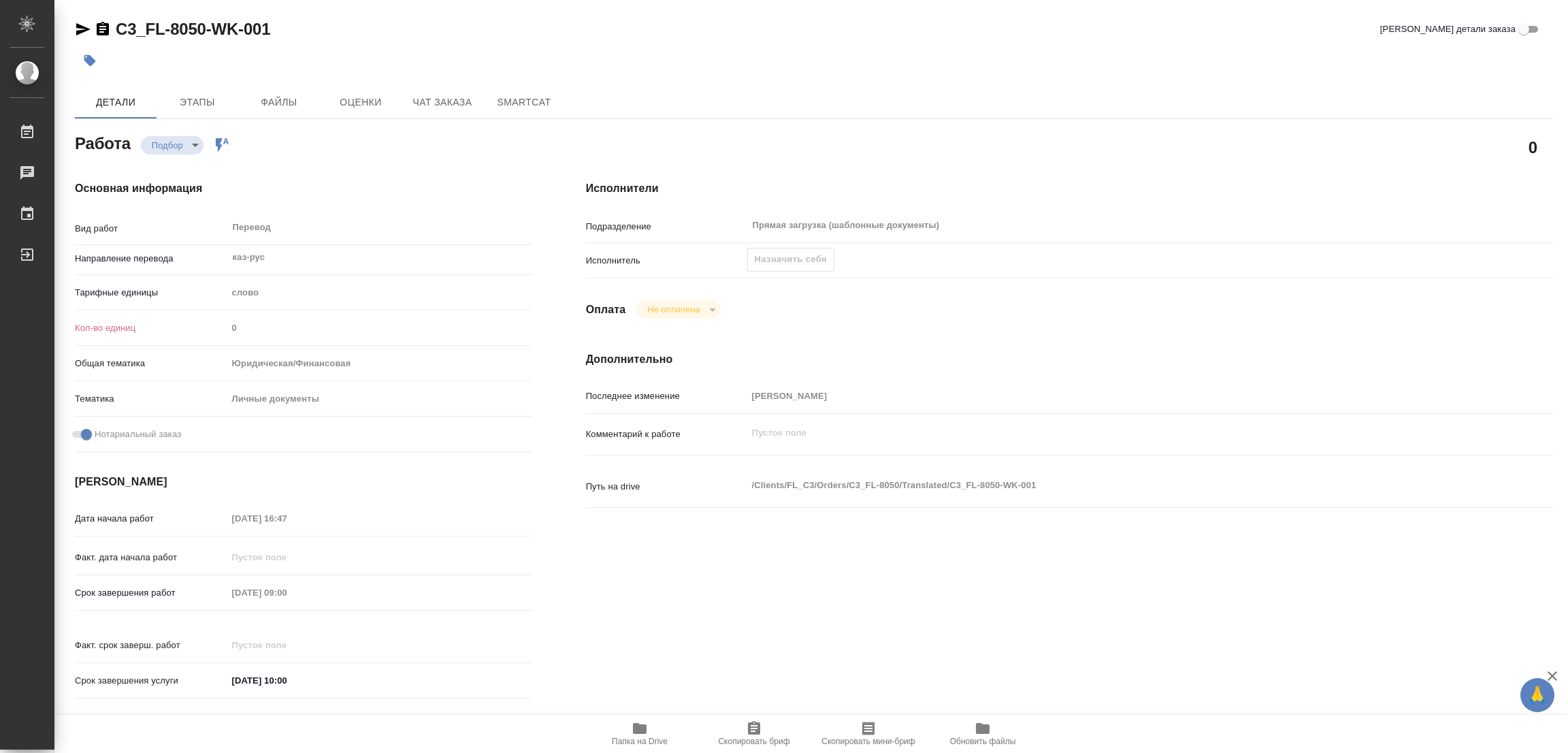
type textarea "x"
click at [350, 339] on div "Кол-во единиц 0" at bounding box center [303, 328] width 457 height 24
